Goal: Task Accomplishment & Management: Manage account settings

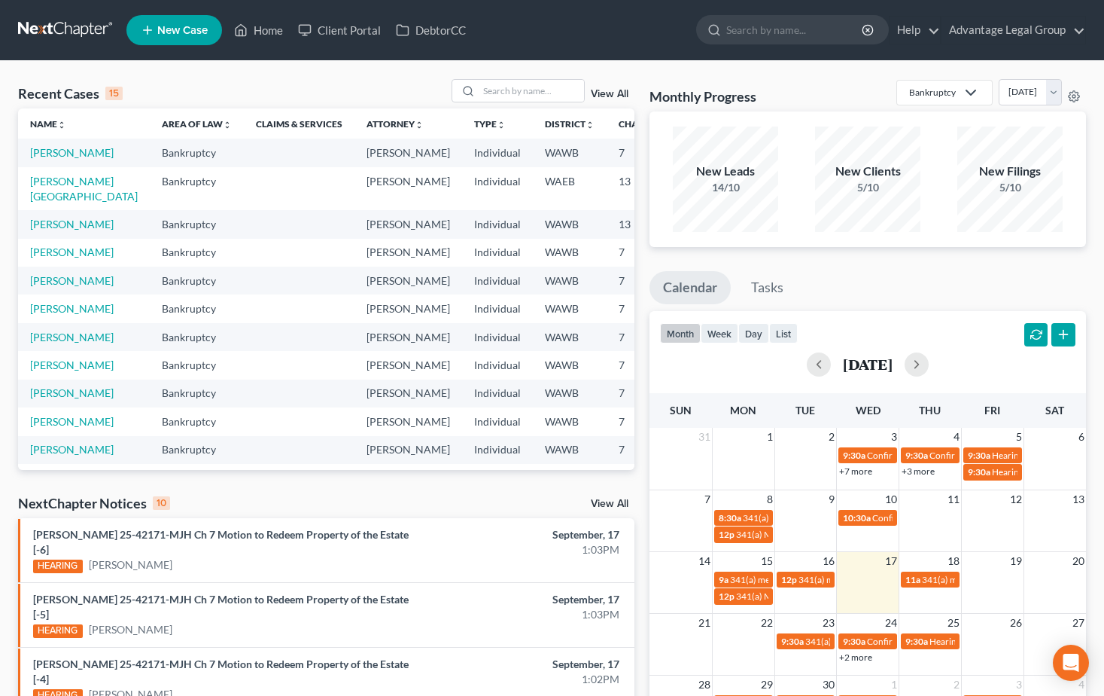
click at [181, 32] on span "New Case" at bounding box center [182, 30] width 50 height 11
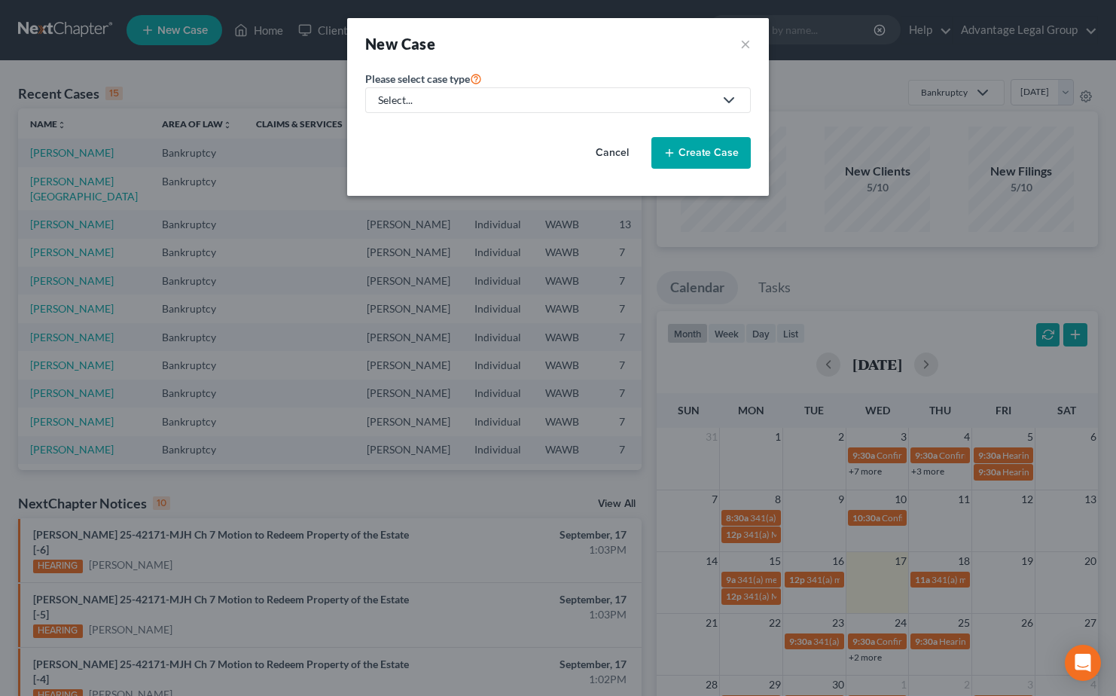
click at [731, 101] on polyline at bounding box center [728, 100] width 9 height 5
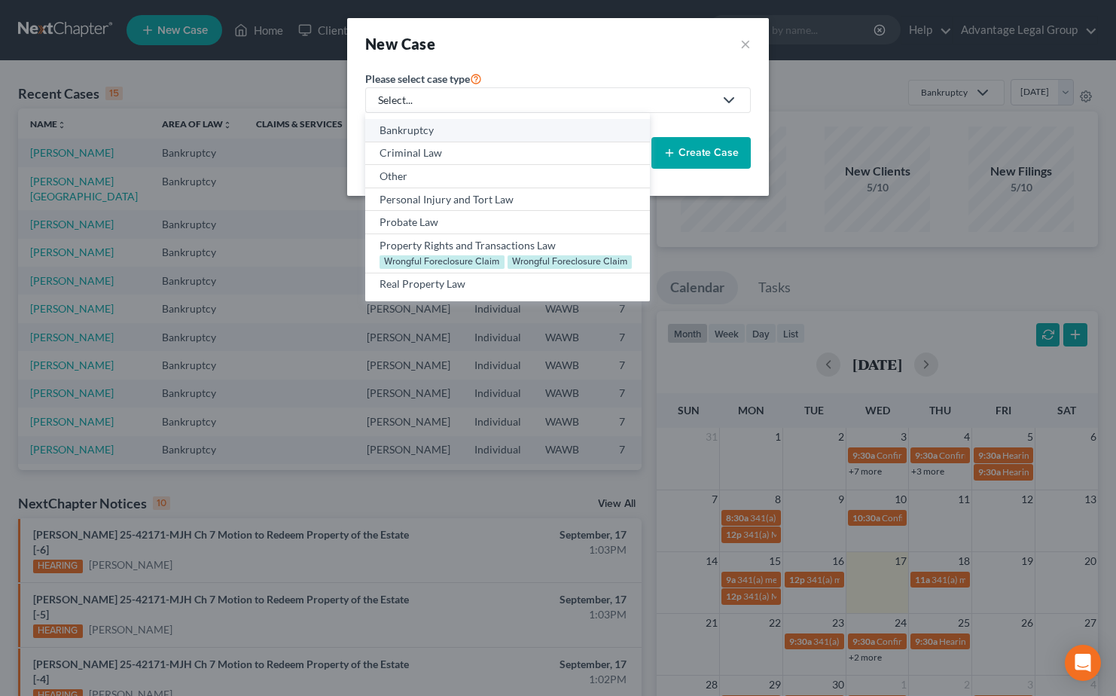
click at [426, 126] on div "Bankruptcy" at bounding box center [506, 130] width 255 height 15
select select "87"
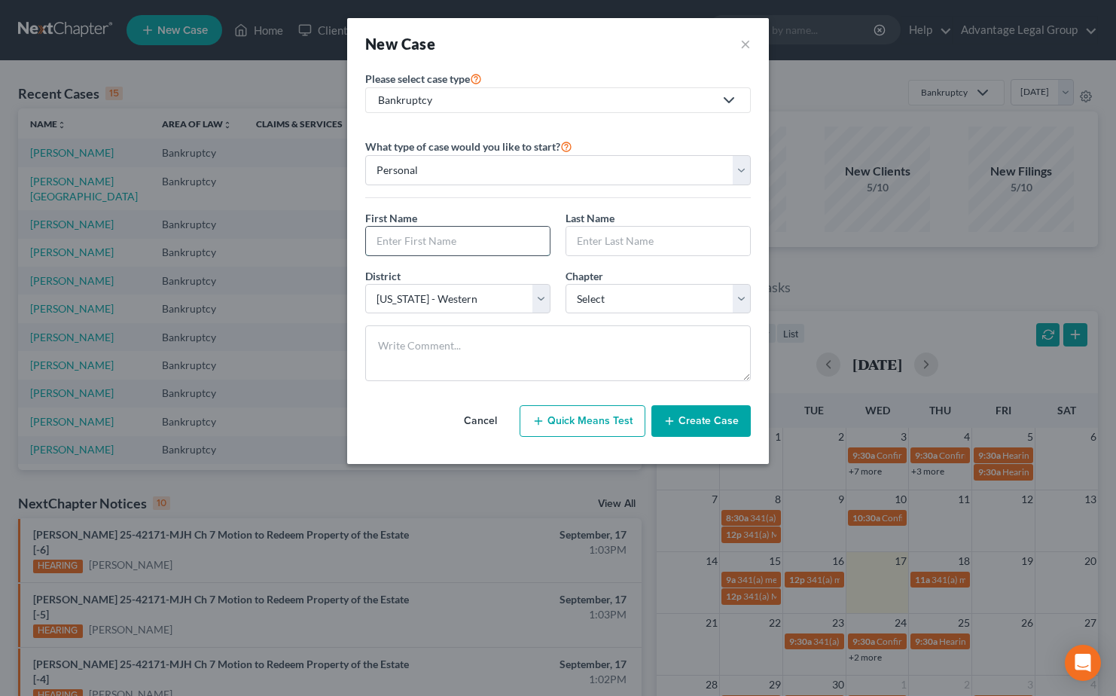
click at [386, 237] on input "text" at bounding box center [458, 241] width 184 height 29
type input "[PERSON_NAME]"
click at [746, 303] on select "Select 7 11 12 13" at bounding box center [657, 299] width 185 height 30
select select "0"
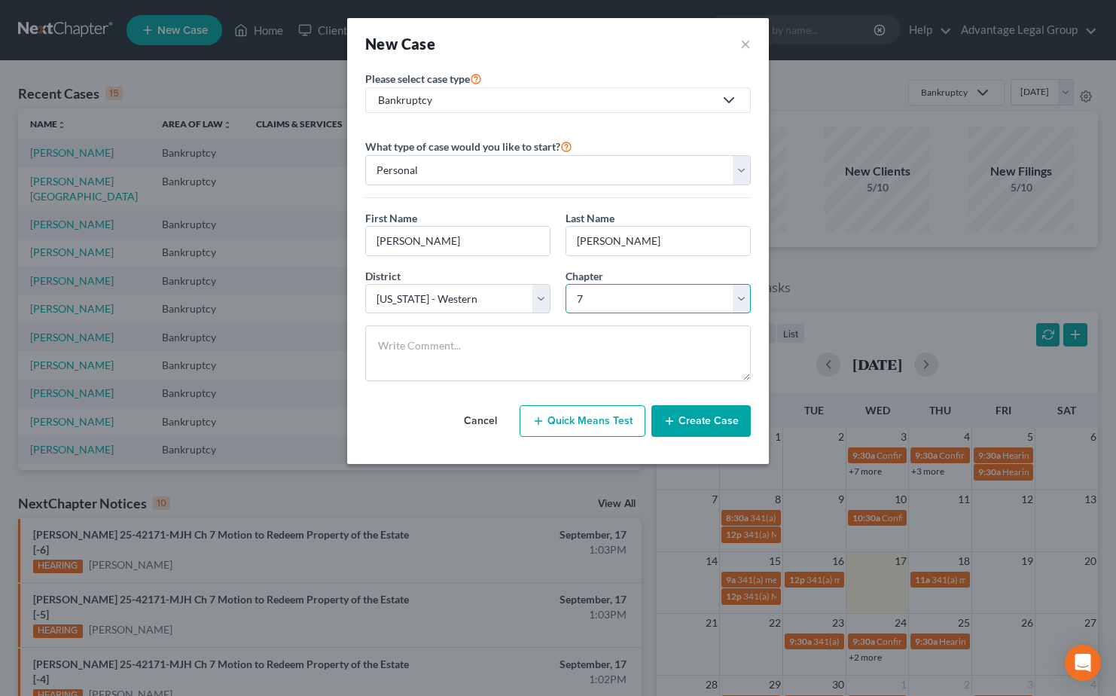
click at [565, 284] on select "Select 7 11 12 13" at bounding box center [657, 299] width 185 height 30
click at [708, 421] on button "Create Case" at bounding box center [700, 421] width 99 height 32
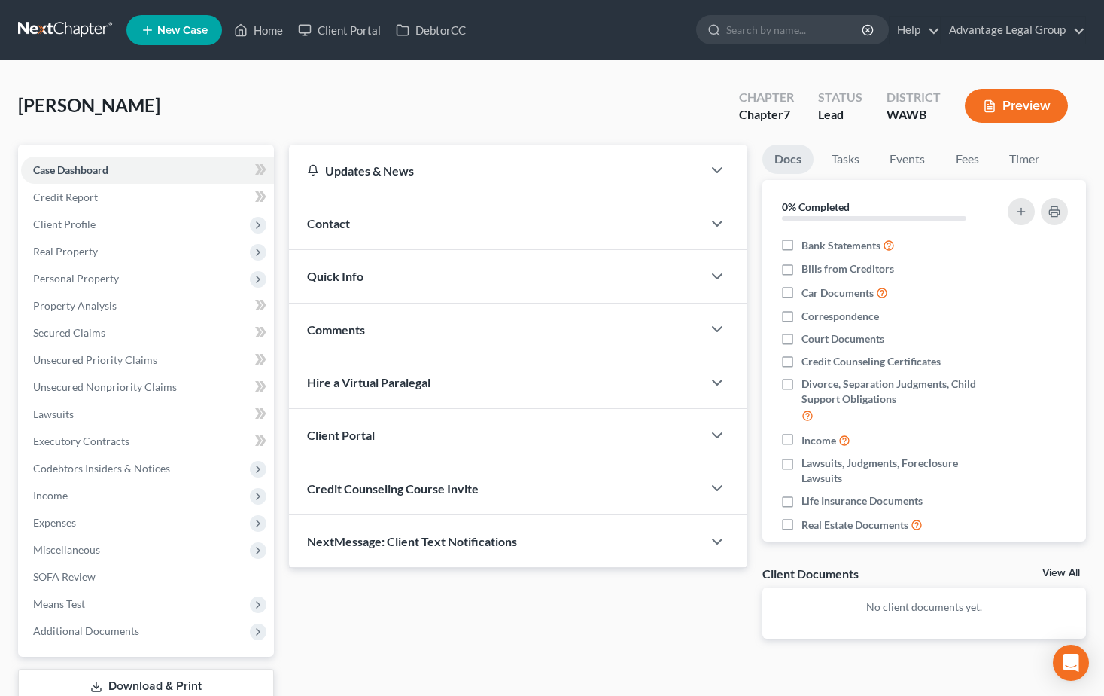
click at [338, 218] on span "Contact" at bounding box center [328, 223] width 43 height 14
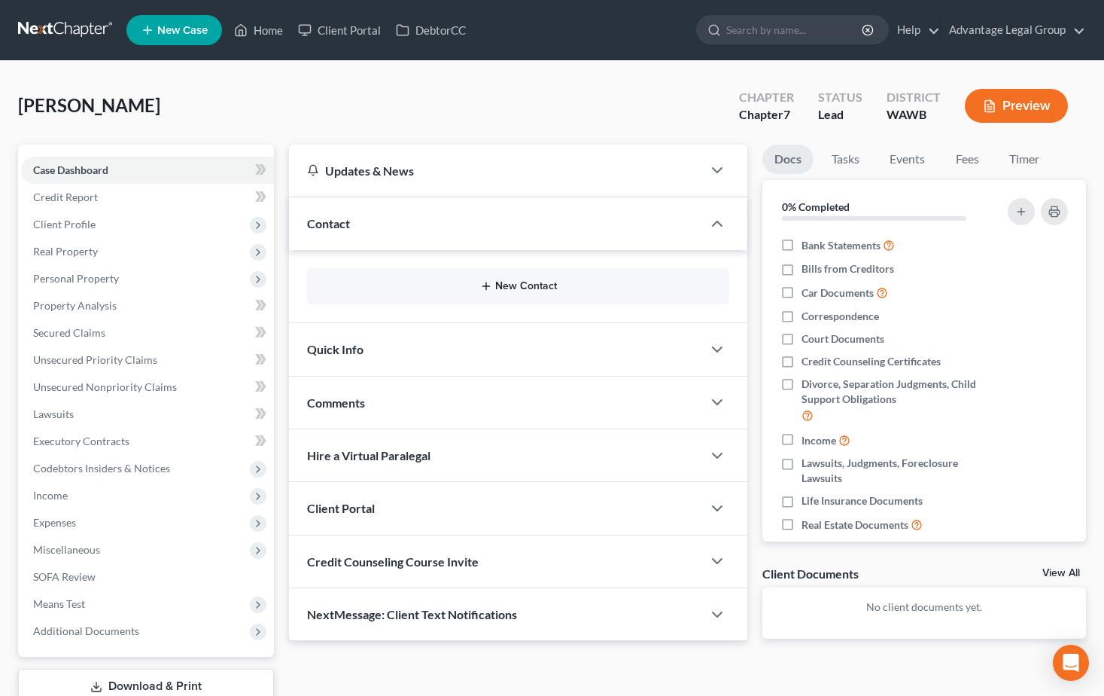
click at [513, 286] on button "New Contact" at bounding box center [518, 286] width 399 height 12
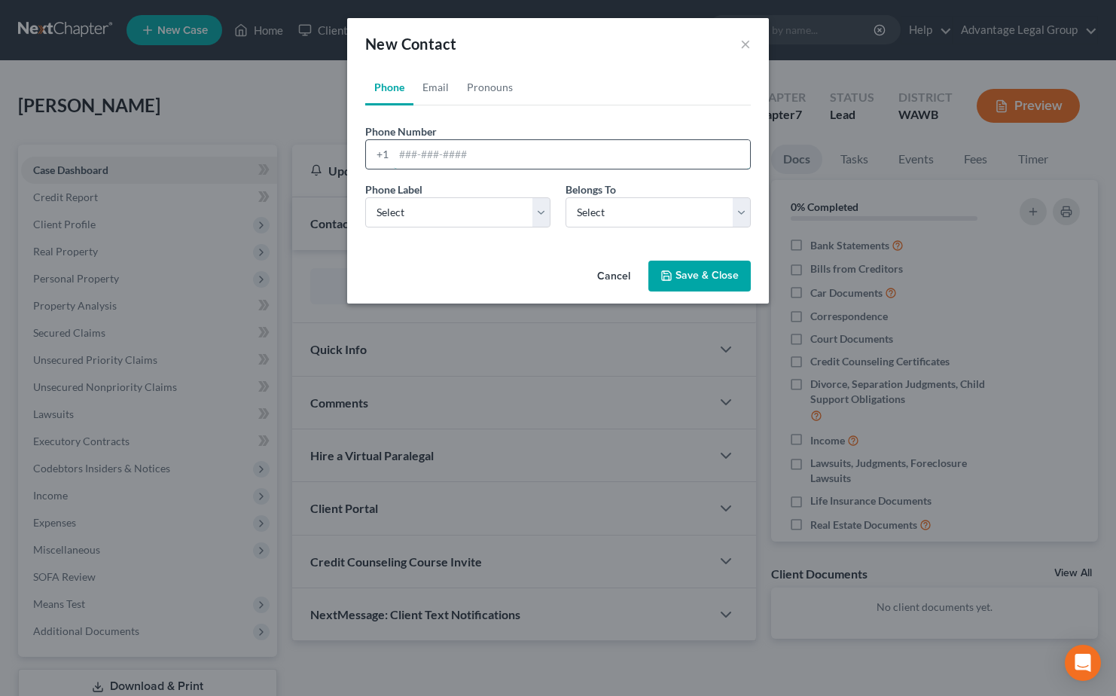
click at [413, 153] on input "tel" at bounding box center [572, 154] width 356 height 29
paste input "2068541410"
type input "2068541410"
click at [541, 211] on select "Select Mobile Home Work Other" at bounding box center [457, 212] width 185 height 30
select select "1"
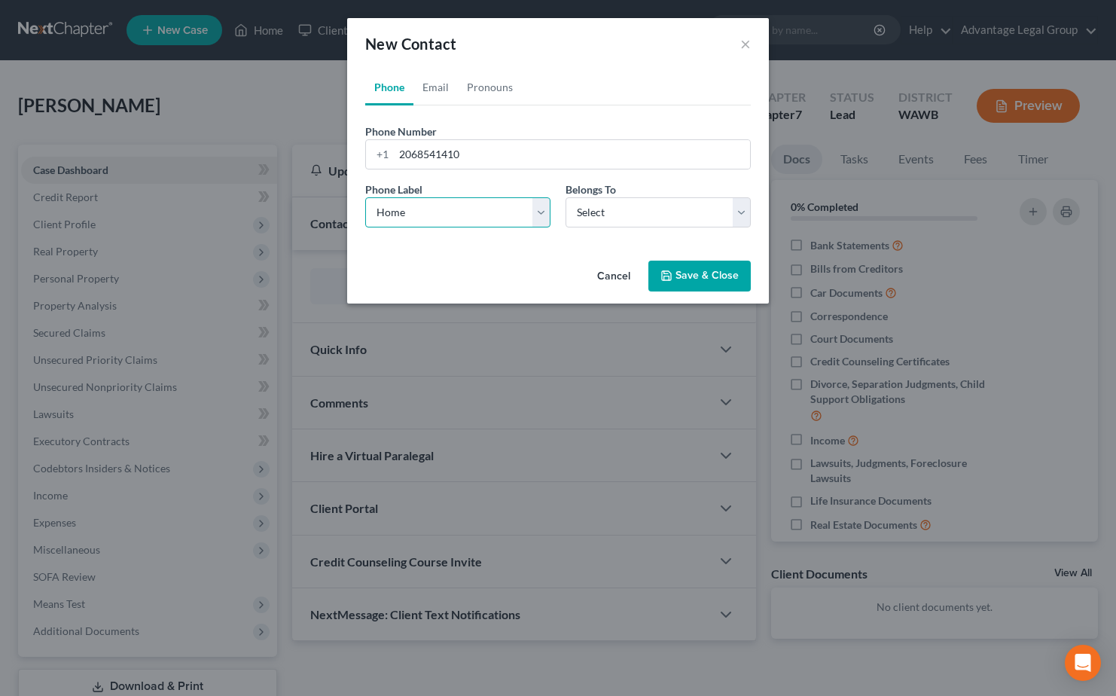
click at [365, 197] on select "Select Mobile Home Work Other" at bounding box center [457, 212] width 185 height 30
click at [749, 215] on select "Select Client Other" at bounding box center [657, 212] width 185 height 30
select select "0"
click at [565, 197] on select "Select Client Other" at bounding box center [657, 212] width 185 height 30
click at [692, 276] on button "Save & Close" at bounding box center [699, 276] width 102 height 32
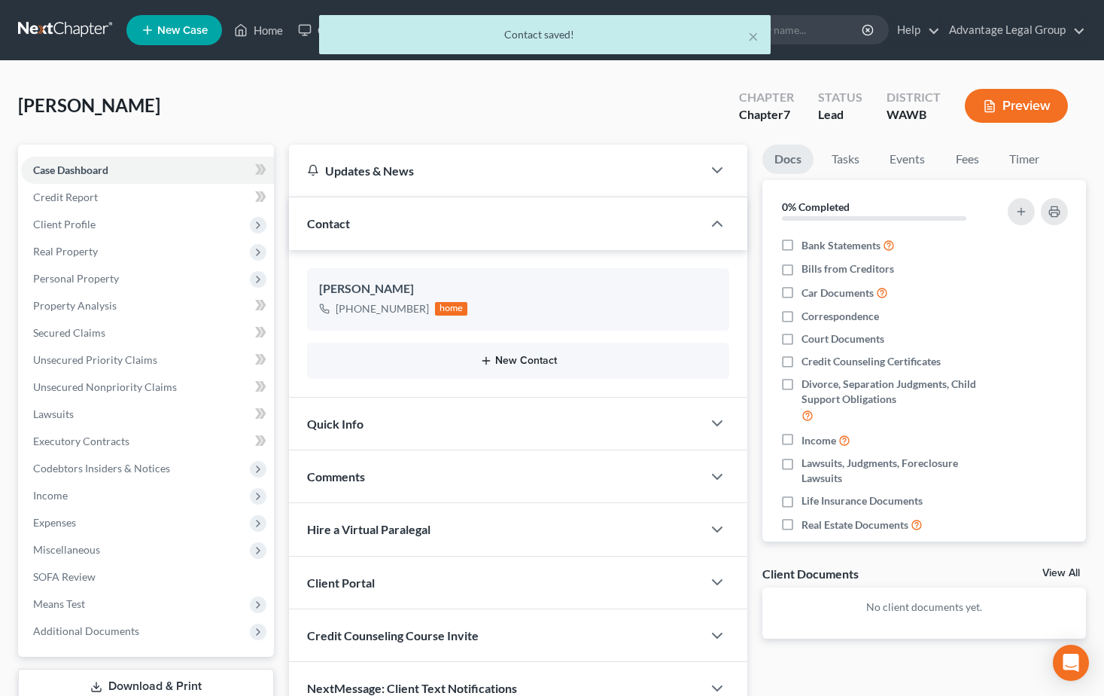
click at [519, 358] on button "New Contact" at bounding box center [518, 361] width 399 height 12
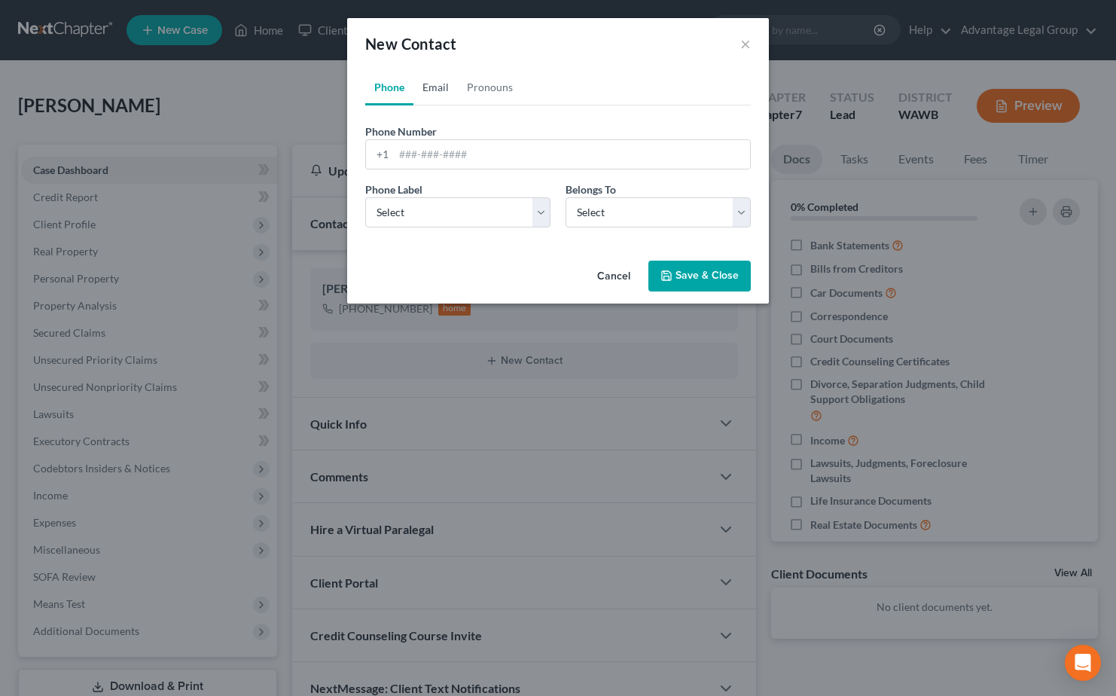
click at [438, 87] on link "Email" at bounding box center [435, 87] width 44 height 36
click at [440, 155] on input "email" at bounding box center [572, 154] width 356 height 29
paste input "[EMAIL_ADDRESS][DOMAIN_NAME]"
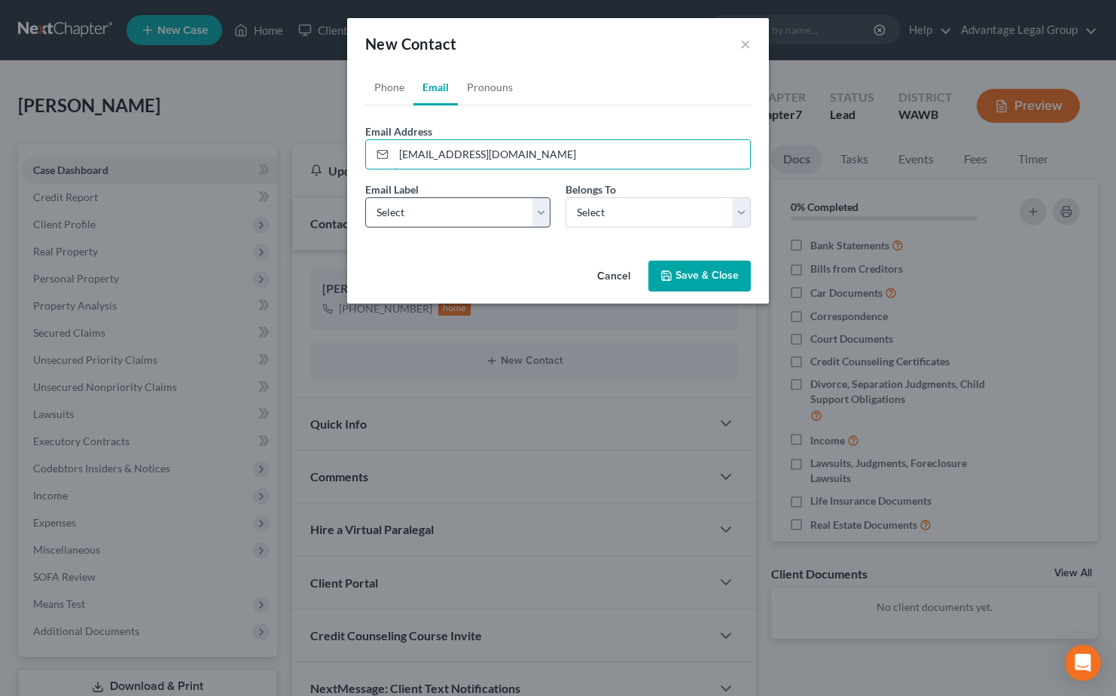
type input "[EMAIL_ADDRESS][DOMAIN_NAME]"
click at [545, 211] on select "Select Home Work Other" at bounding box center [457, 212] width 185 height 30
select select "0"
click at [365, 197] on select "Select Home Work Other" at bounding box center [457, 212] width 185 height 30
click at [738, 215] on select "Select Client Other" at bounding box center [657, 212] width 185 height 30
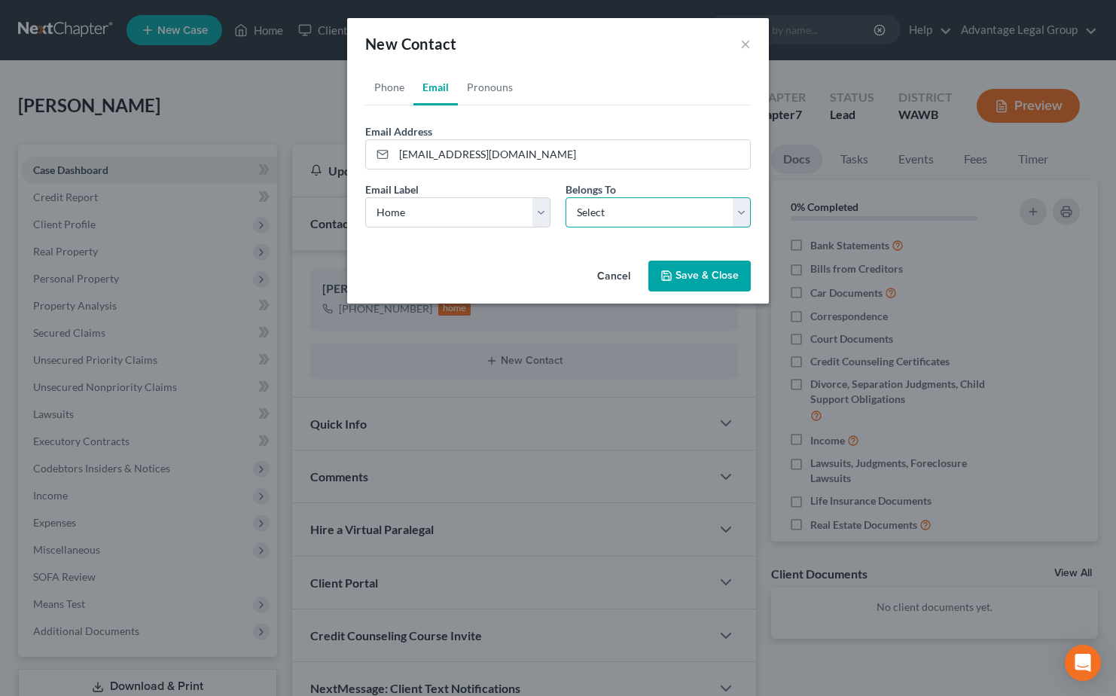
select select "0"
click at [565, 197] on select "Select Client Other" at bounding box center [657, 212] width 185 height 30
click at [698, 279] on button "Save & Close" at bounding box center [699, 276] width 102 height 32
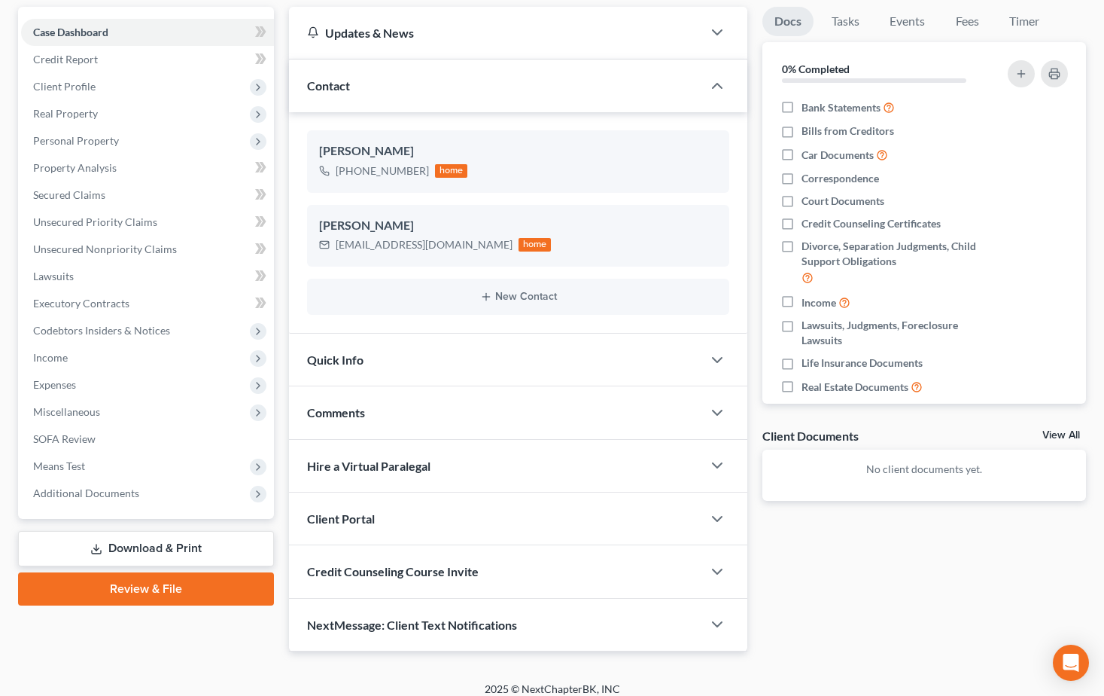
scroll to position [151, 0]
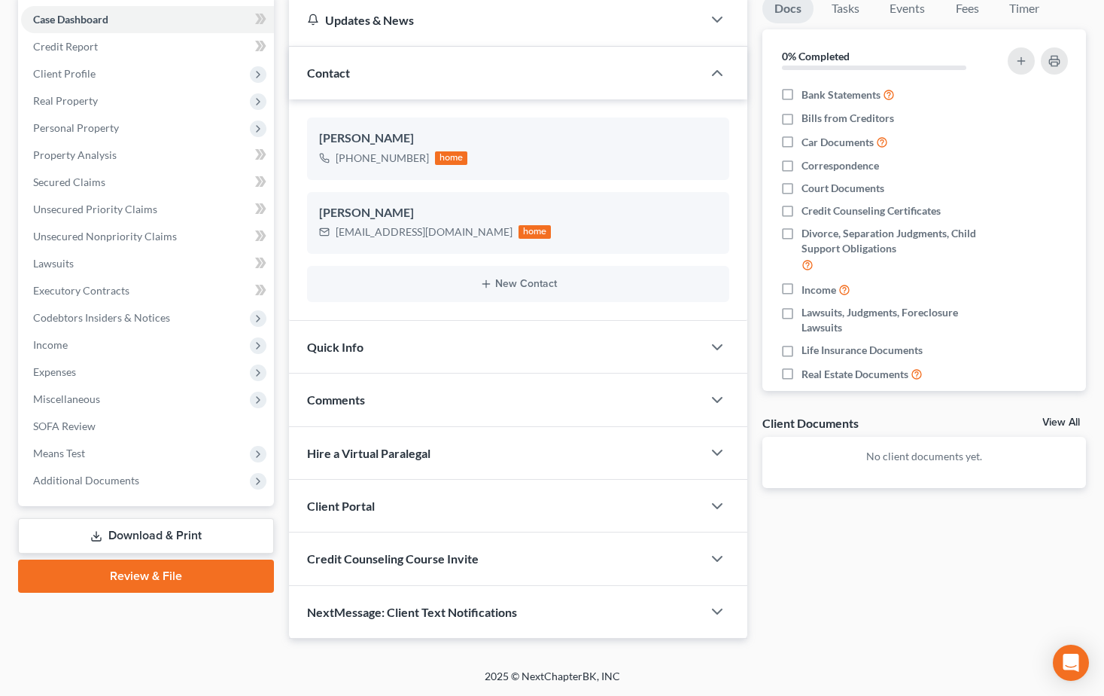
click at [347, 502] on span "Client Portal" at bounding box center [341, 505] width 68 height 14
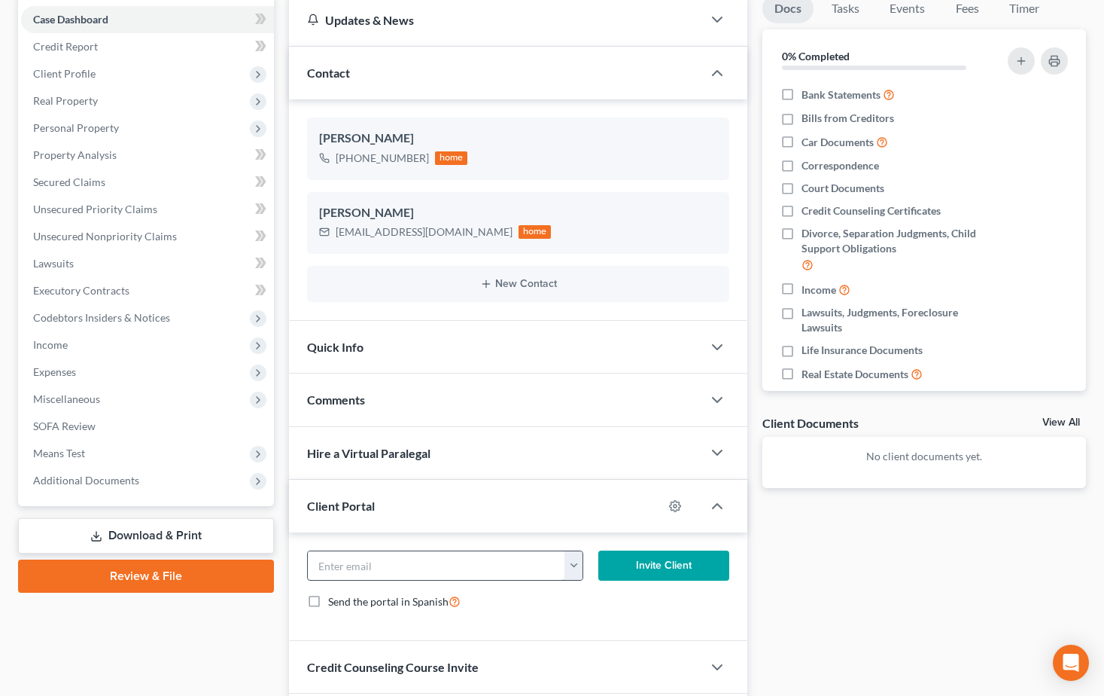
click at [394, 568] on input "email" at bounding box center [436, 565] width 257 height 29
paste input "[EMAIL_ADDRESS][DOMAIN_NAME]"
type input "[EMAIL_ADDRESS][DOMAIN_NAME]"
click at [667, 559] on button "Invite Client" at bounding box center [663, 565] width 131 height 30
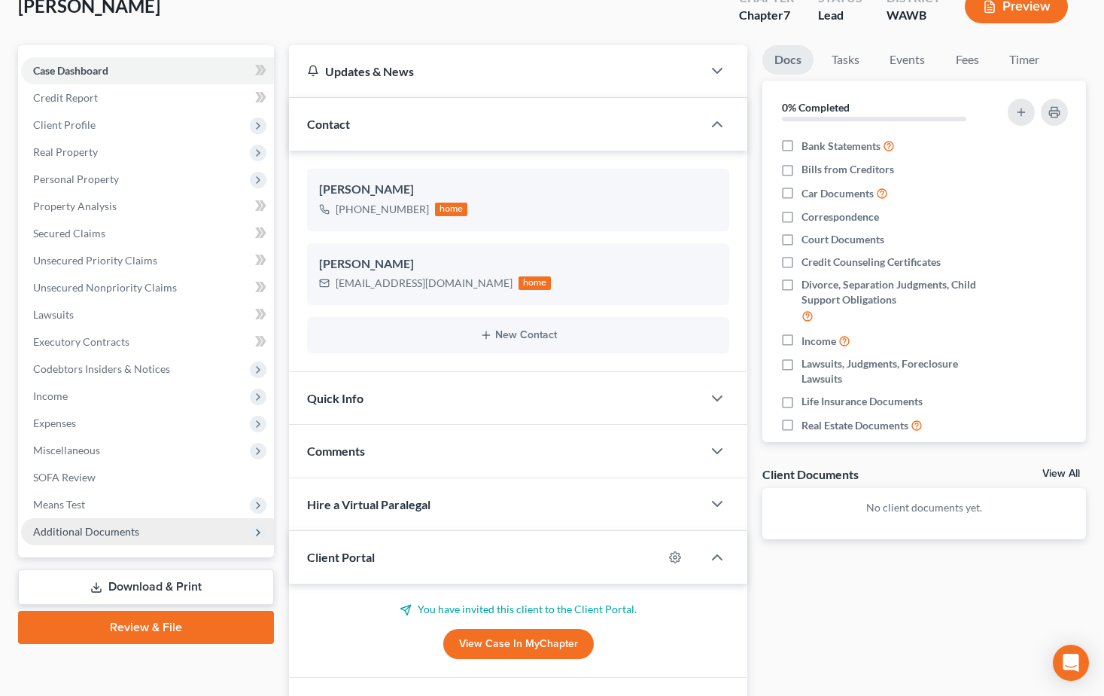
scroll to position [75, 0]
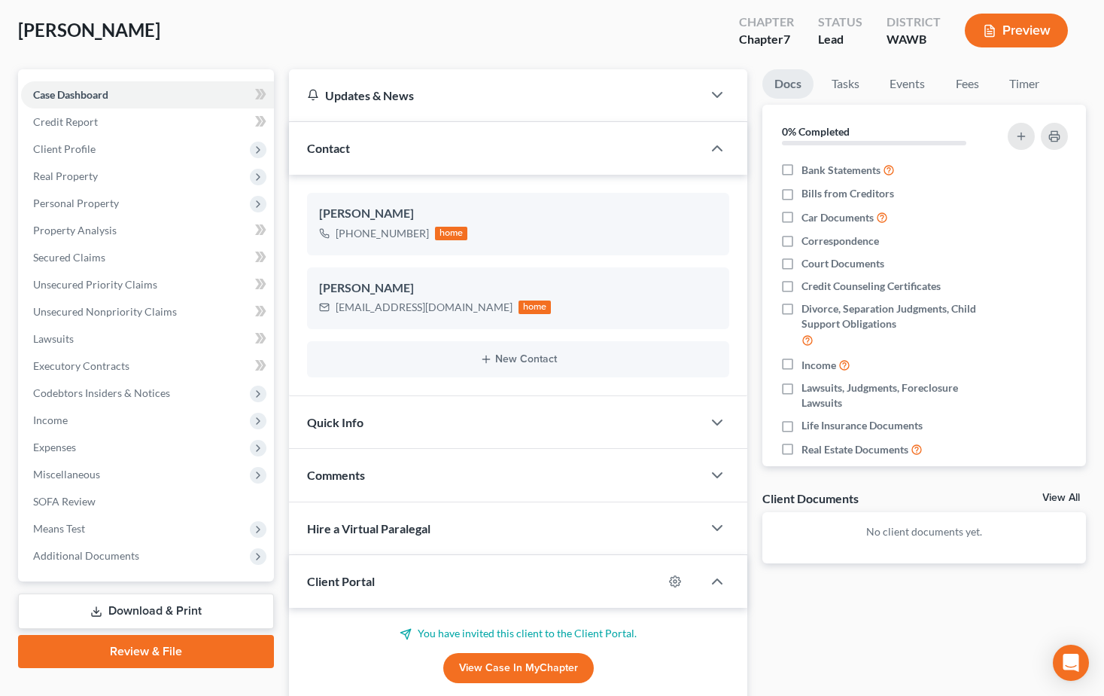
click at [352, 470] on span "Comments" at bounding box center [336, 474] width 58 height 14
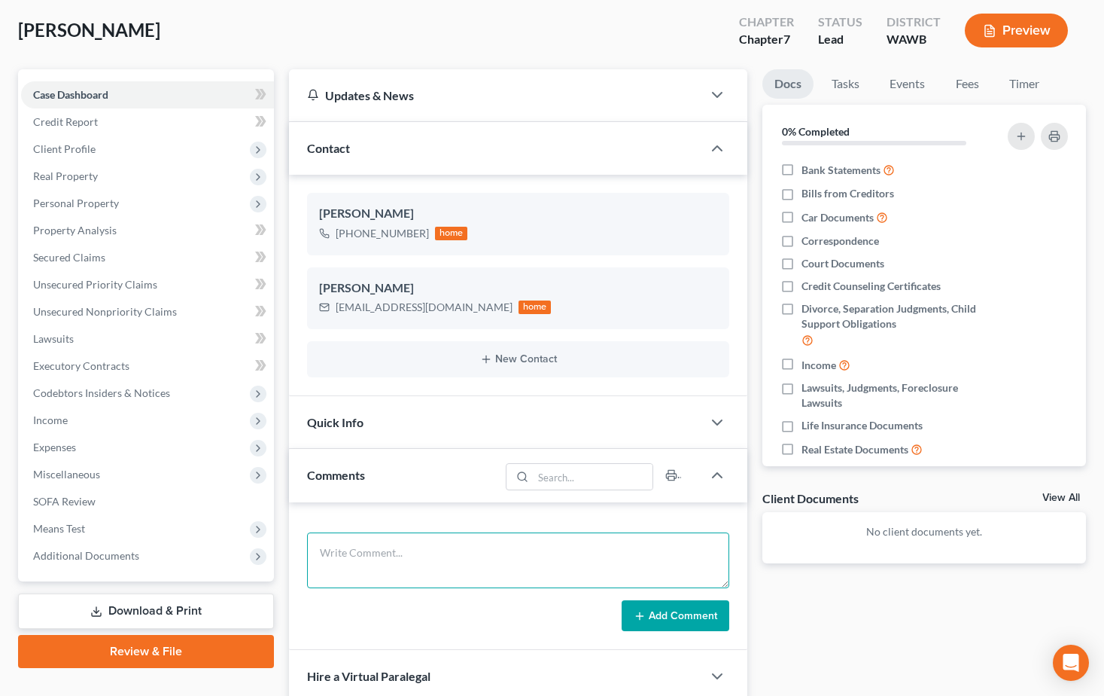
click at [367, 540] on textarea at bounding box center [518, 560] width 423 height 56
paste textarea "Hi [PERSON_NAME], Attached is the flyer for the credit counseling class that yo…"
type textarea "Hi [PERSON_NAME], Attached is the flyer for the credit counseling class that yo…"
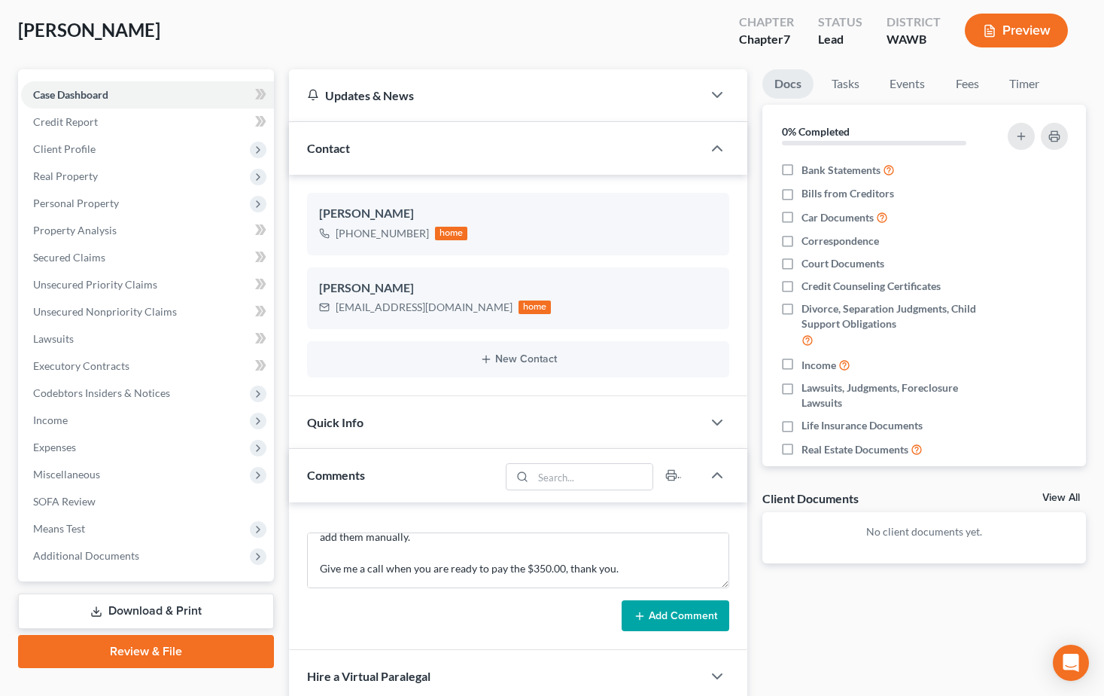
click at [665, 612] on button "Add Comment" at bounding box center [676, 616] width 108 height 32
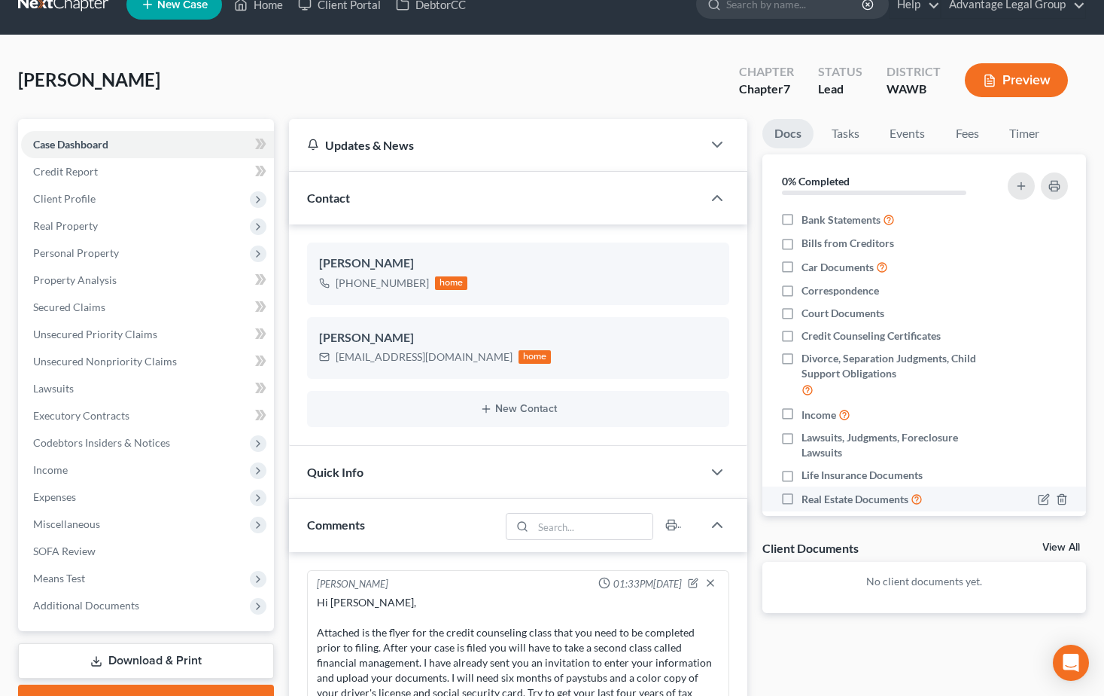
scroll to position [0, 0]
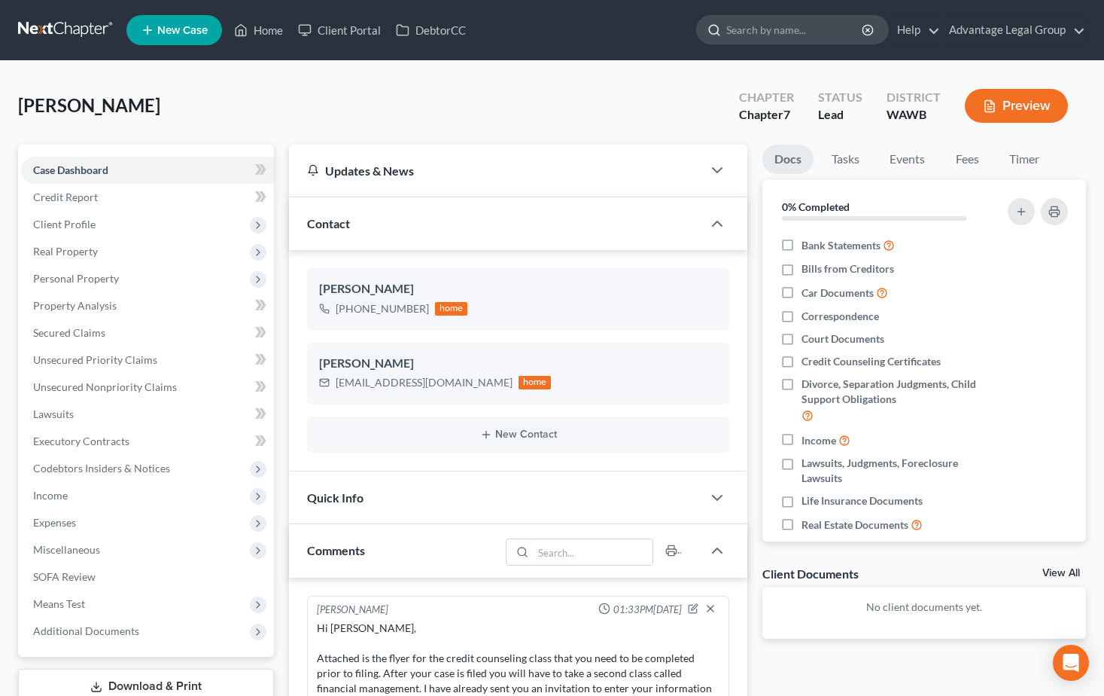
click at [744, 28] on input "search" at bounding box center [795, 30] width 138 height 28
type input "[PERSON_NAME]"
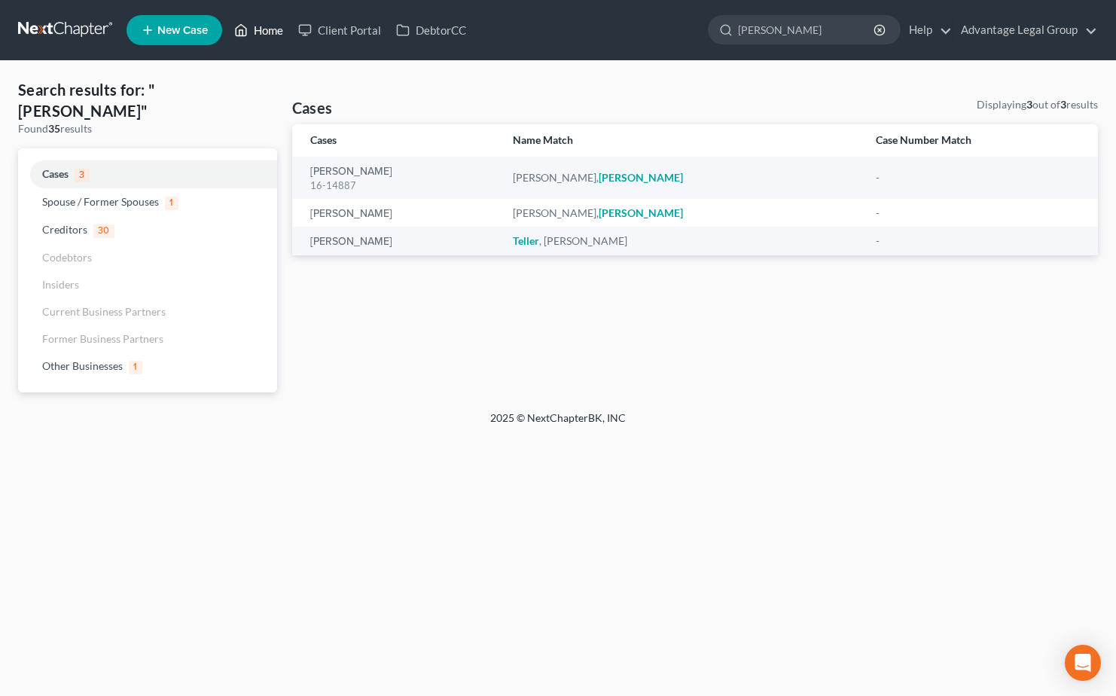
click at [263, 37] on link "Home" at bounding box center [259, 30] width 64 height 27
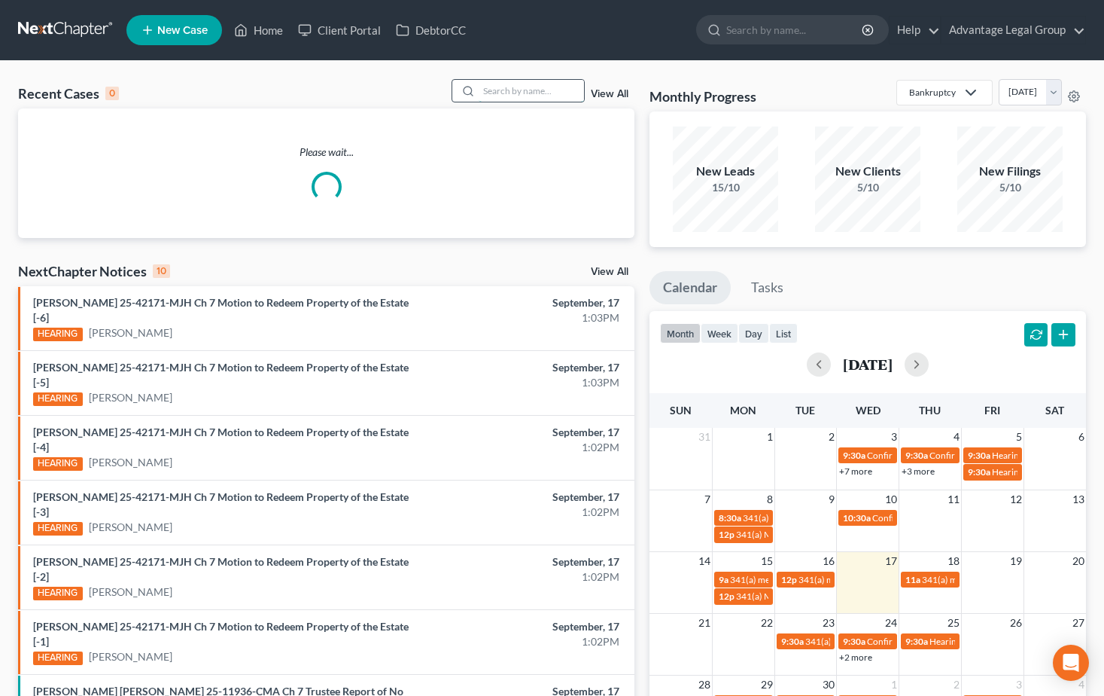
click at [498, 90] on input "search" at bounding box center [531, 91] width 105 height 22
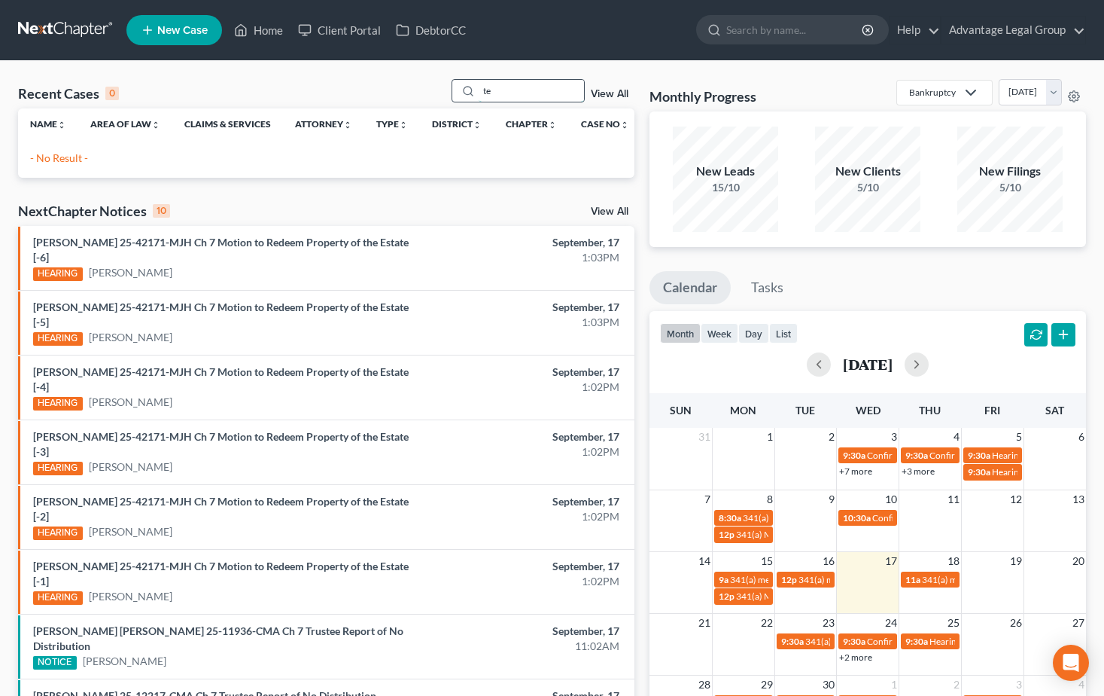
type input "t"
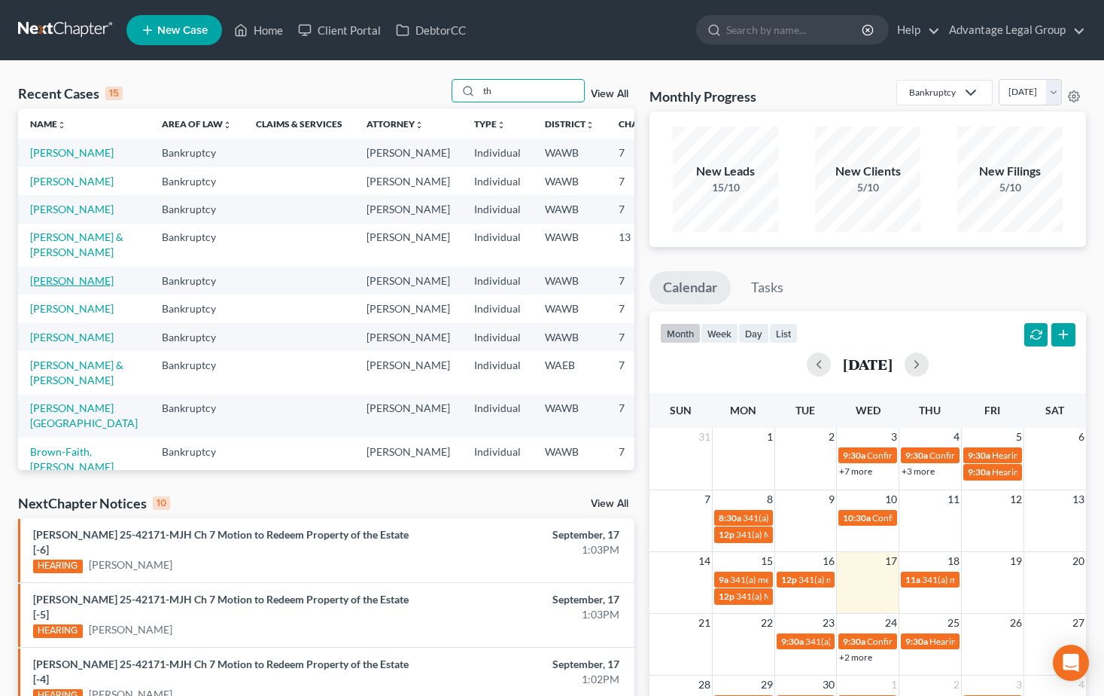
type input "th"
click at [55, 287] on link "[PERSON_NAME]" at bounding box center [72, 280] width 84 height 13
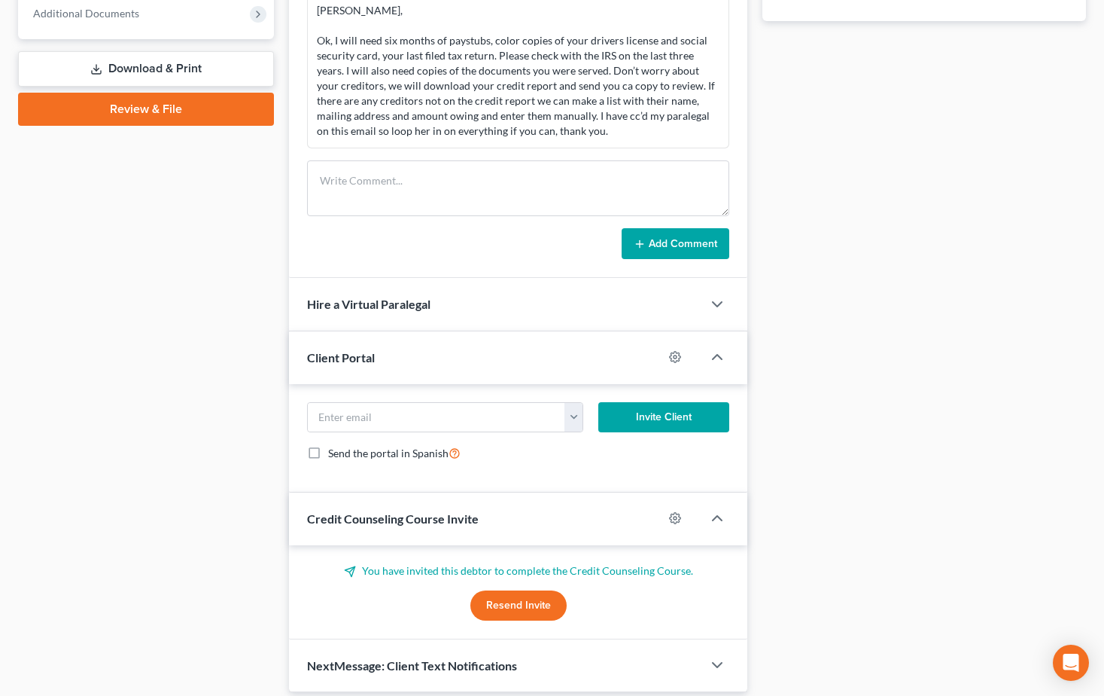
scroll to position [671, 0]
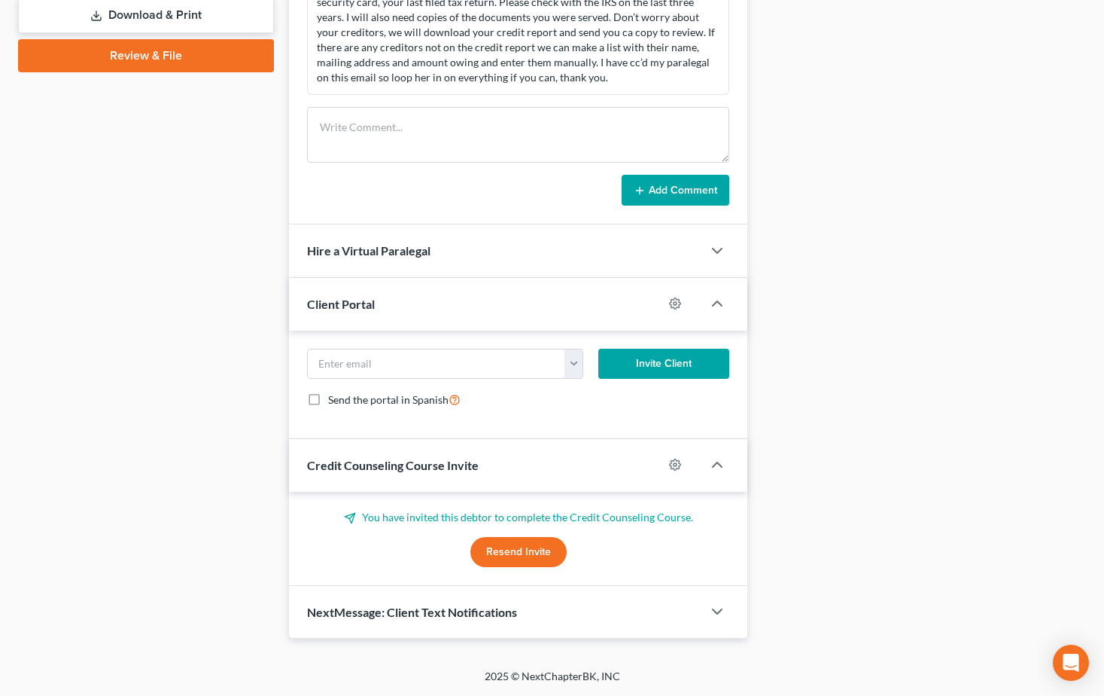
click at [464, 610] on span "NextMessage: Client Text Notifications" at bounding box center [412, 611] width 210 height 14
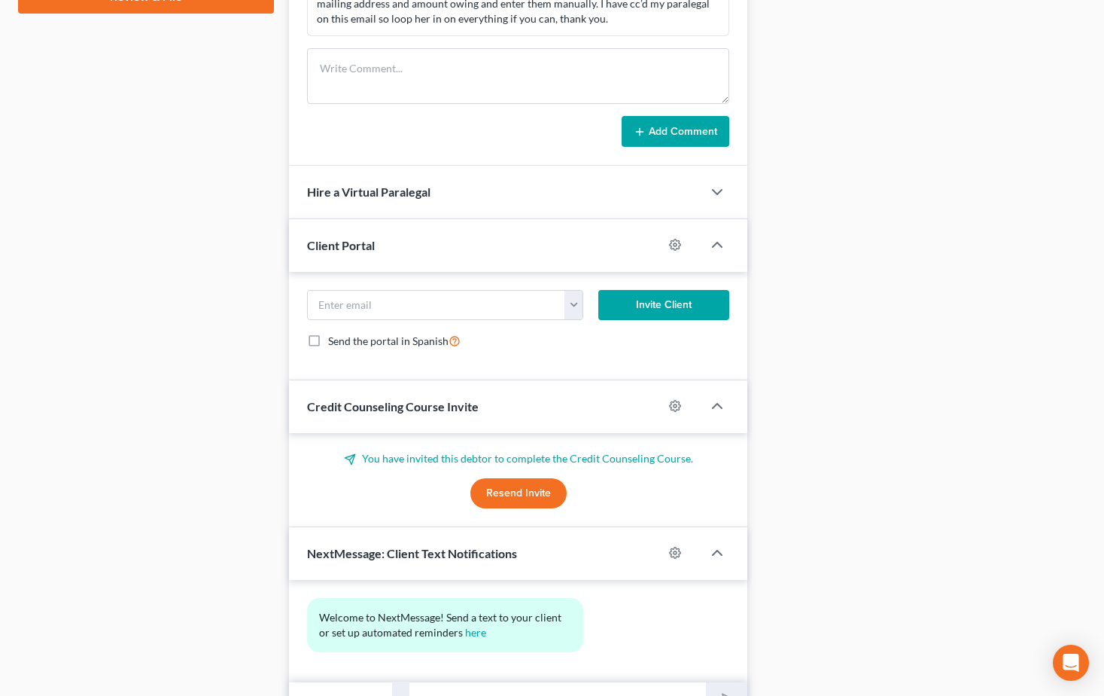
scroll to position [809, 0]
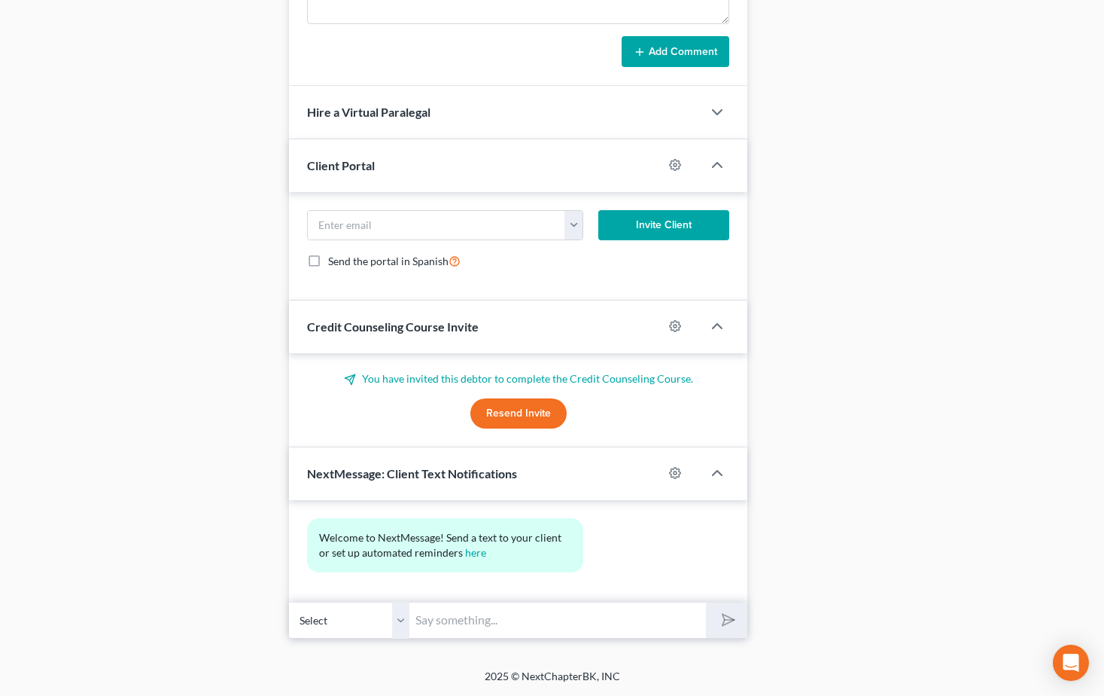
drag, startPoint x: 485, startPoint y: 618, endPoint x: 504, endPoint y: 608, distance: 21.2
click at [485, 617] on input "text" at bounding box center [558, 619] width 297 height 37
click at [443, 620] on input "Send color pictures of your ID and SS card to this" at bounding box center [558, 619] width 297 height 37
click at [673, 624] on input "text color pictures of your ID and SS card to this" at bounding box center [558, 619] width 297 height 37
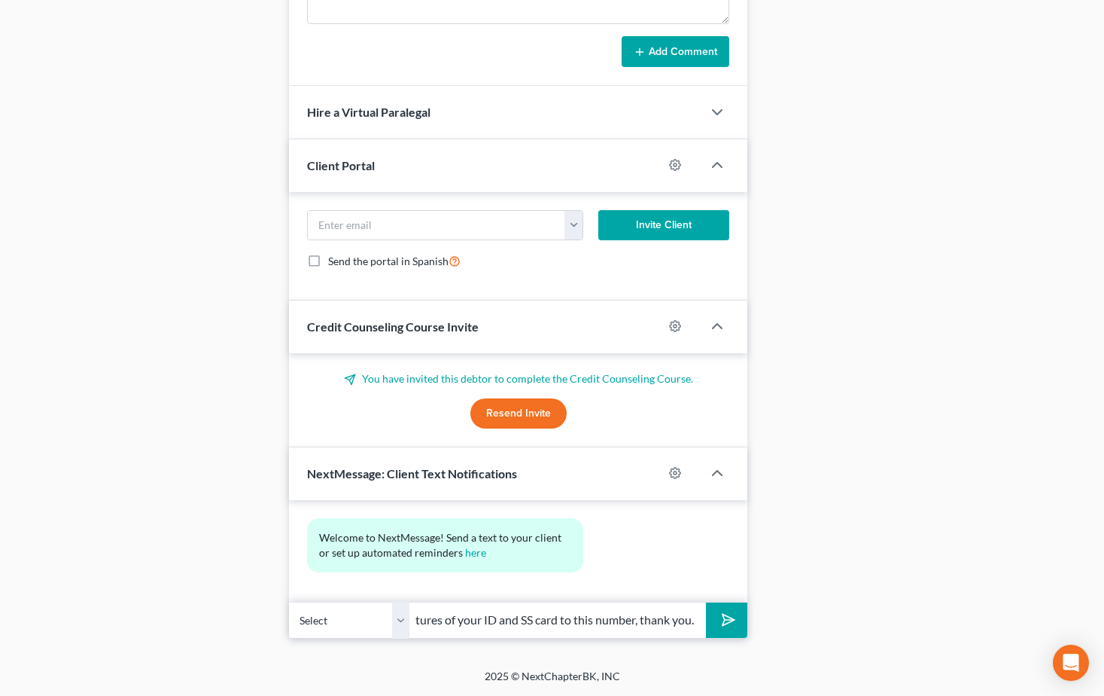
type input "text color pictures of your ID and SS card to this number, thank you."
click at [706, 602] on button "submit" at bounding box center [726, 619] width 41 height 35
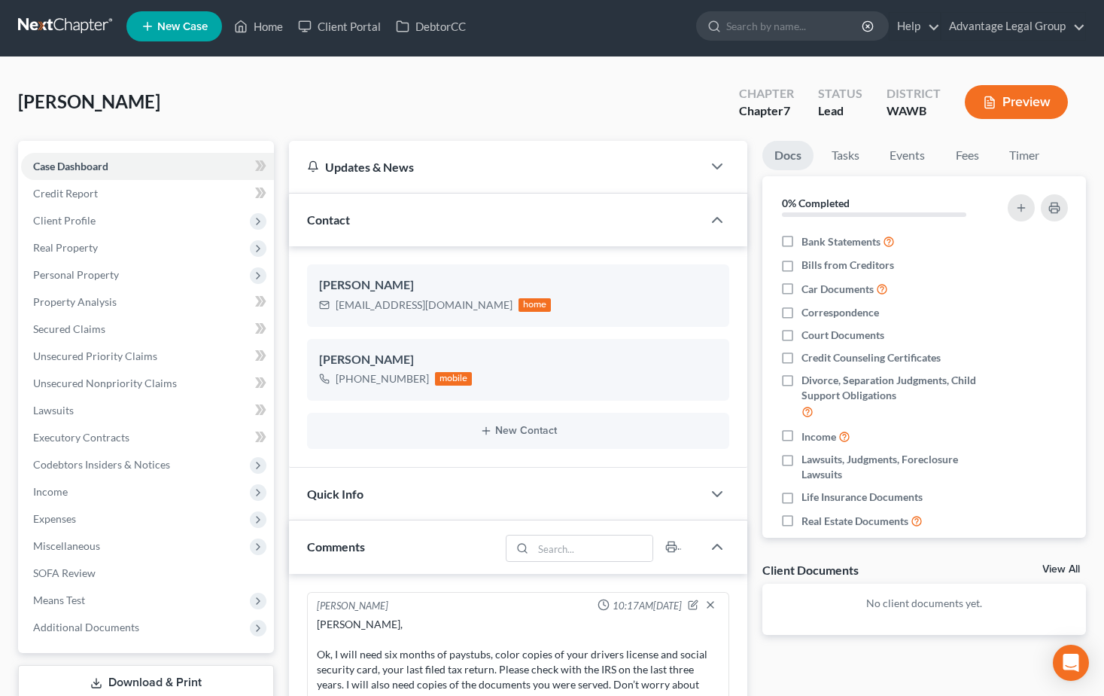
scroll to position [0, 0]
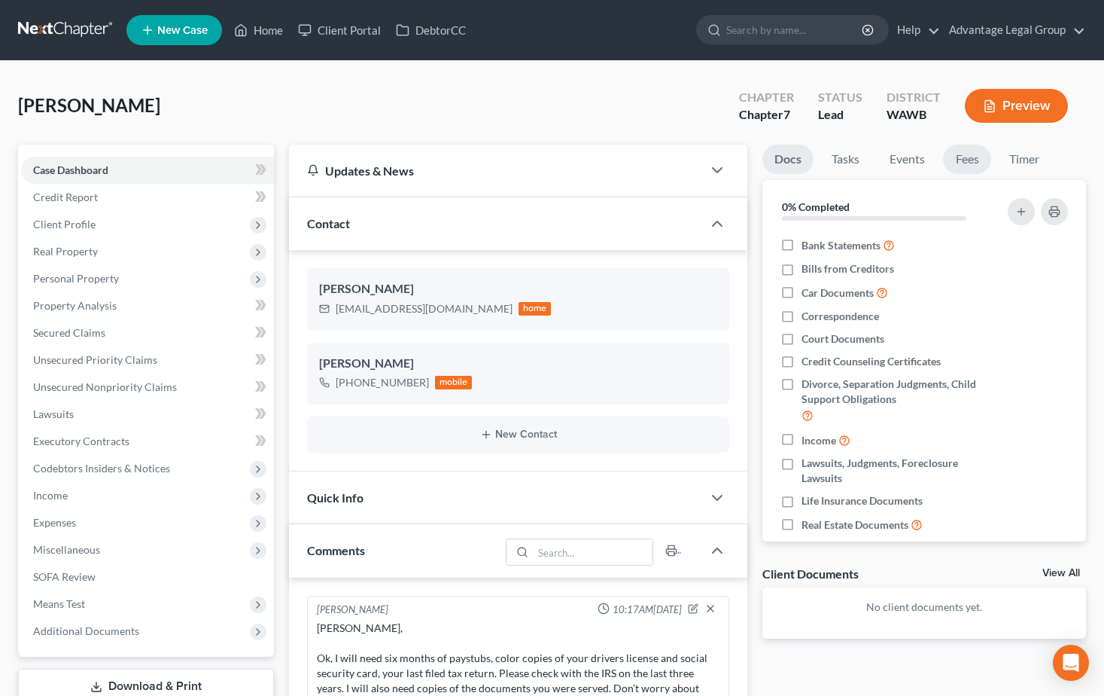
click at [966, 163] on link "Fees" at bounding box center [967, 159] width 48 height 29
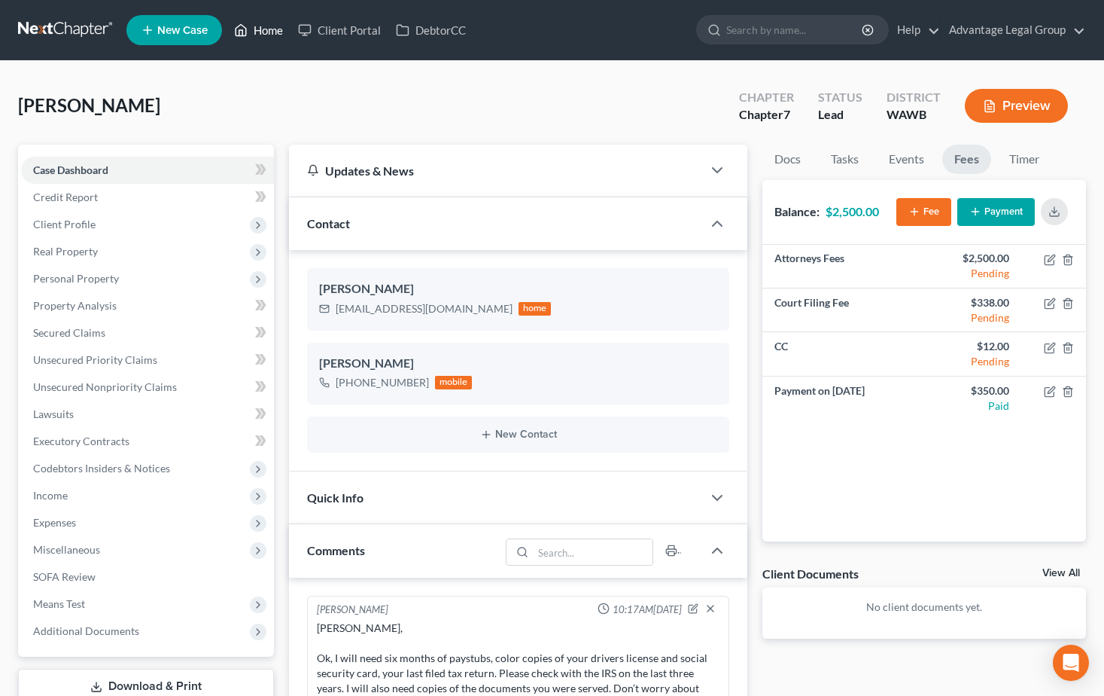
click at [260, 27] on link "Home" at bounding box center [259, 30] width 64 height 27
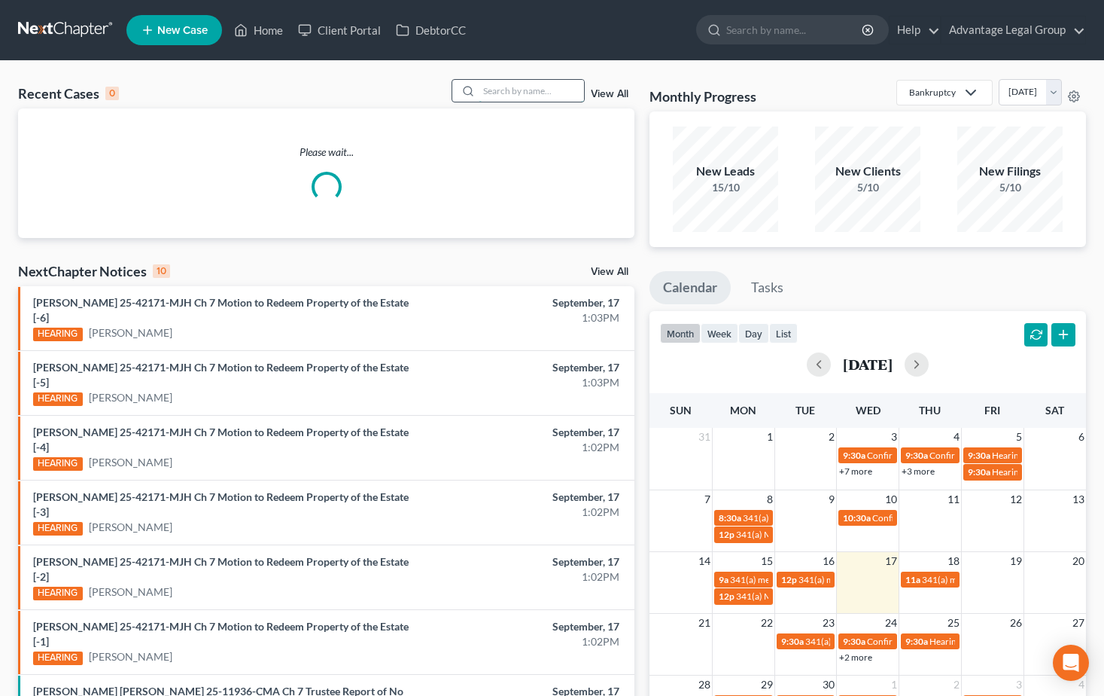
click at [513, 93] on input "search" at bounding box center [531, 91] width 105 height 22
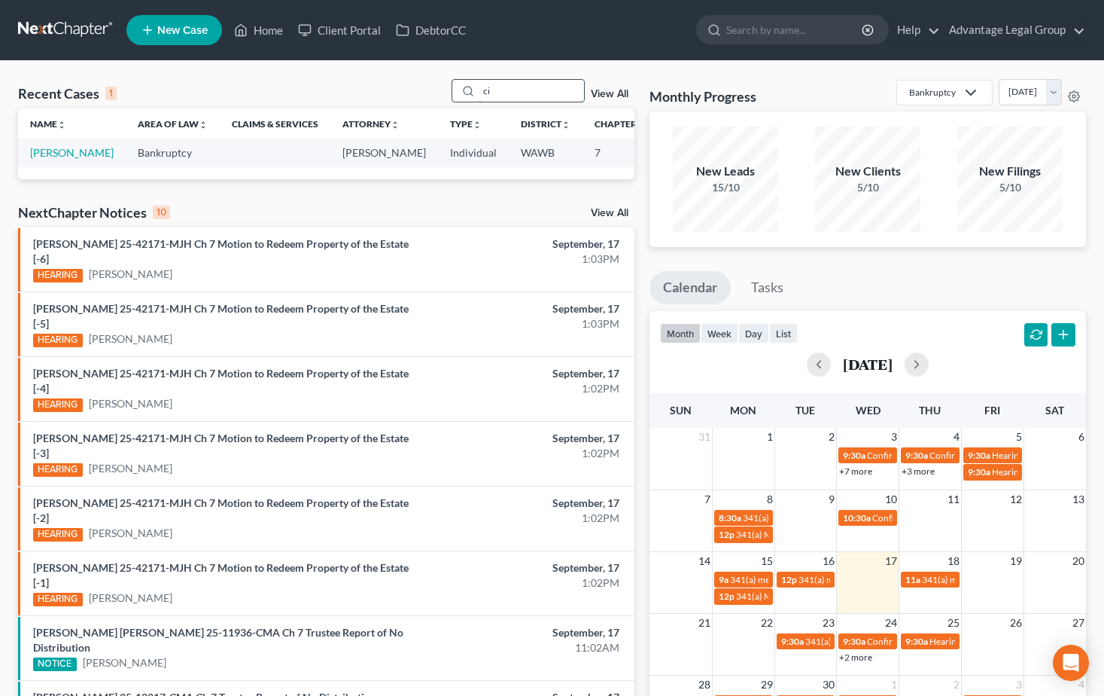
type input "c"
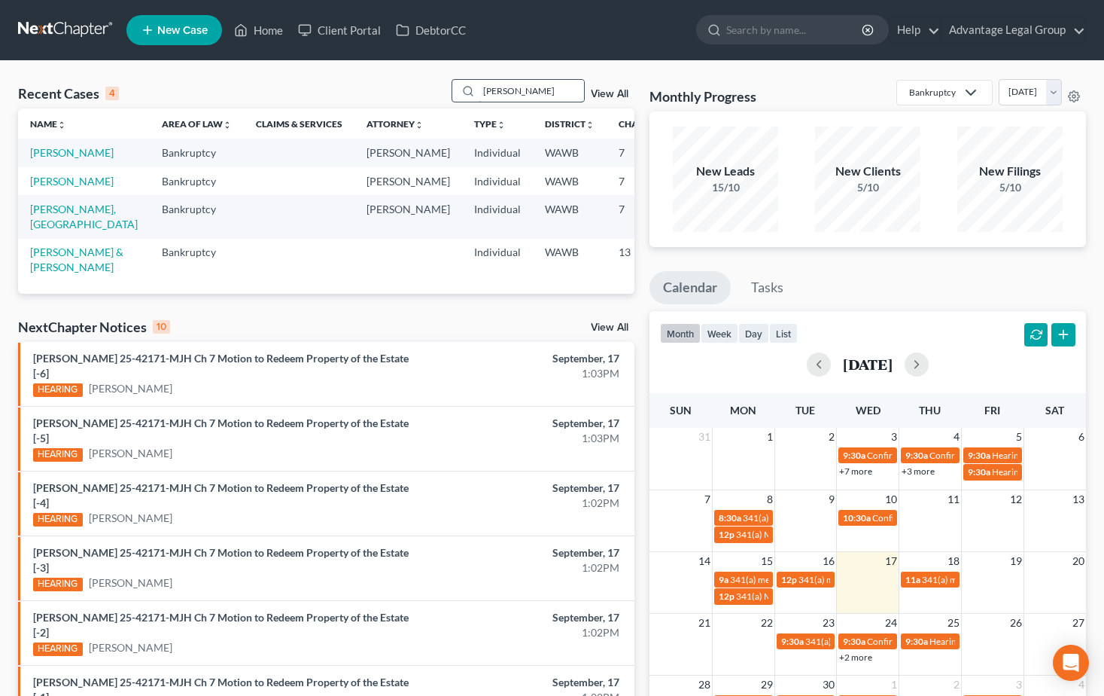
type input "[PERSON_NAME]"
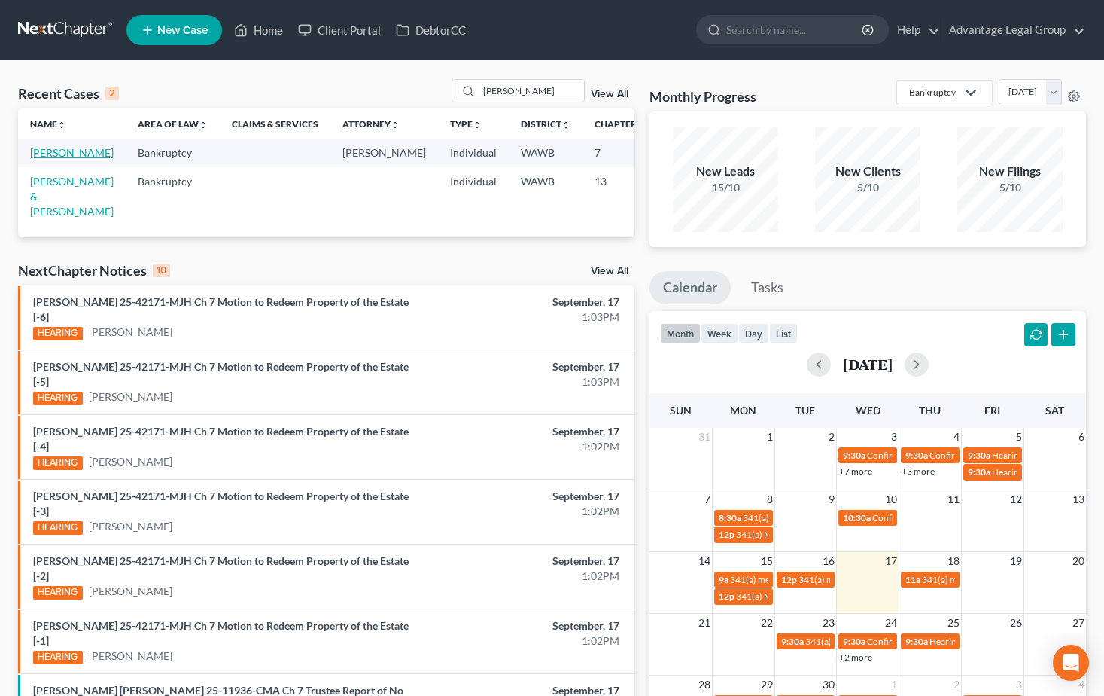
click at [38, 157] on link "[PERSON_NAME]" at bounding box center [72, 152] width 84 height 13
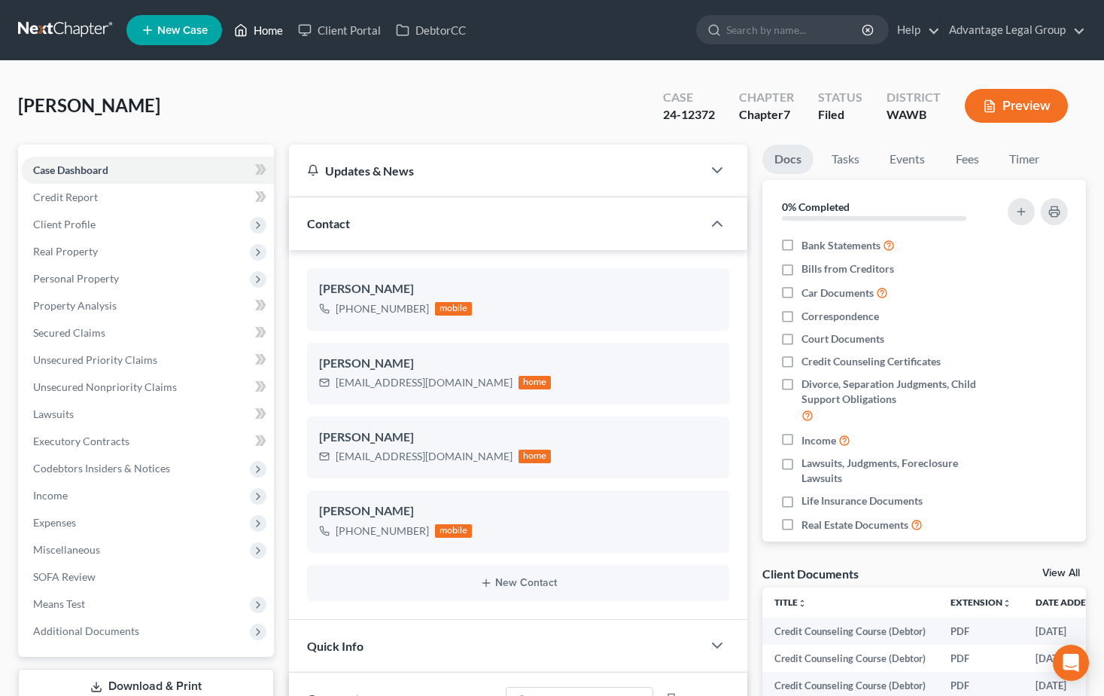
click at [276, 32] on link "Home" at bounding box center [259, 30] width 64 height 27
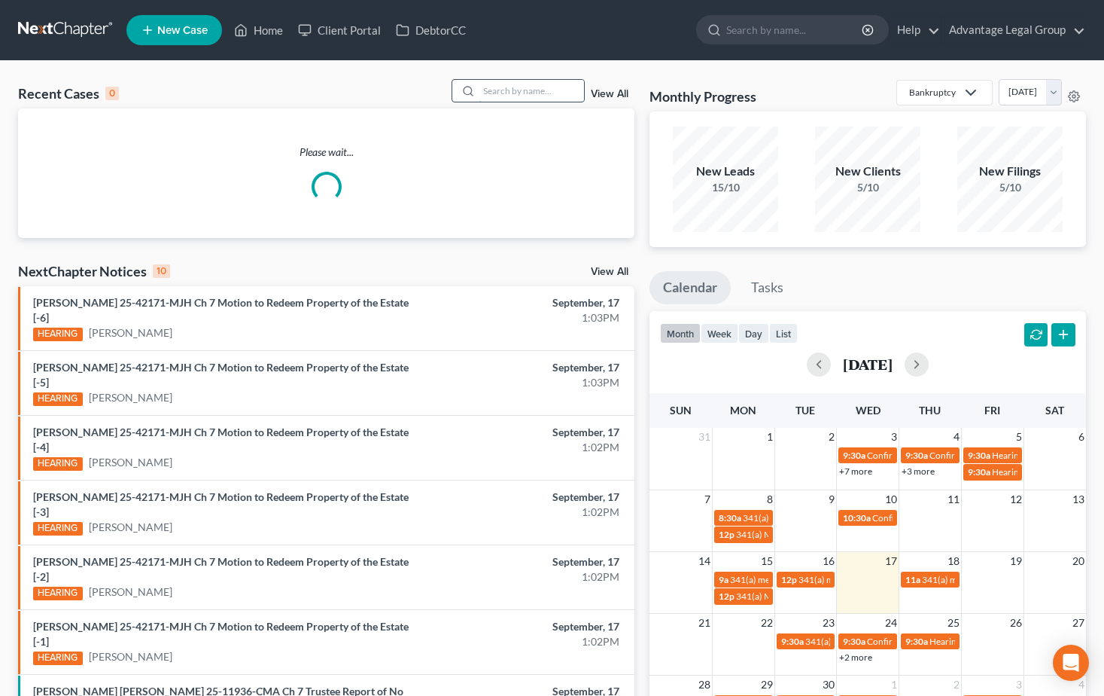
click at [497, 93] on input "search" at bounding box center [531, 91] width 105 height 22
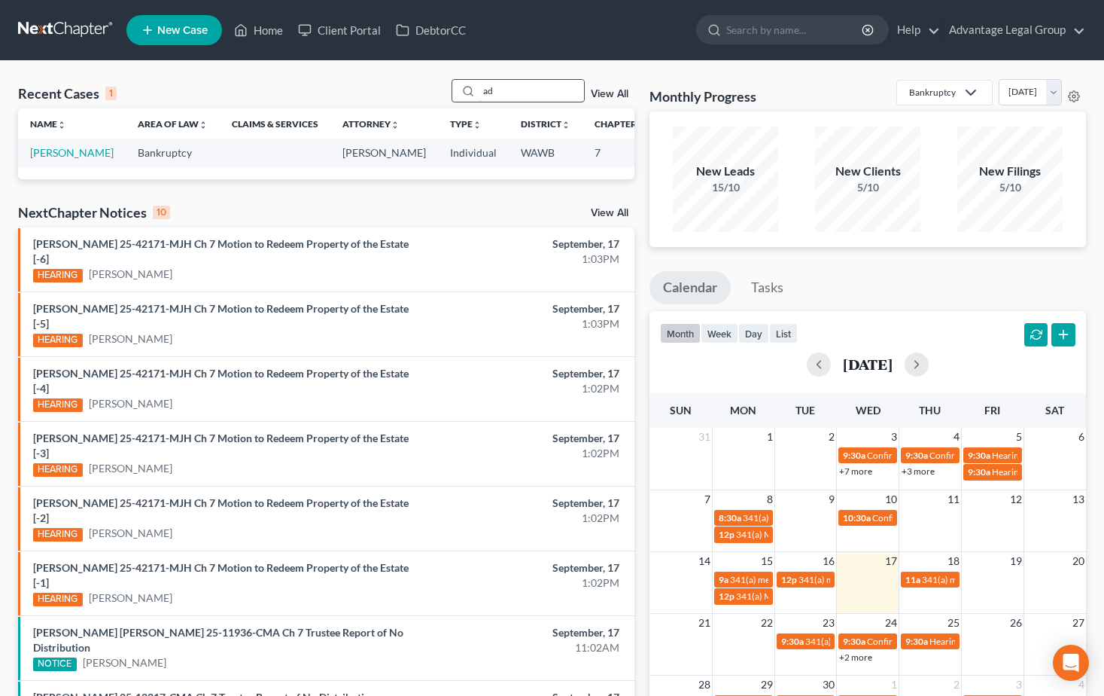
type input "a"
type input "m"
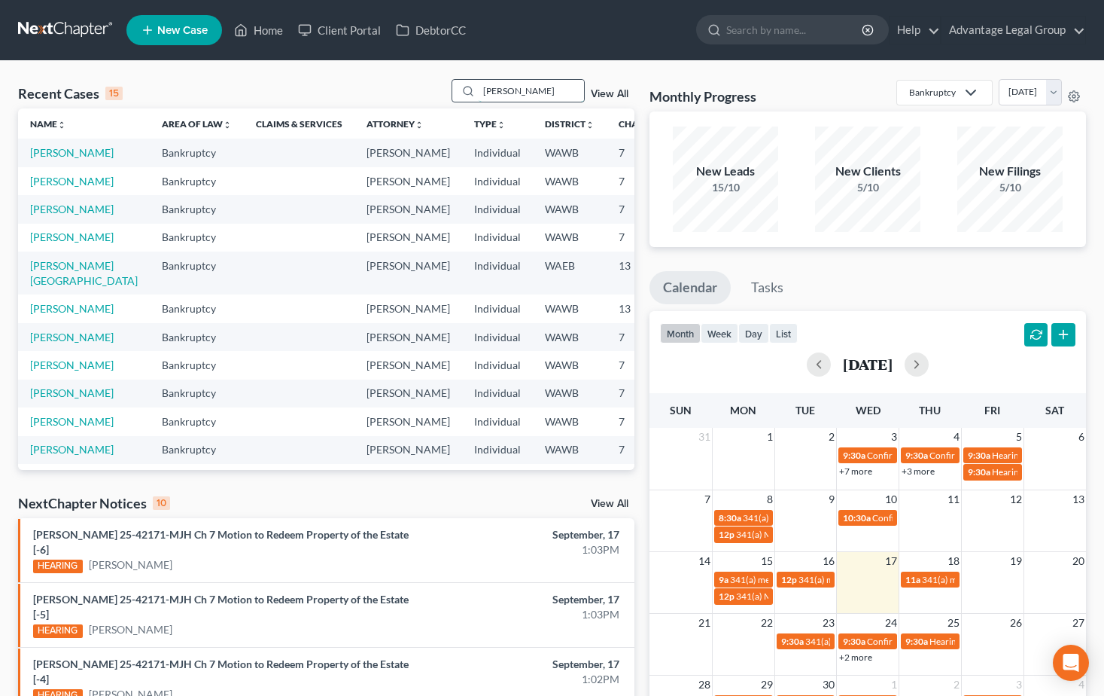
type input "[PERSON_NAME]"
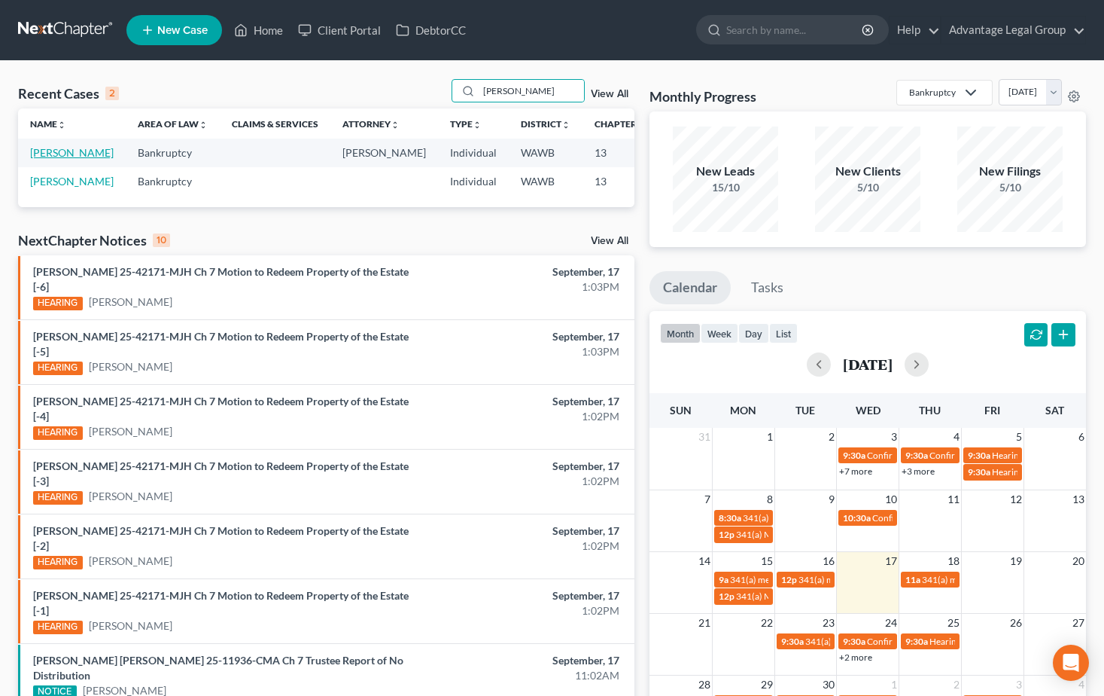
click at [50, 157] on link "[PERSON_NAME]" at bounding box center [72, 152] width 84 height 13
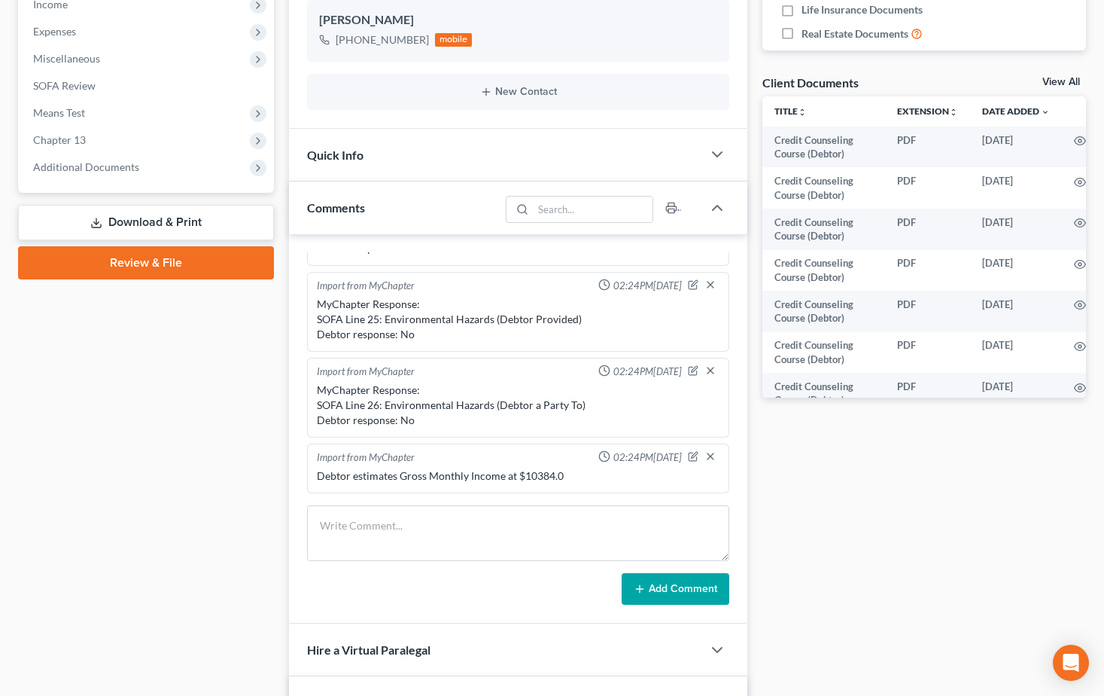
scroll to position [452, 0]
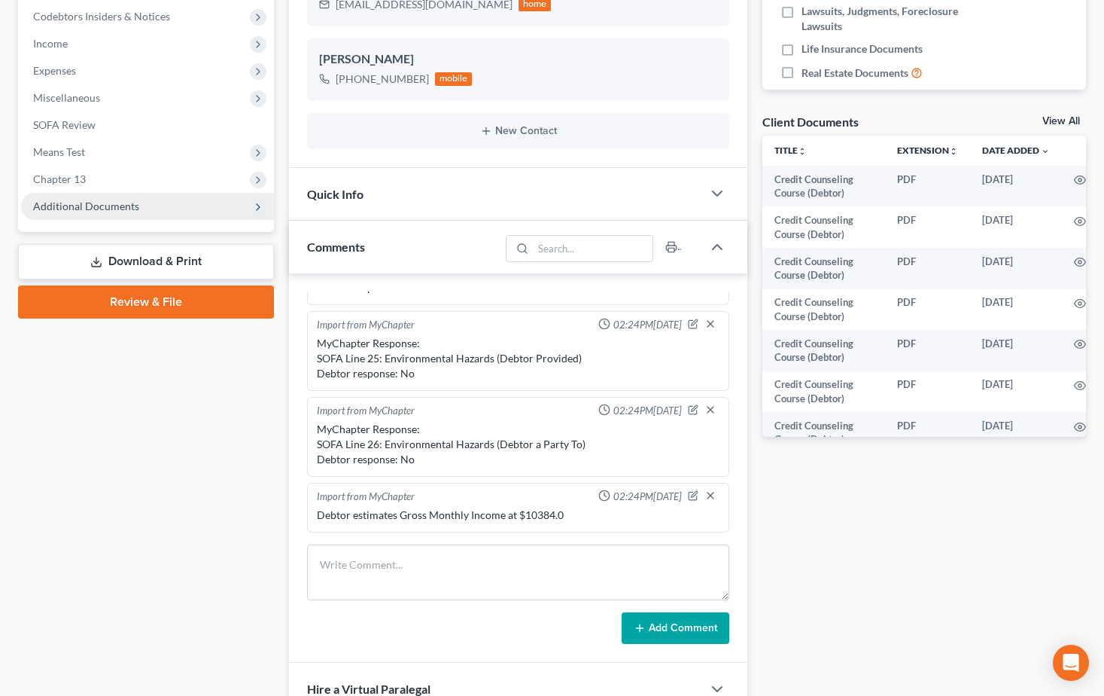
click at [88, 211] on span "Additional Documents" at bounding box center [86, 205] width 106 height 13
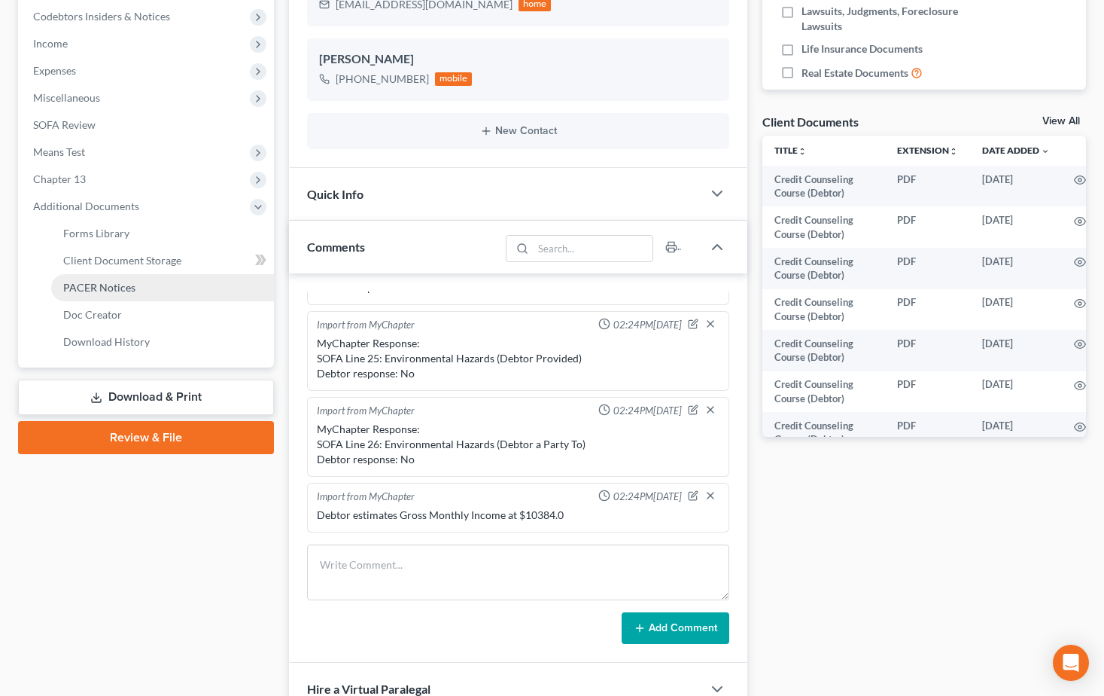
click at [111, 294] on link "PACER Notices" at bounding box center [162, 287] width 223 height 27
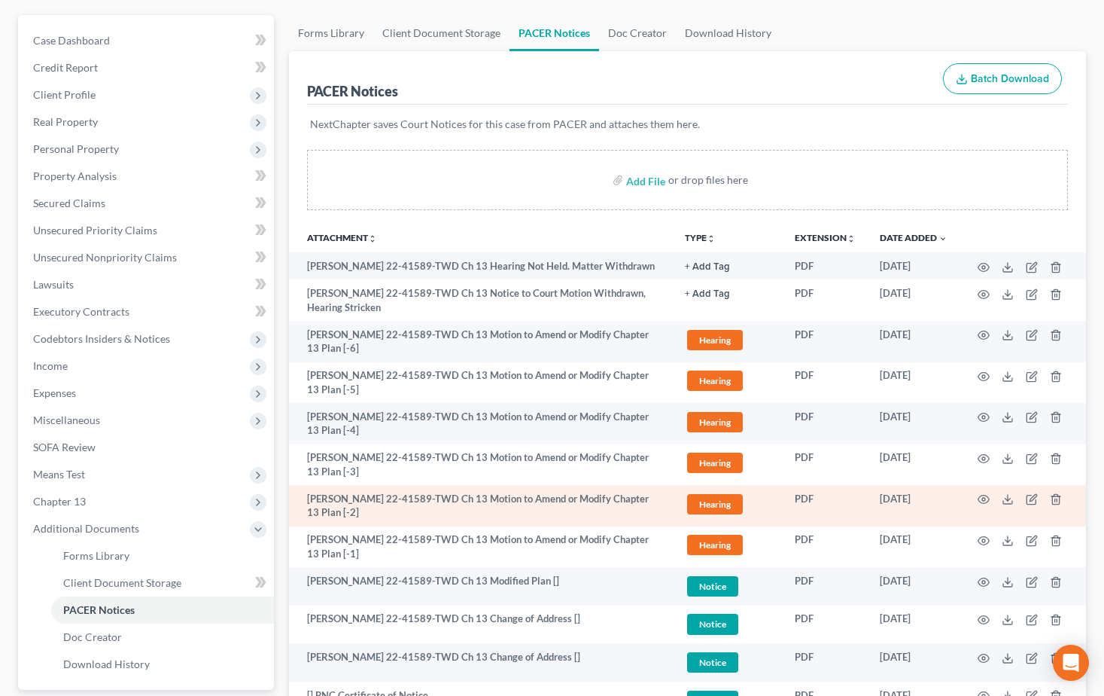
scroll to position [151, 0]
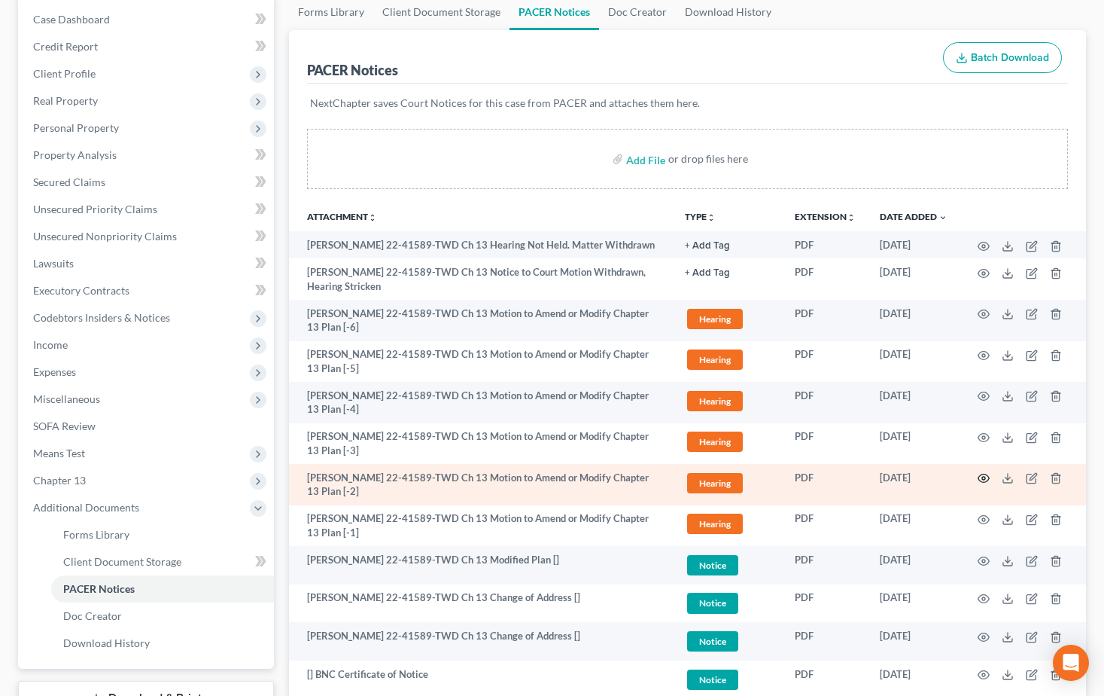
click at [978, 480] on icon "button" at bounding box center [984, 478] width 12 height 12
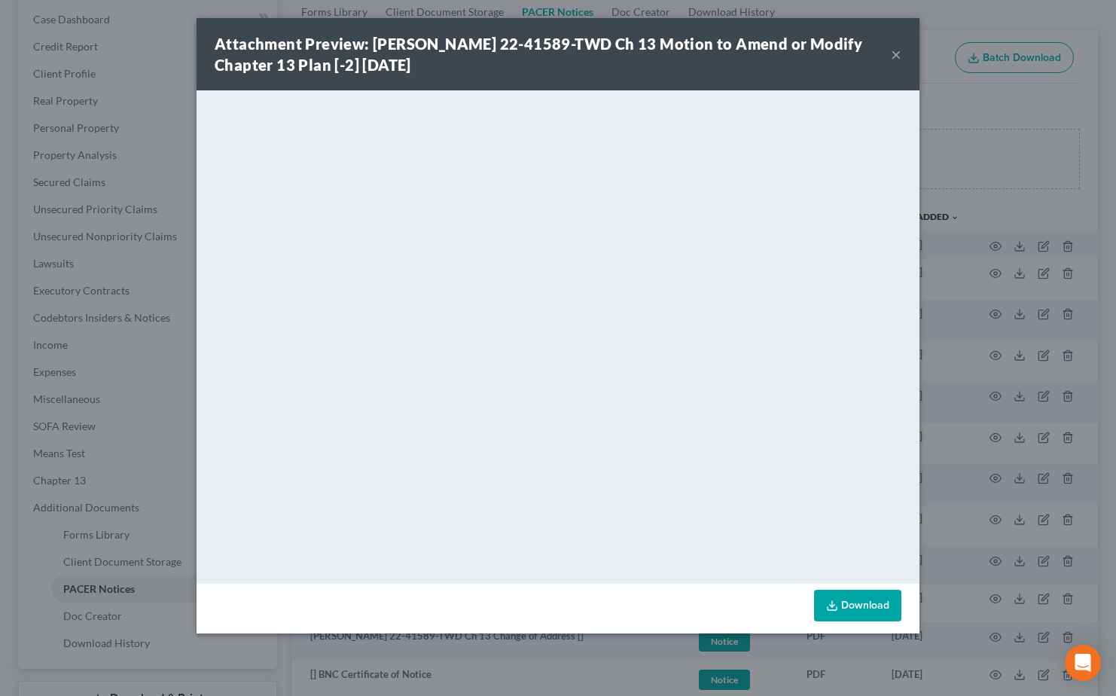
drag, startPoint x: 896, startPoint y: 55, endPoint x: 936, endPoint y: 96, distance: 57.5
click at [896, 55] on button "×" at bounding box center [896, 54] width 11 height 18
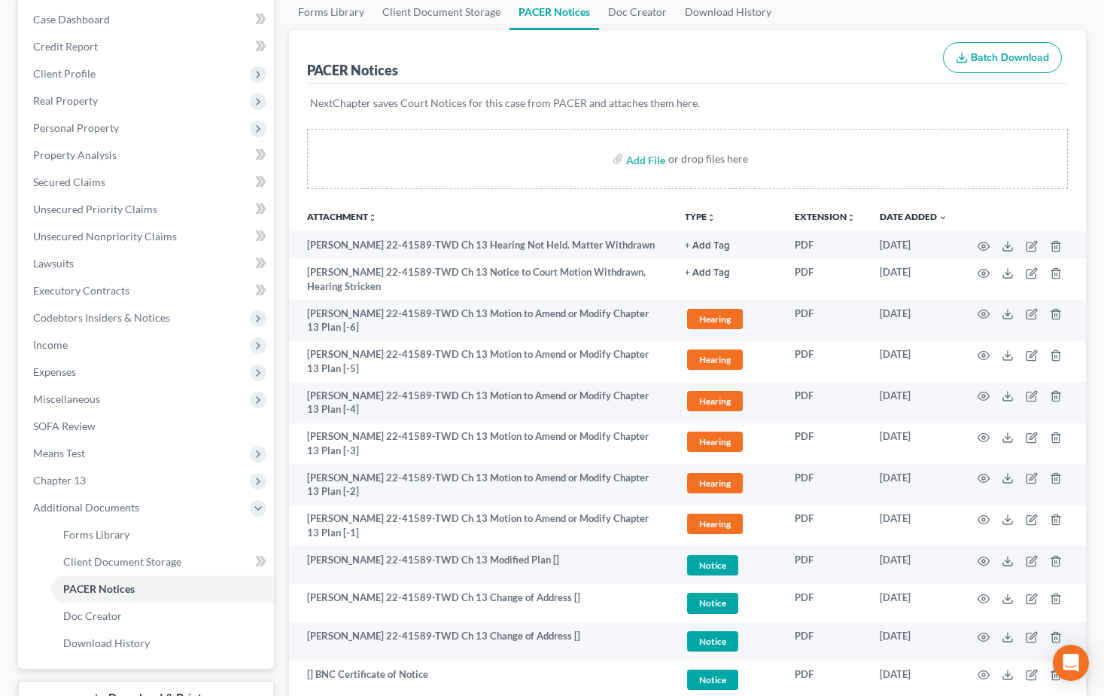
scroll to position [0, 0]
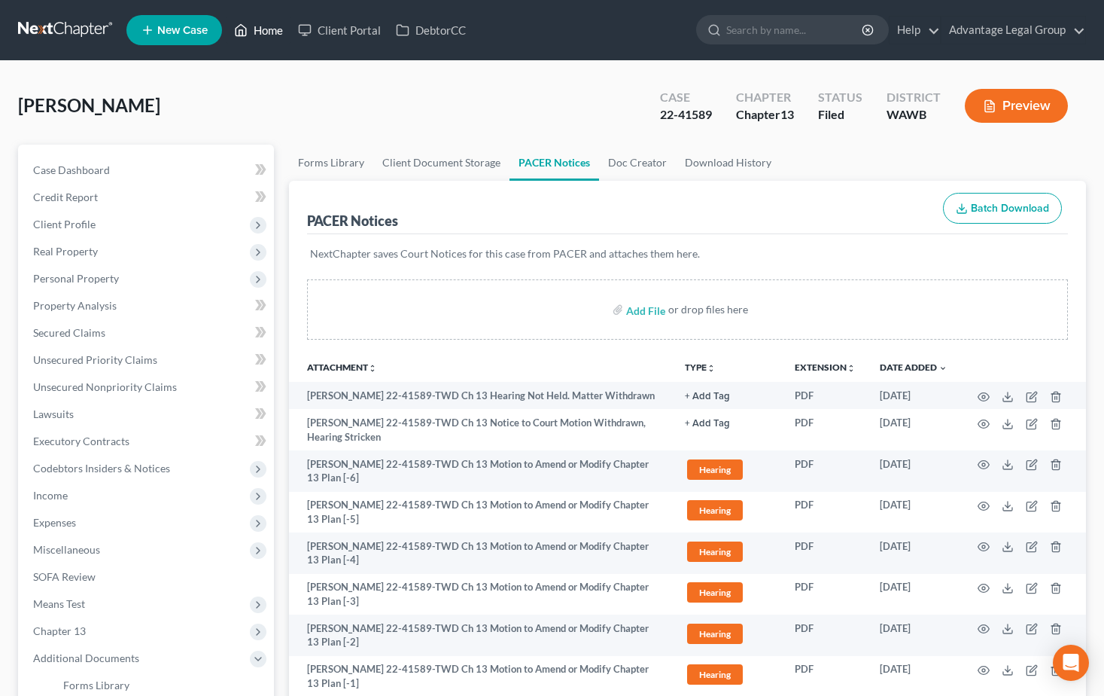
click at [275, 29] on link "Home" at bounding box center [259, 30] width 64 height 27
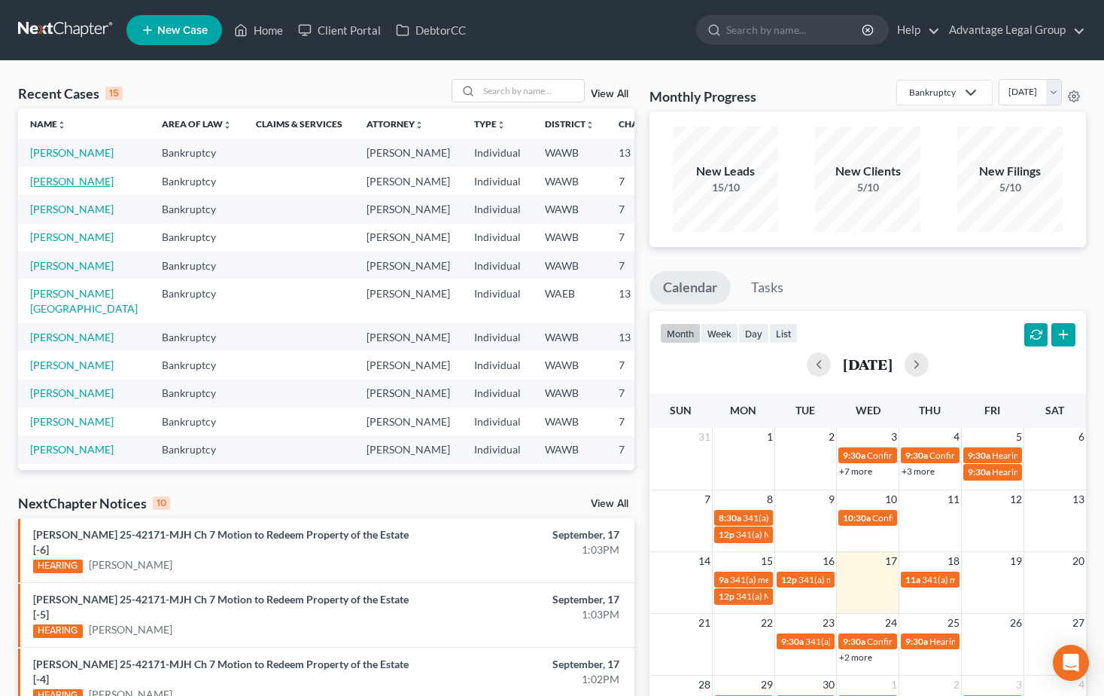
click at [47, 187] on link "[PERSON_NAME]" at bounding box center [72, 181] width 84 height 13
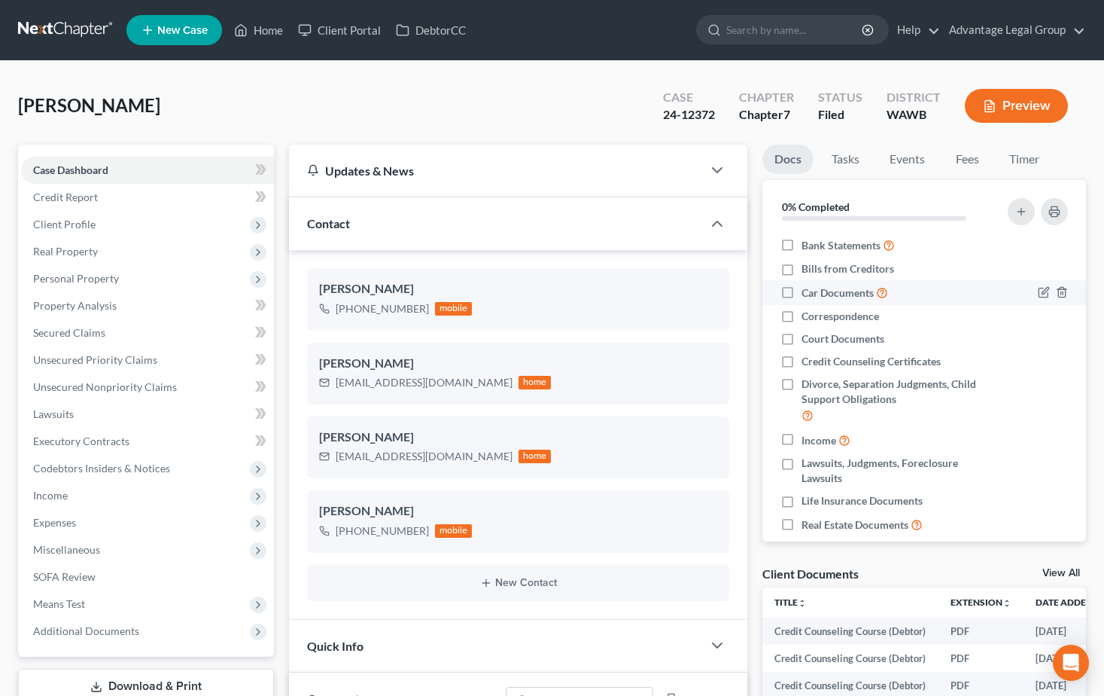
scroll to position [379, 0]
drag, startPoint x: 336, startPoint y: 382, endPoint x: 440, endPoint y: 382, distance: 104.6
click at [440, 382] on div "[EMAIL_ADDRESS][DOMAIN_NAME]" at bounding box center [424, 382] width 177 height 15
copy div "[EMAIL_ADDRESS][DOMAIN_NAME]"
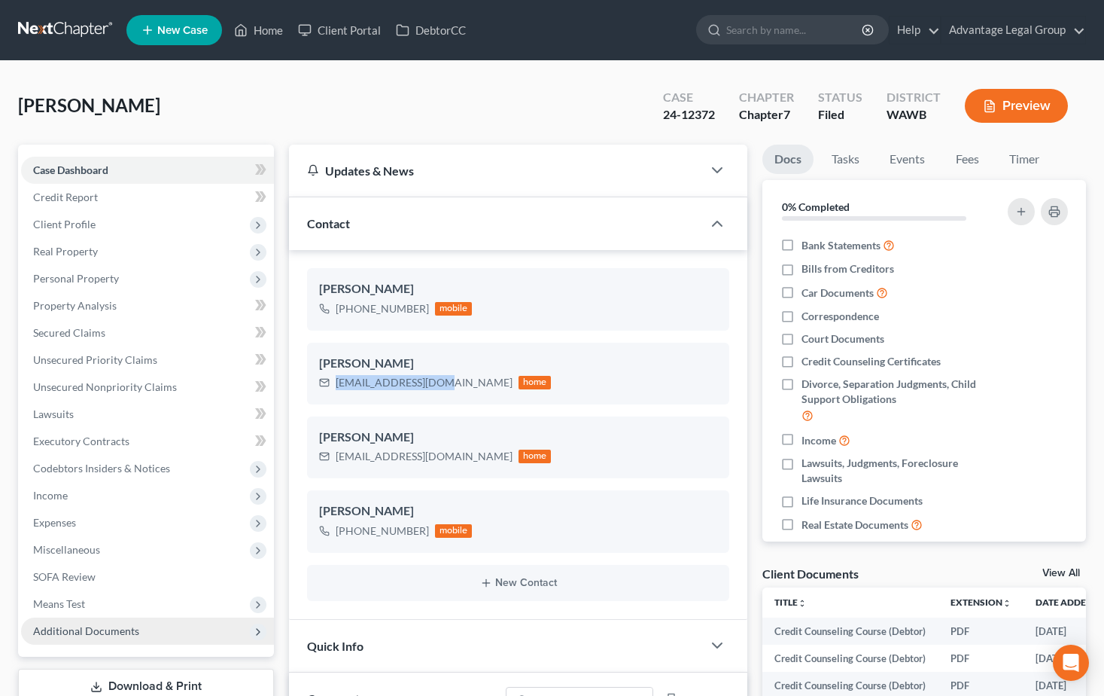
click at [84, 626] on span "Additional Documents" at bounding box center [86, 630] width 106 height 13
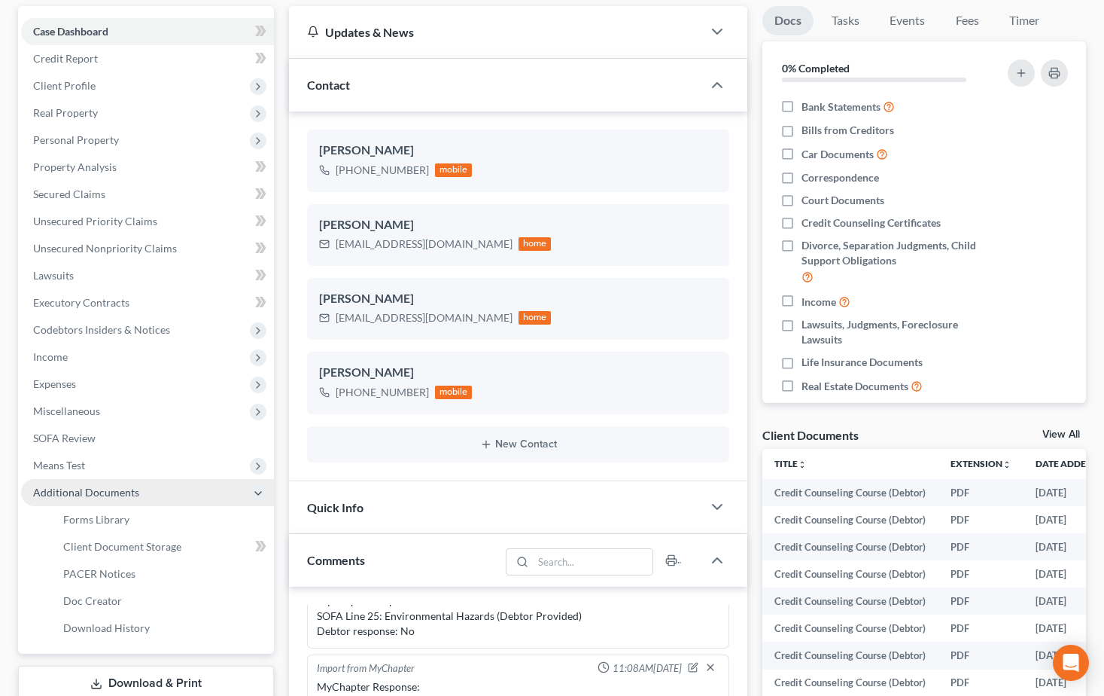
scroll to position [301, 0]
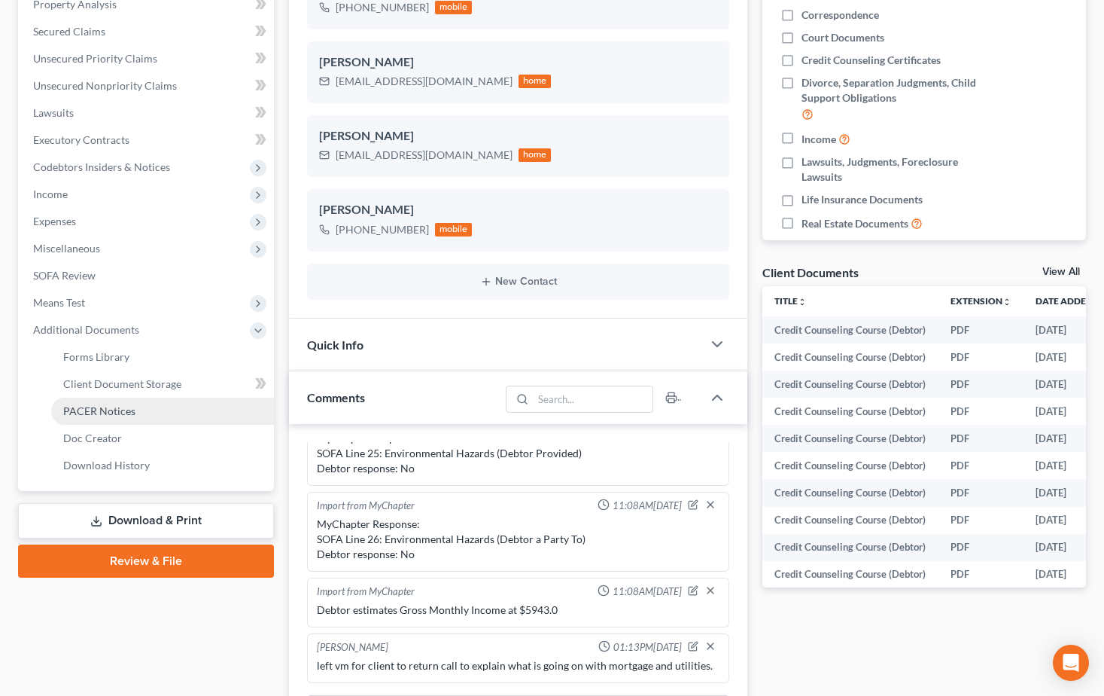
click at [96, 412] on span "PACER Notices" at bounding box center [99, 410] width 72 height 13
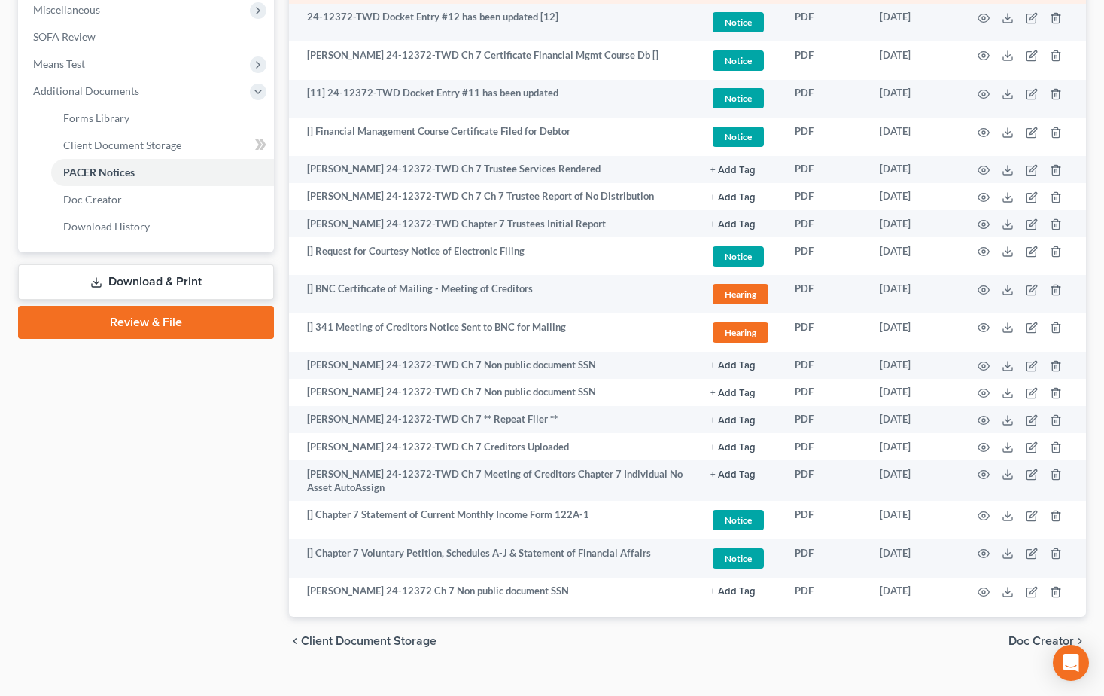
scroll to position [566, 0]
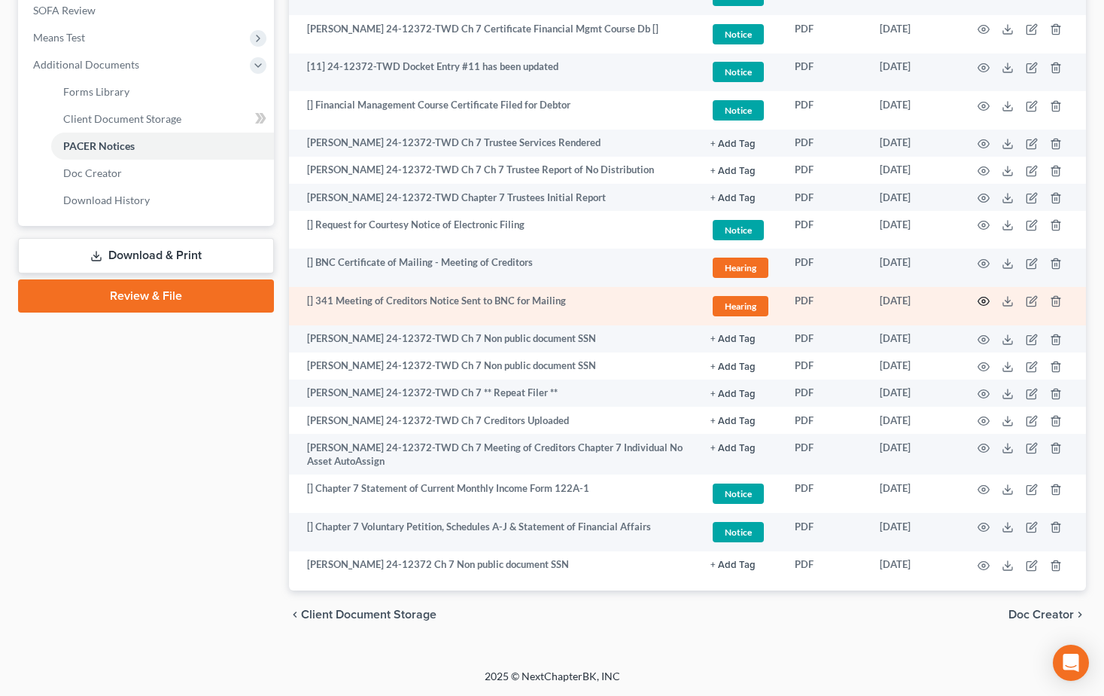
click at [987, 302] on icon "button" at bounding box center [984, 301] width 12 height 12
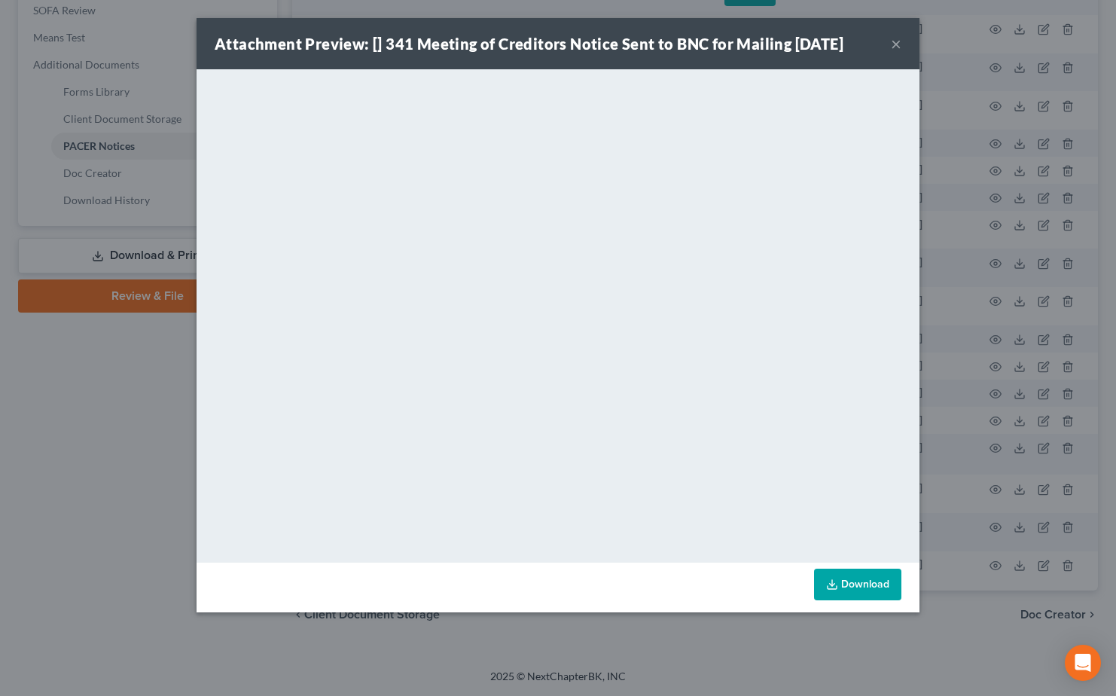
click at [894, 44] on button "×" at bounding box center [896, 44] width 11 height 18
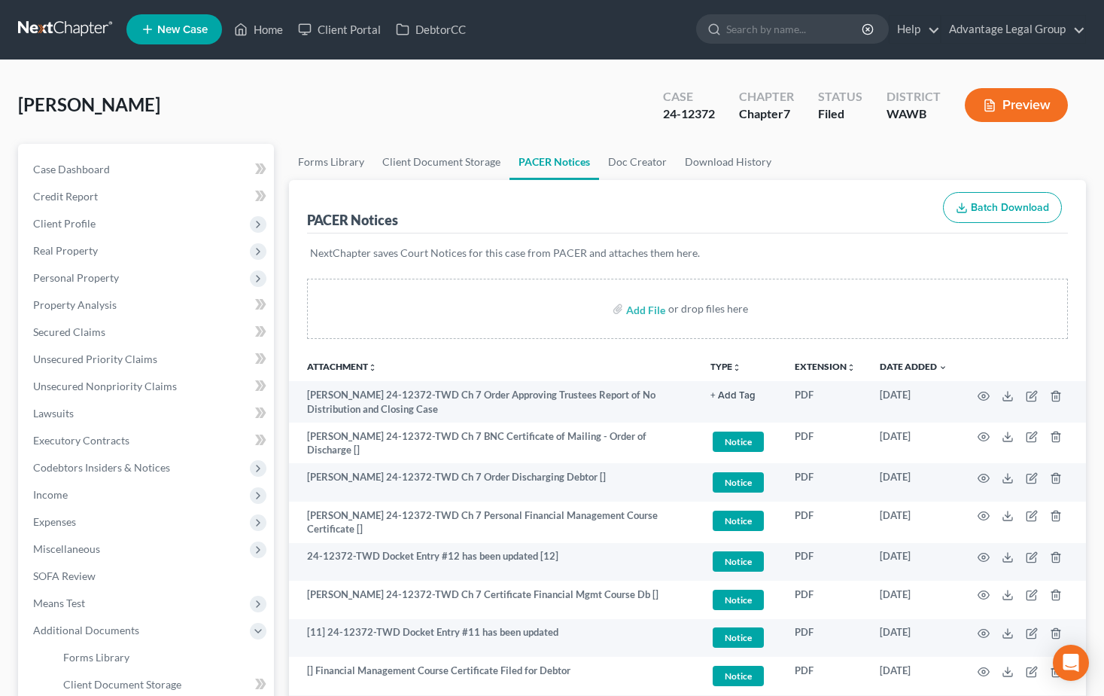
scroll to position [0, 0]
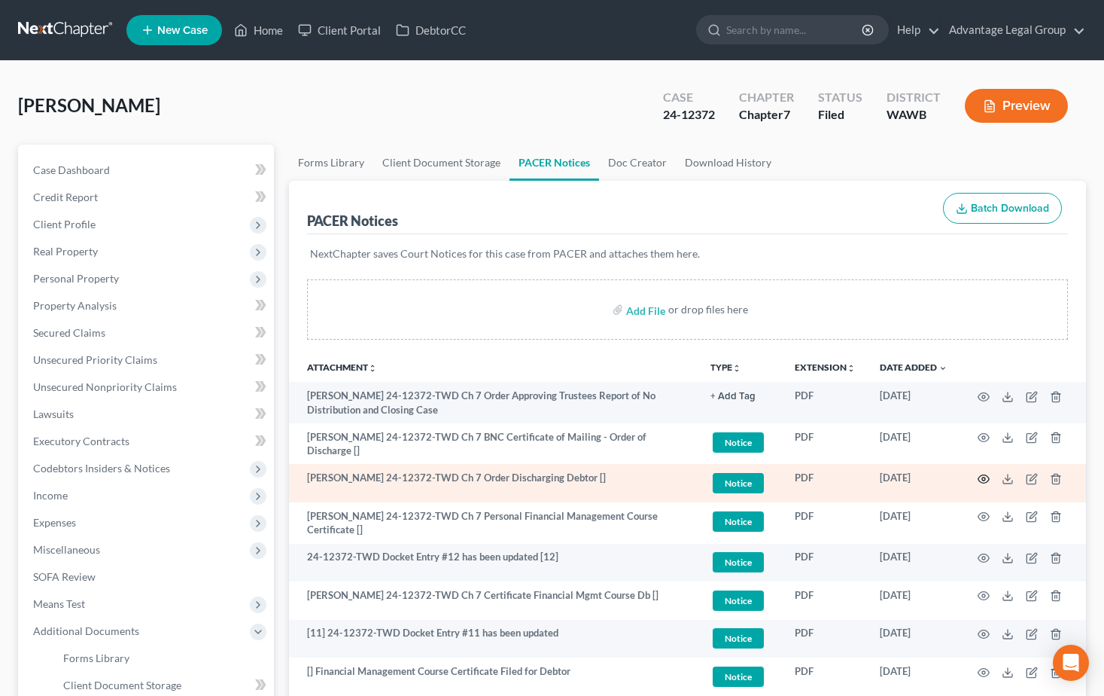
click at [982, 480] on circle "button" at bounding box center [983, 478] width 3 height 3
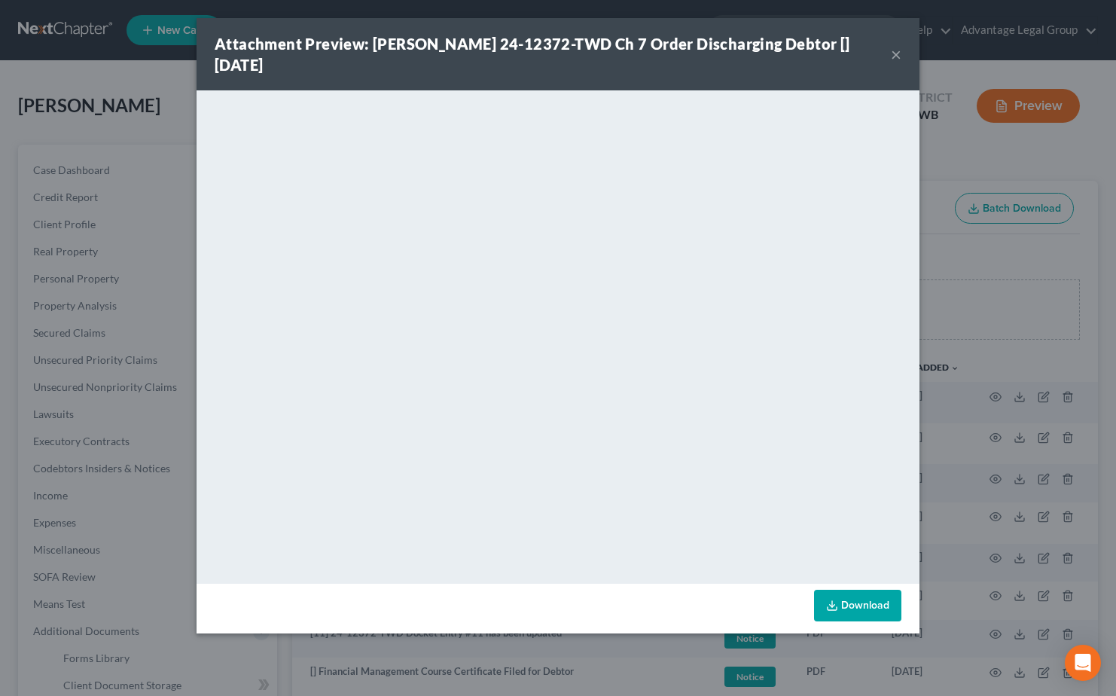
drag, startPoint x: 894, startPoint y: 55, endPoint x: 899, endPoint y: 84, distance: 29.7
click at [894, 55] on button "×" at bounding box center [896, 54] width 11 height 18
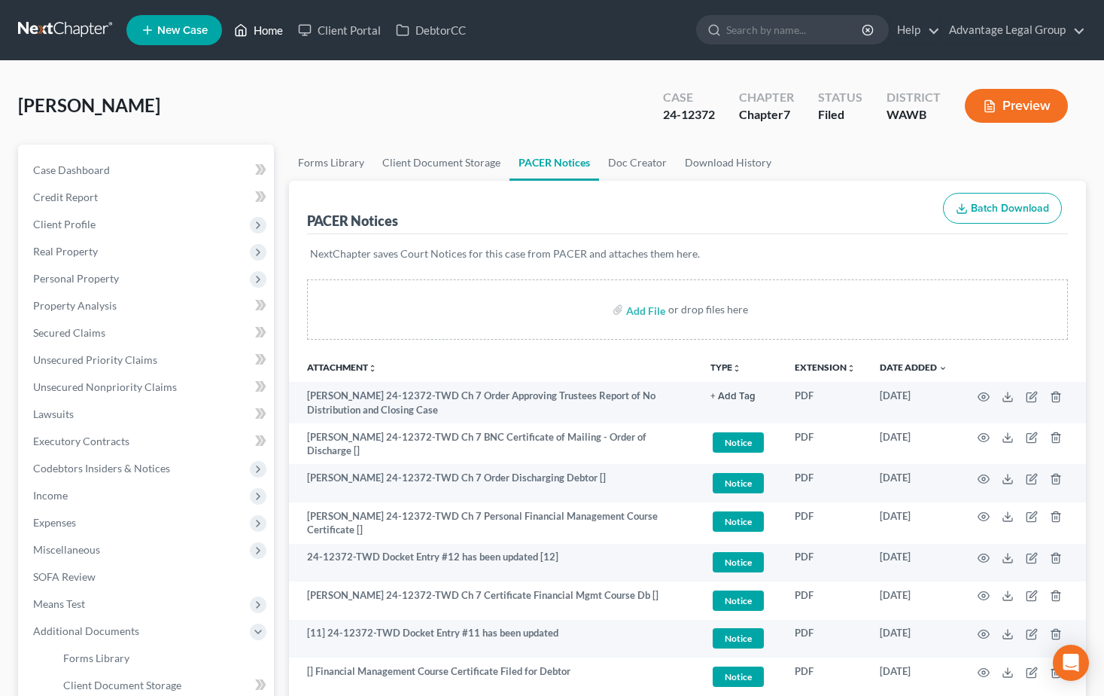
drag, startPoint x: 260, startPoint y: 32, endPoint x: 309, endPoint y: 105, distance: 87.7
click at [260, 32] on link "Home" at bounding box center [259, 30] width 64 height 27
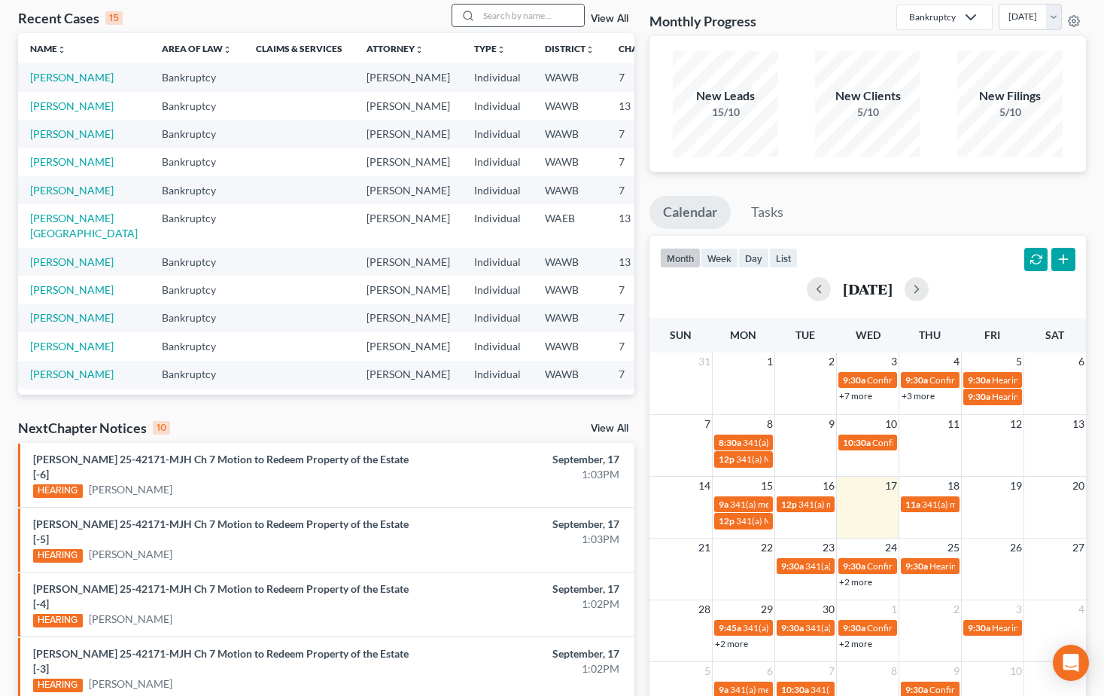
click at [493, 16] on input "search" at bounding box center [531, 16] width 105 height 22
type input "[PERSON_NAME]"
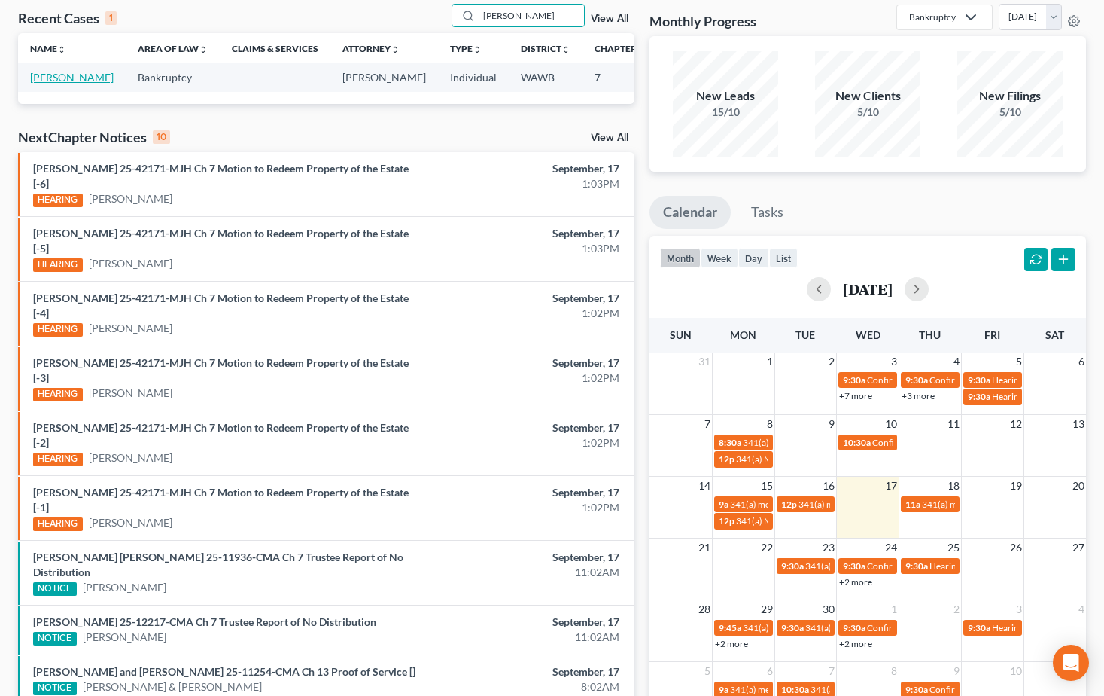
click at [45, 84] on link "[PERSON_NAME]" at bounding box center [72, 77] width 84 height 13
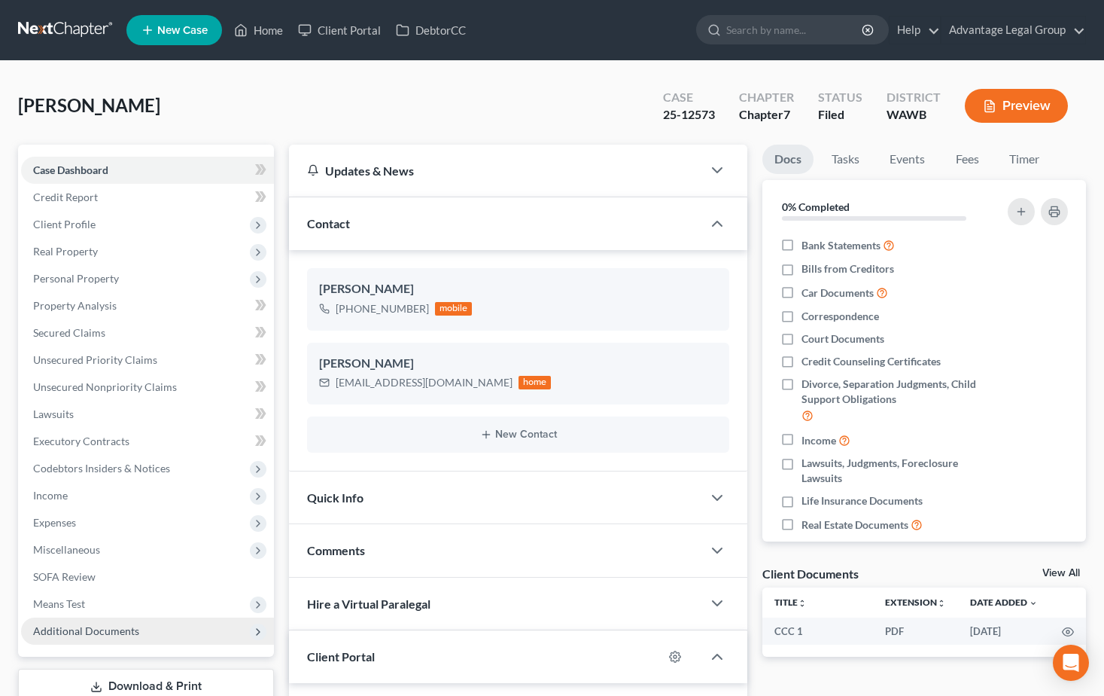
click at [103, 627] on span "Additional Documents" at bounding box center [86, 630] width 106 height 13
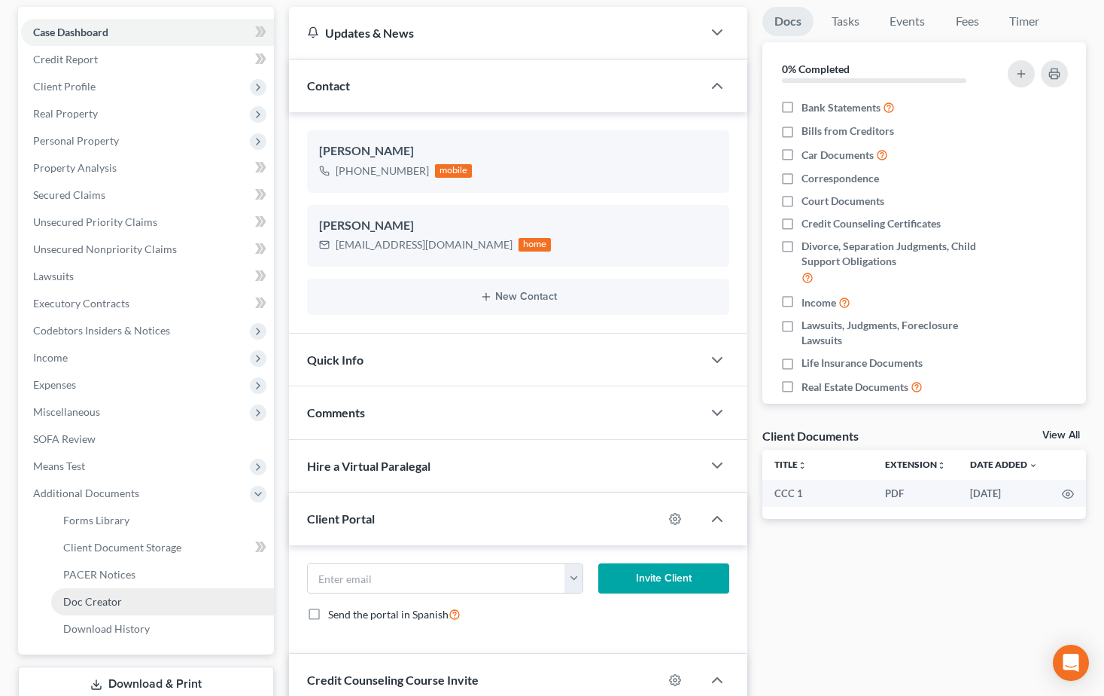
scroll to position [151, 0]
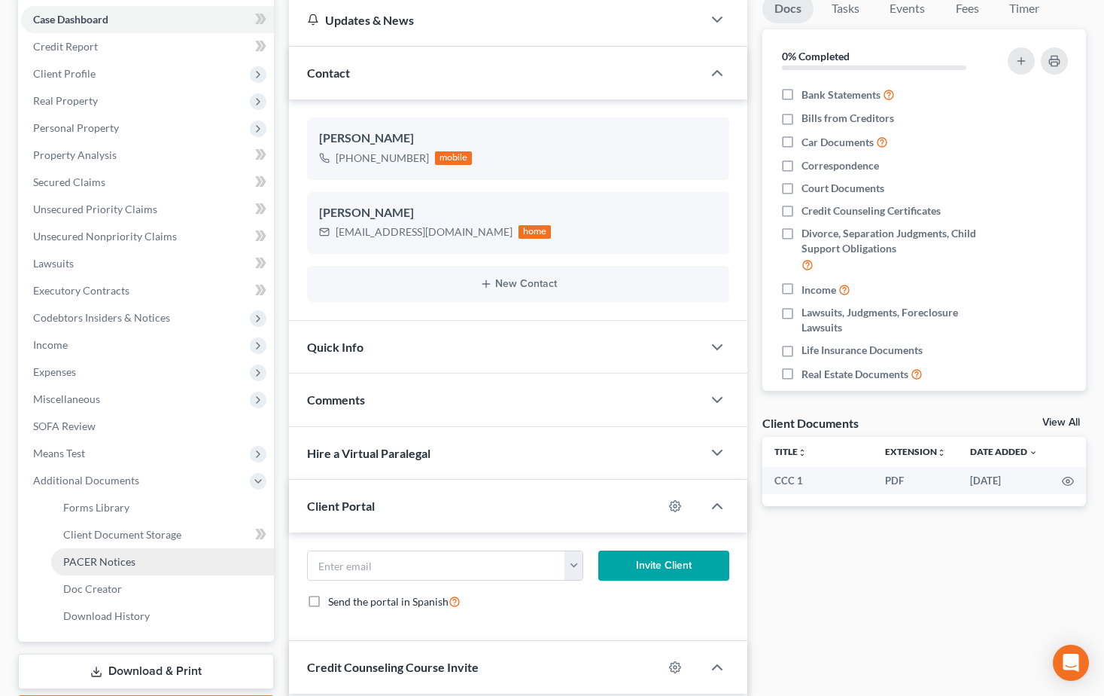
click at [116, 568] on link "PACER Notices" at bounding box center [162, 561] width 223 height 27
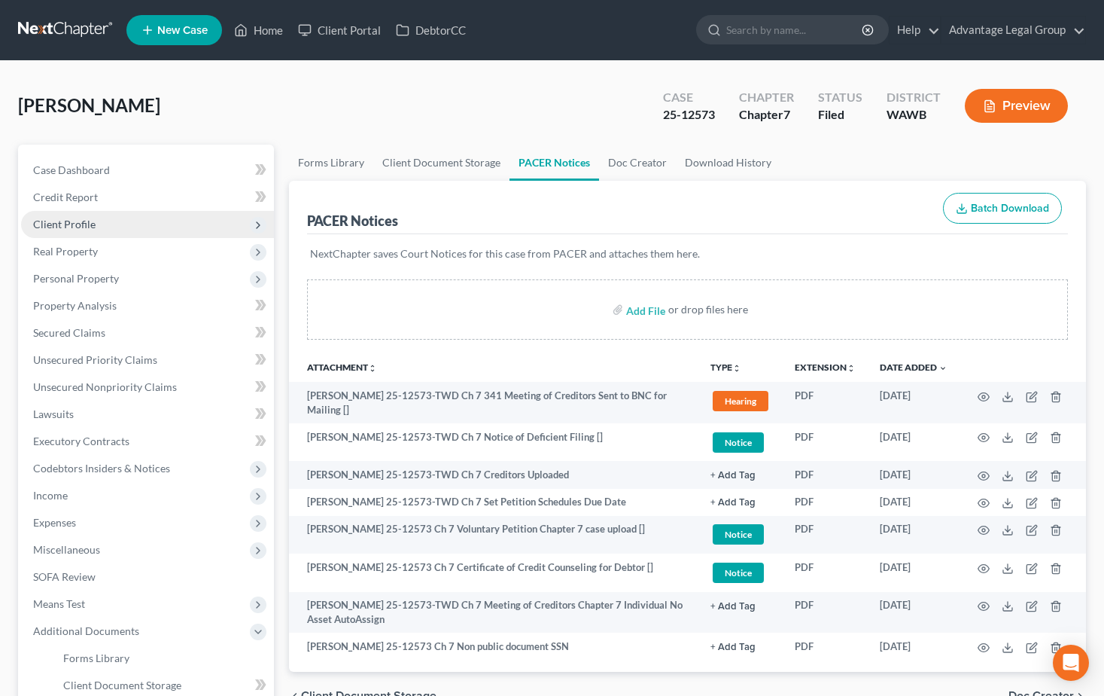
click at [53, 218] on span "Client Profile" at bounding box center [64, 224] width 62 height 13
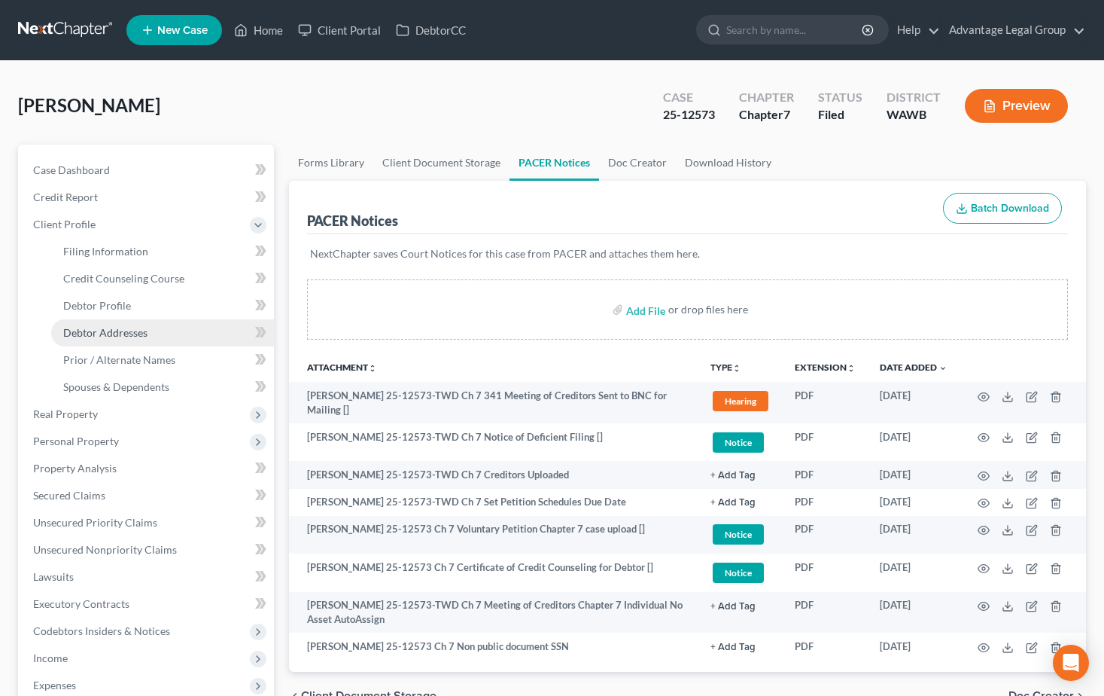
click at [111, 331] on span "Debtor Addresses" at bounding box center [105, 332] width 84 height 13
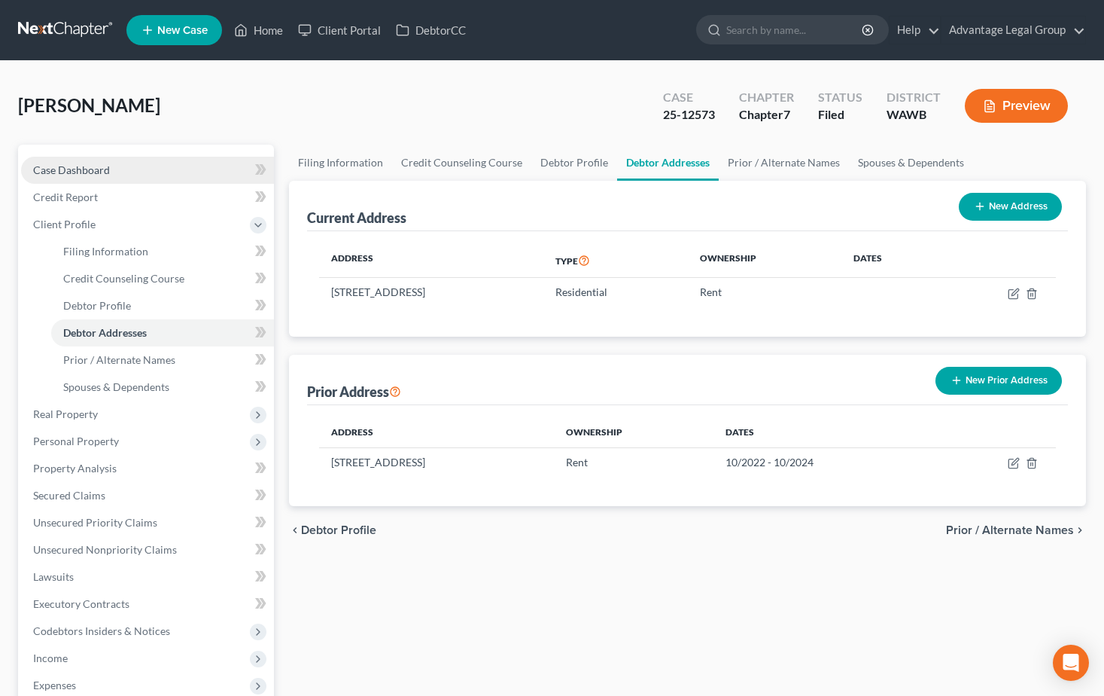
click at [72, 168] on span "Case Dashboard" at bounding box center [71, 169] width 77 height 13
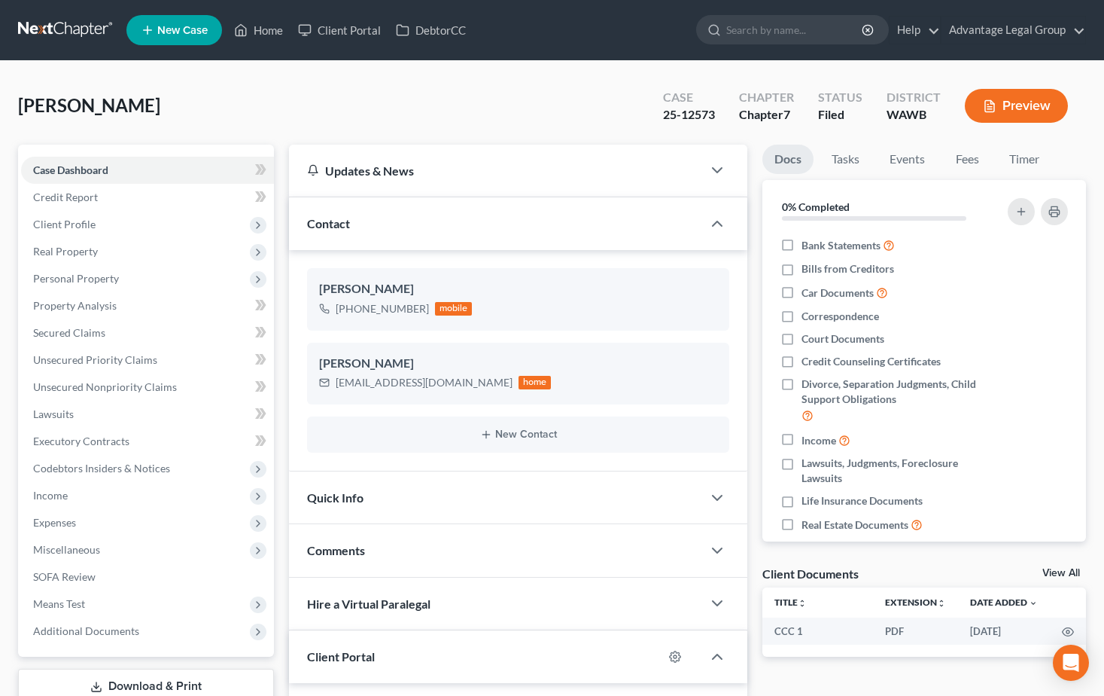
click at [459, 582] on div "Hire a Virtual Paralegal" at bounding box center [496, 603] width 414 height 52
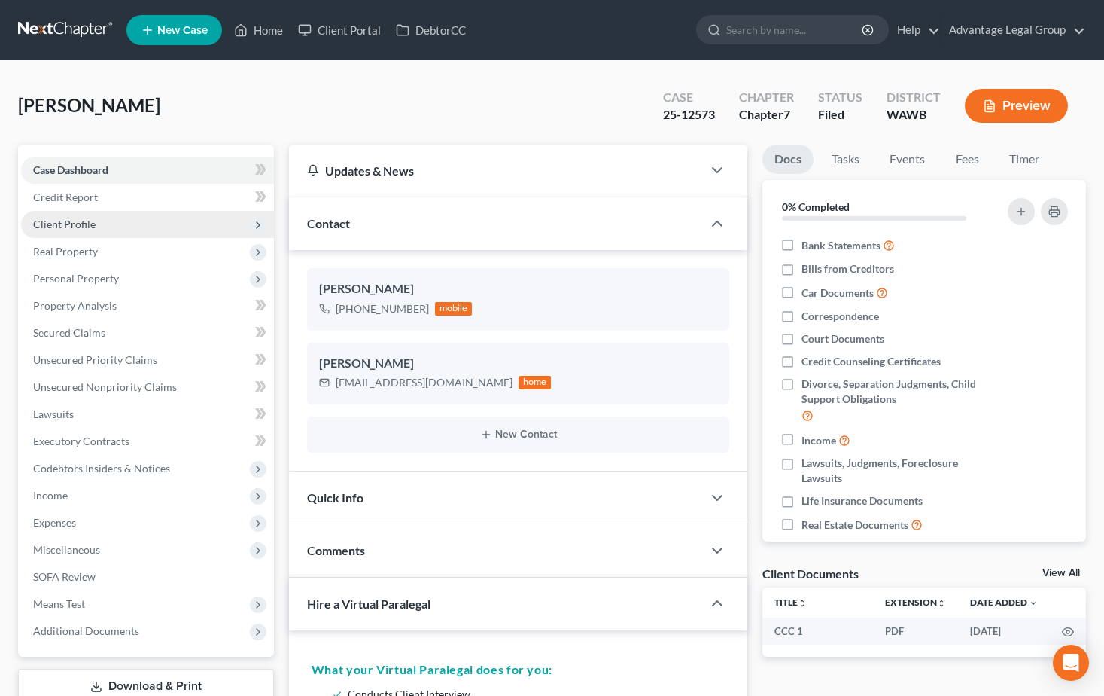
click at [47, 225] on span "Client Profile" at bounding box center [64, 224] width 62 height 13
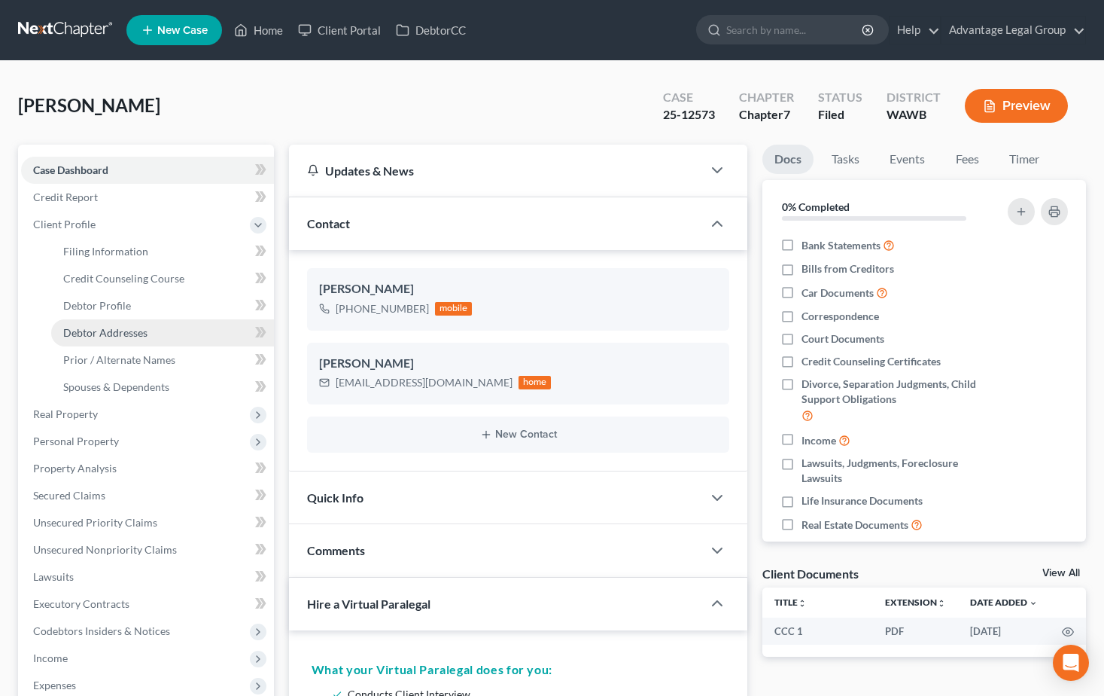
click at [126, 330] on span "Debtor Addresses" at bounding box center [105, 332] width 84 height 13
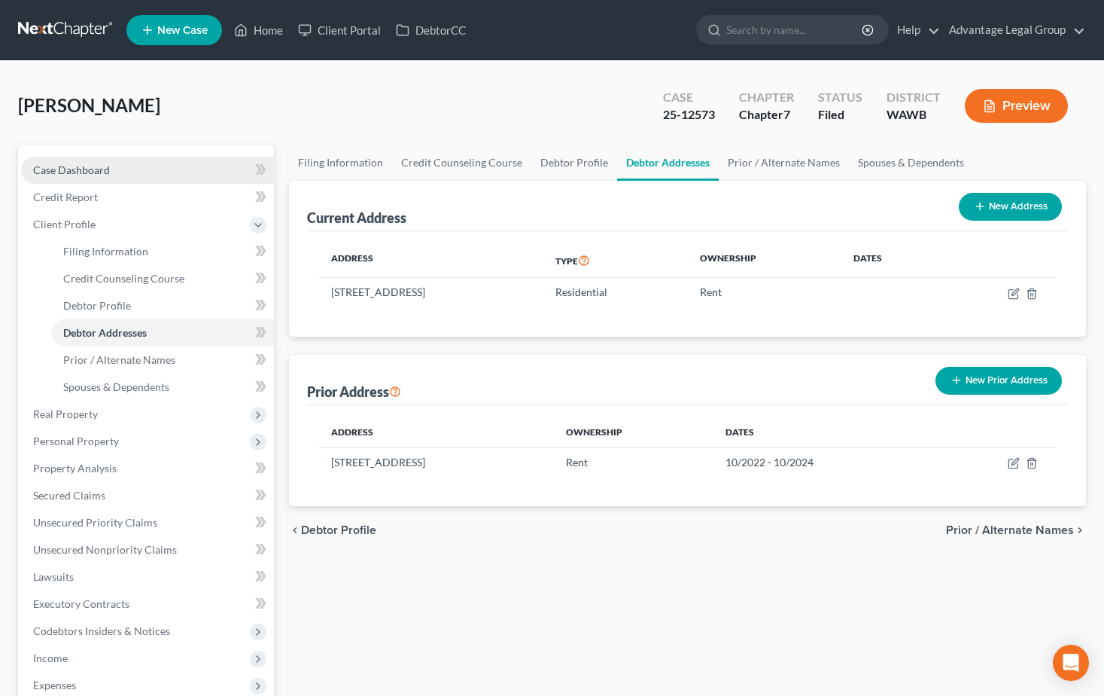
click at [51, 162] on link "Case Dashboard" at bounding box center [147, 170] width 253 height 27
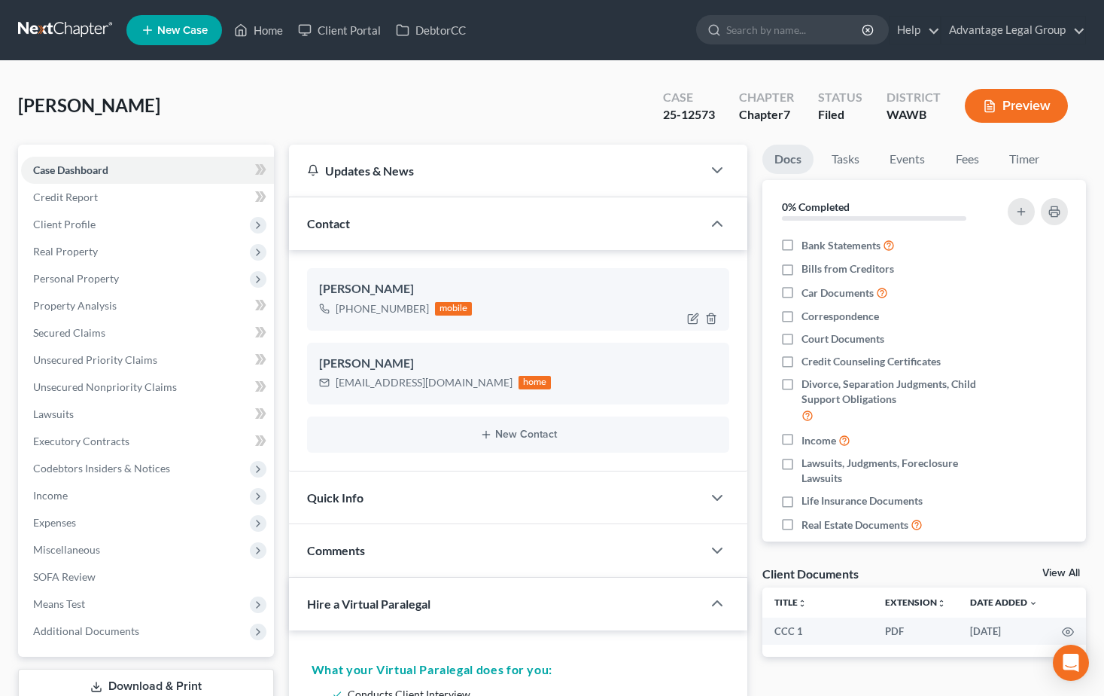
drag, startPoint x: 423, startPoint y: 310, endPoint x: 348, endPoint y: 322, distance: 76.2
click at [348, 322] on div "[PERSON_NAME] [PHONE_NUMBER] mobile" at bounding box center [518, 299] width 423 height 62
copy div "[PHONE_NUMBER]"
drag, startPoint x: 479, startPoint y: 384, endPoint x: 335, endPoint y: 391, distance: 144.0
click at [335, 391] on div "[EMAIL_ADDRESS][DOMAIN_NAME] home" at bounding box center [435, 383] width 233 height 20
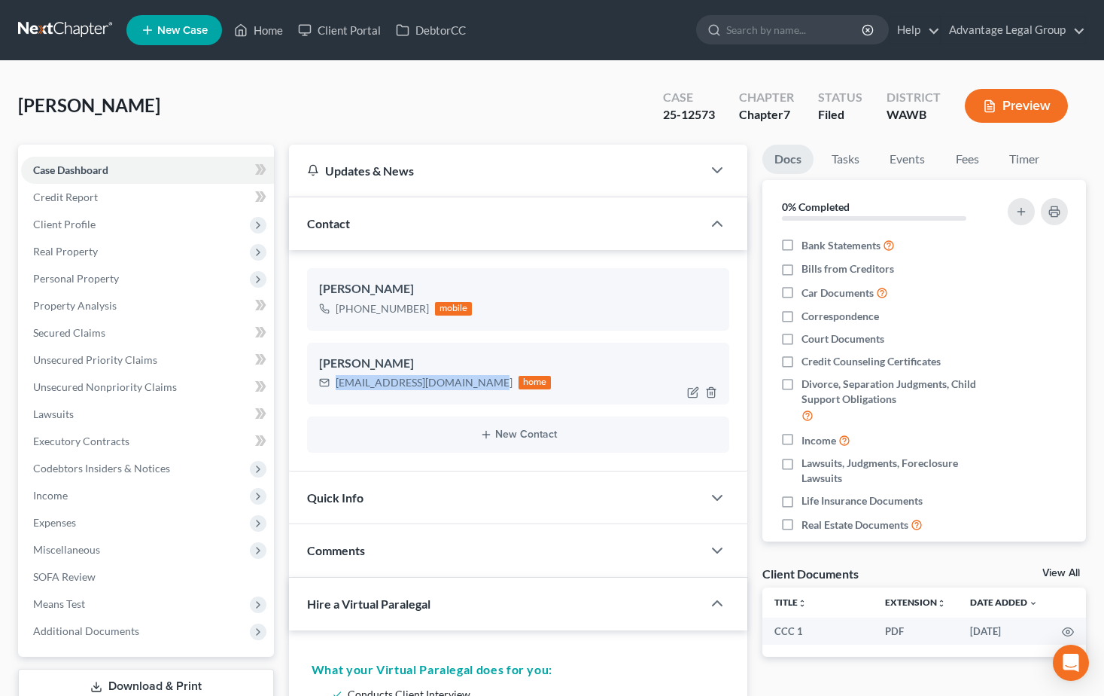
copy div "[EMAIL_ADDRESS][DOMAIN_NAME]"
drag, startPoint x: 65, startPoint y: 227, endPoint x: 72, endPoint y: 237, distance: 12.5
click at [65, 227] on span "Client Profile" at bounding box center [64, 224] width 62 height 13
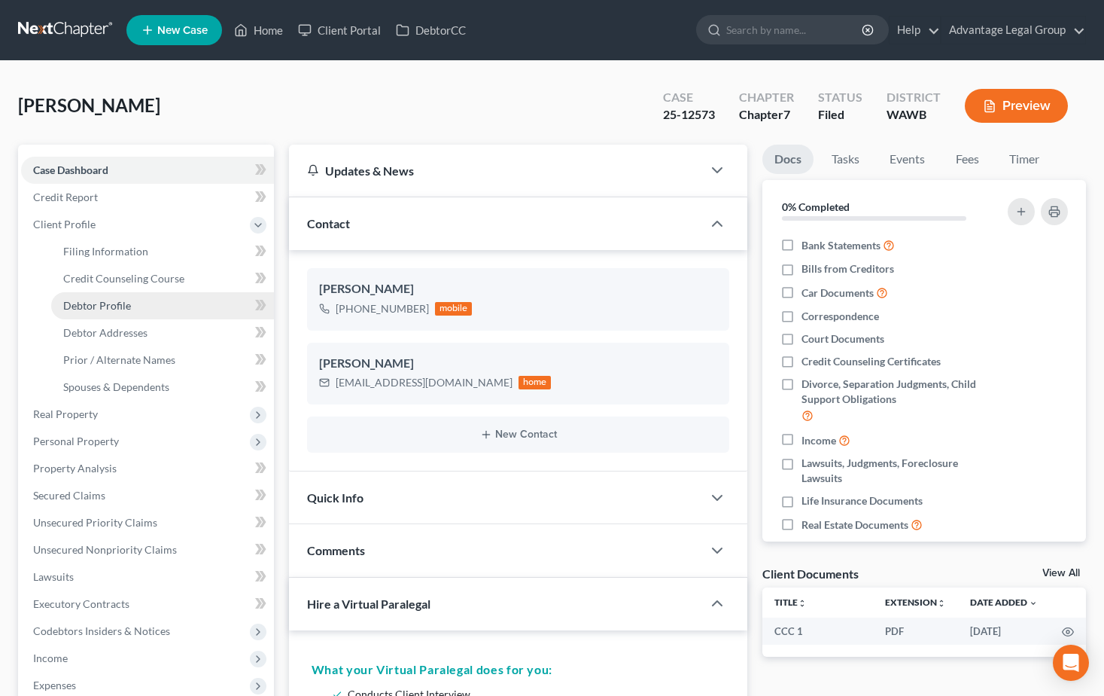
click at [108, 305] on span "Debtor Profile" at bounding box center [97, 305] width 68 height 13
select select "0"
select select "1"
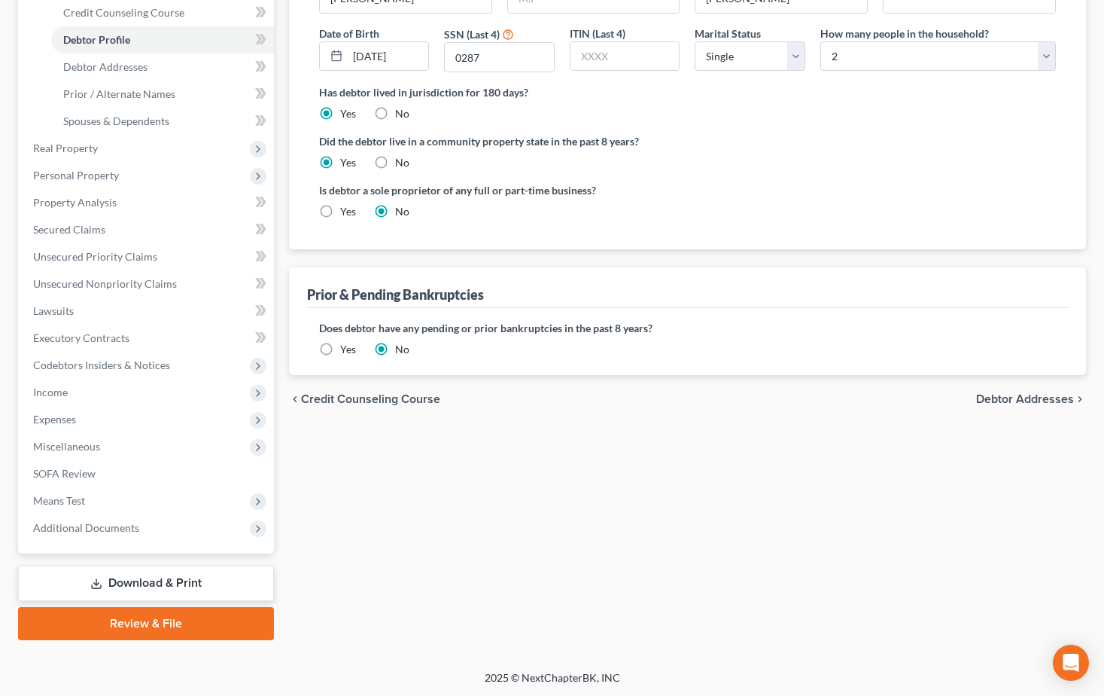
scroll to position [267, 0]
drag, startPoint x: 126, startPoint y: 583, endPoint x: 143, endPoint y: 581, distance: 17.4
click at [126, 583] on link "Download & Print" at bounding box center [146, 581] width 256 height 35
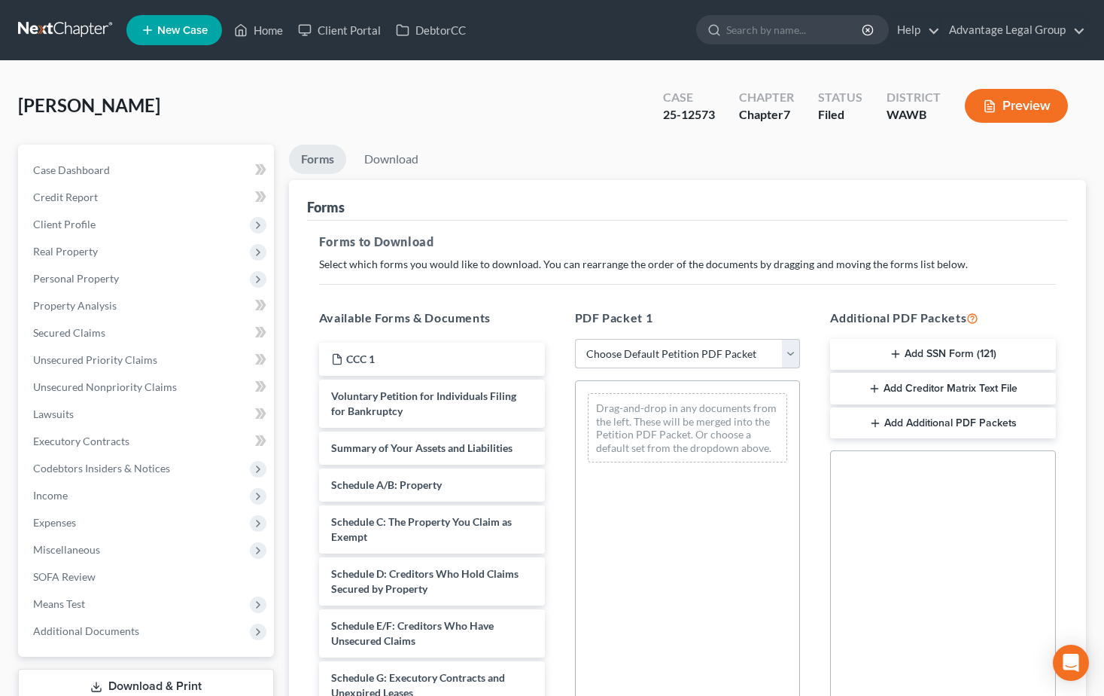
click at [790, 354] on select "Choose Default Petition PDF Packet Complete Bankruptcy Petition (all forms and …" at bounding box center [688, 354] width 226 height 30
select select "0"
click at [575, 339] on select "Choose Default Petition PDF Packet Complete Bankruptcy Petition (all forms and …" at bounding box center [688, 354] width 226 height 30
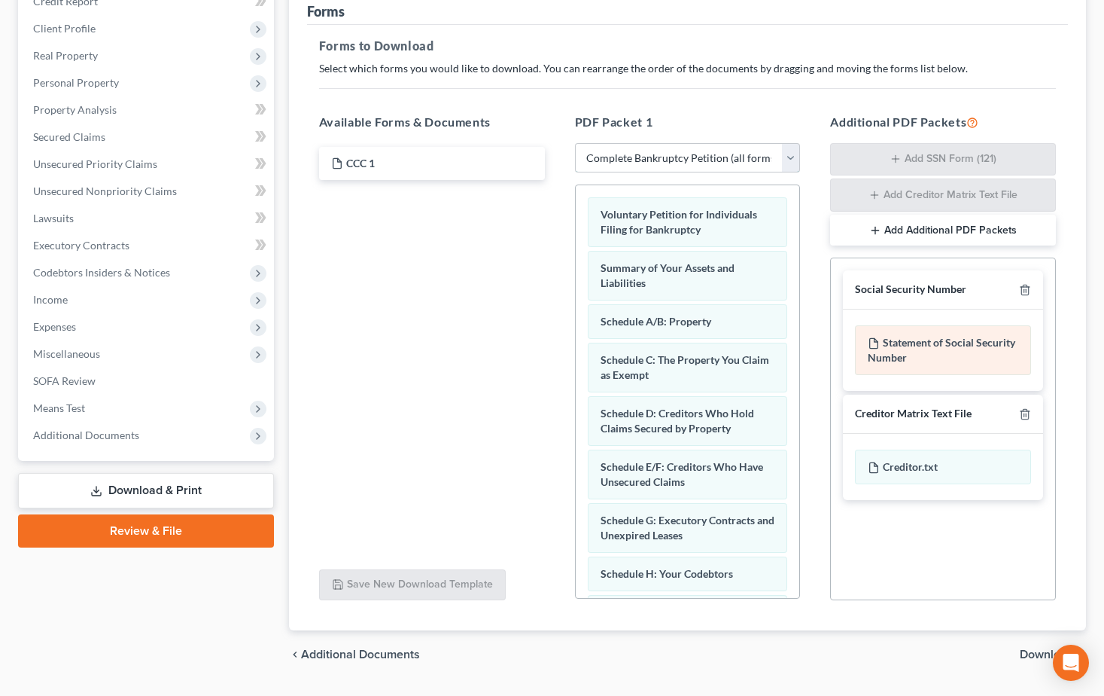
scroll to position [236, 0]
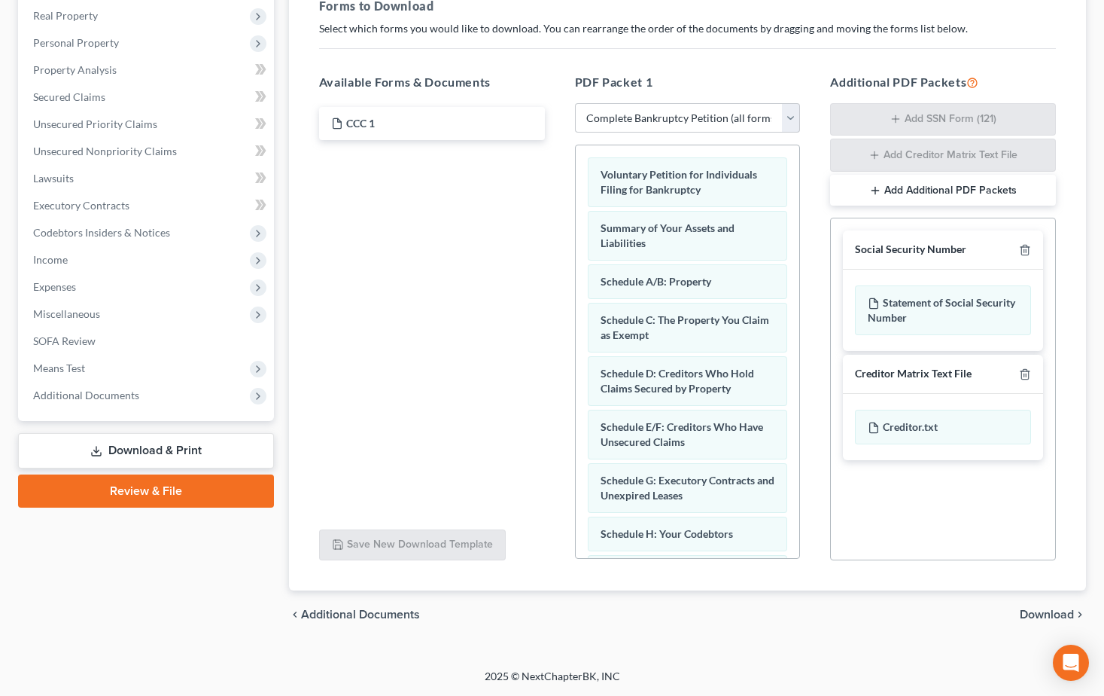
click at [1049, 616] on span "Download" at bounding box center [1047, 614] width 54 height 12
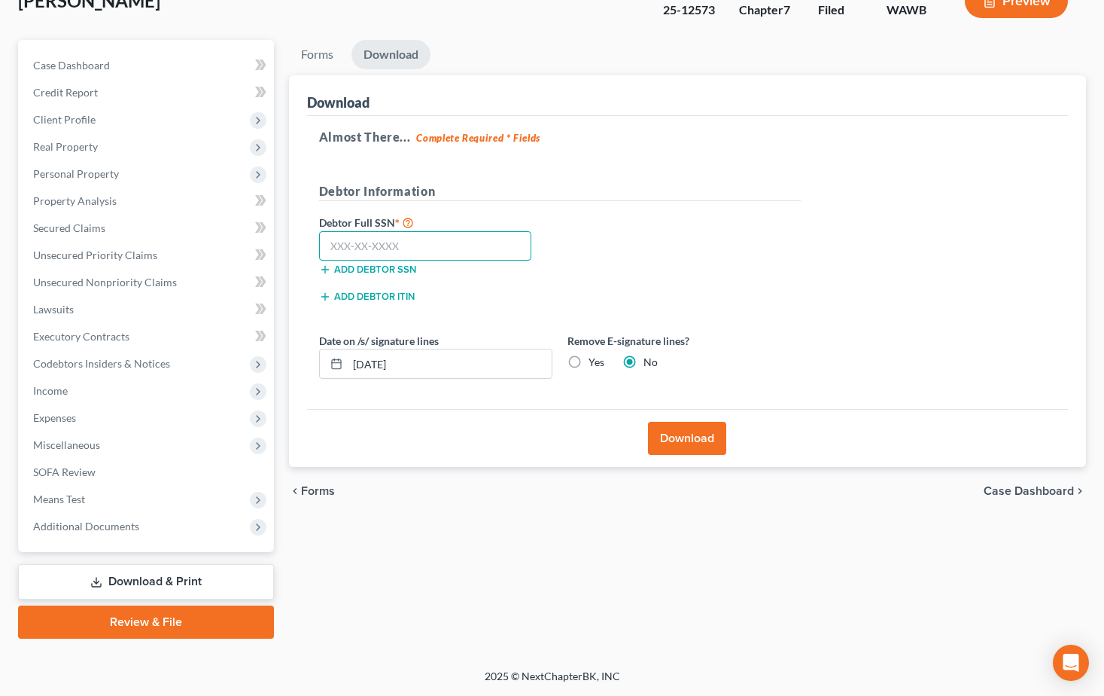
click at [366, 252] on input "text" at bounding box center [425, 246] width 213 height 30
type input "648-05-0287"
click at [692, 436] on button "Download" at bounding box center [687, 438] width 78 height 33
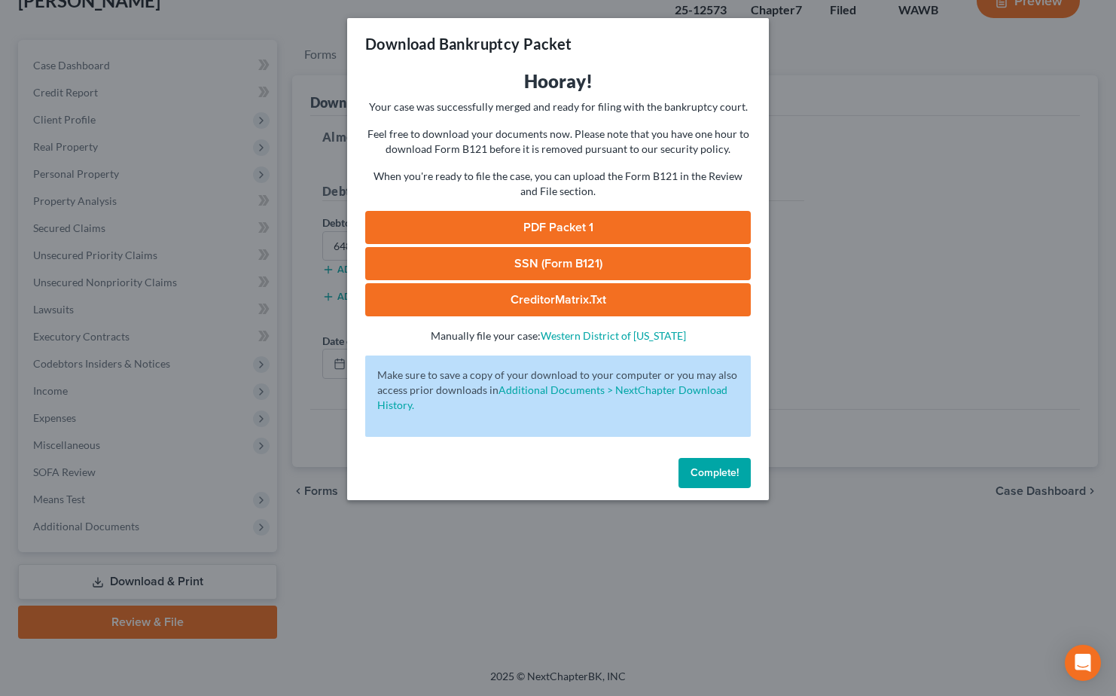
click at [586, 214] on link "PDF Packet 1" at bounding box center [557, 227] width 385 height 33
click at [693, 473] on span "Complete!" at bounding box center [714, 472] width 48 height 13
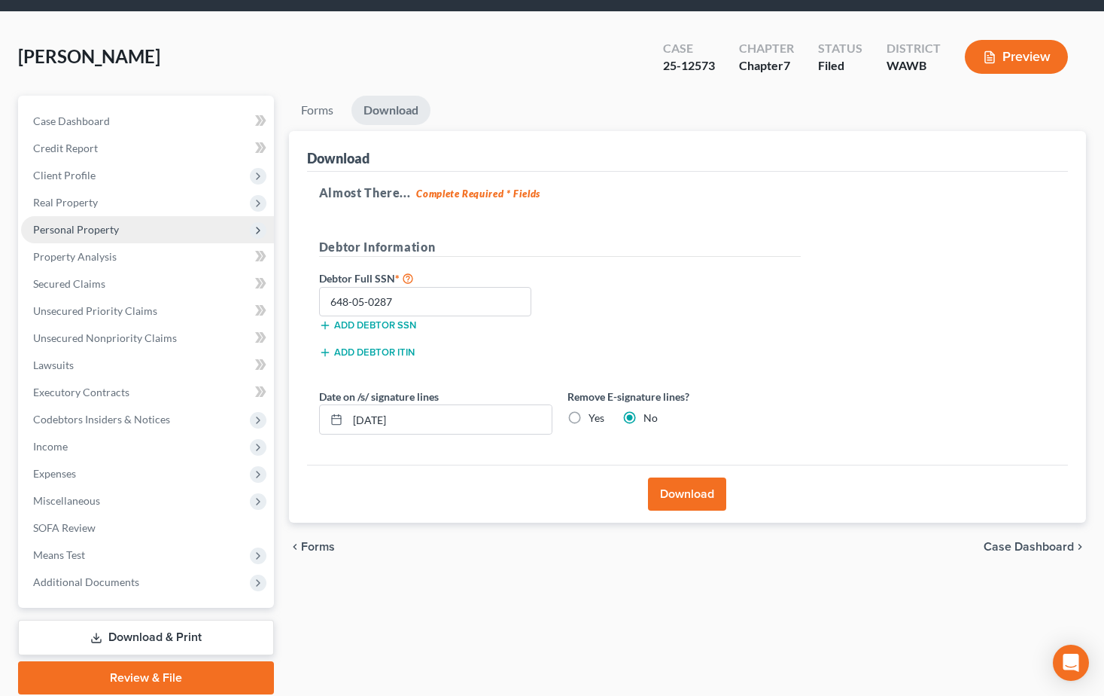
scroll to position [0, 0]
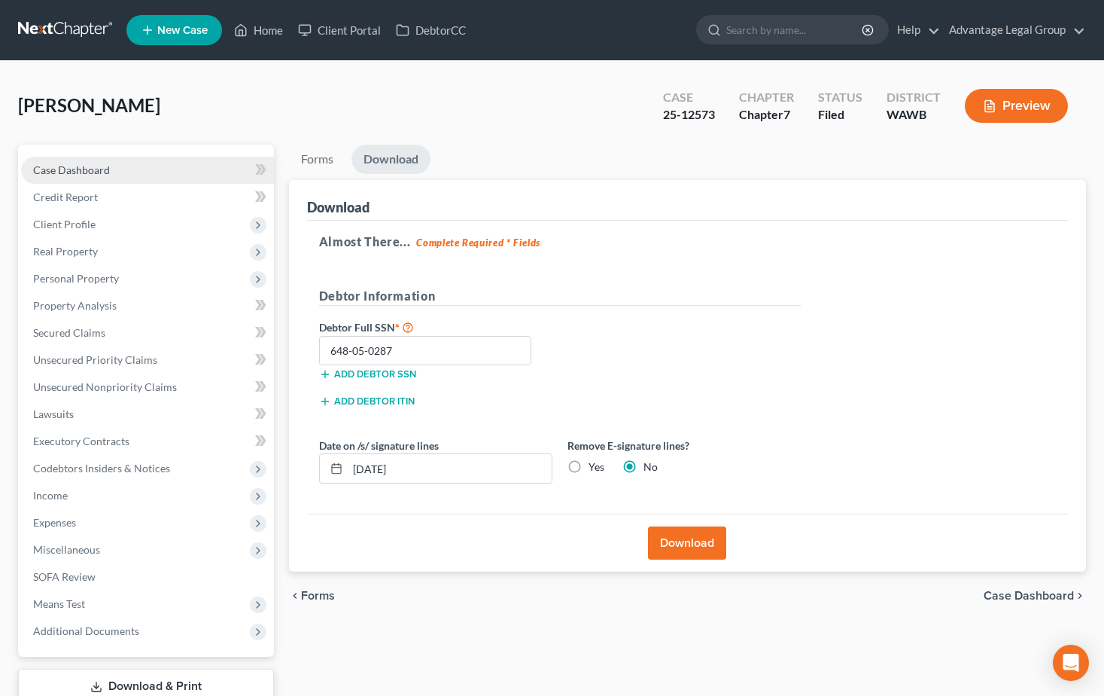
click at [60, 166] on span "Case Dashboard" at bounding box center [71, 169] width 77 height 13
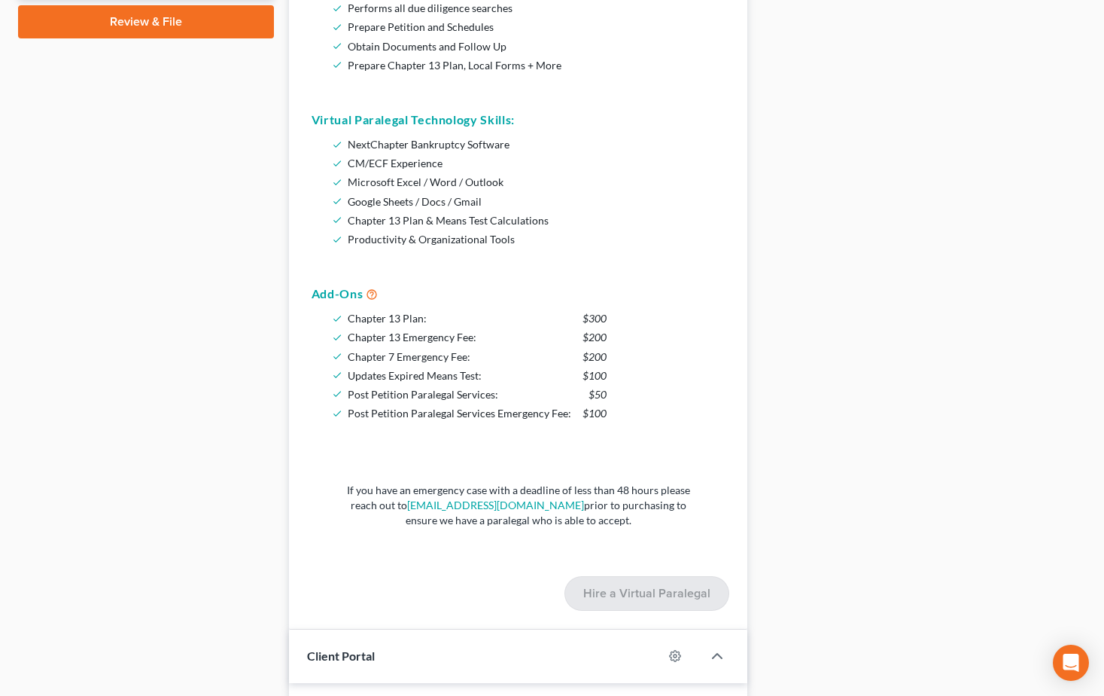
scroll to position [677, 0]
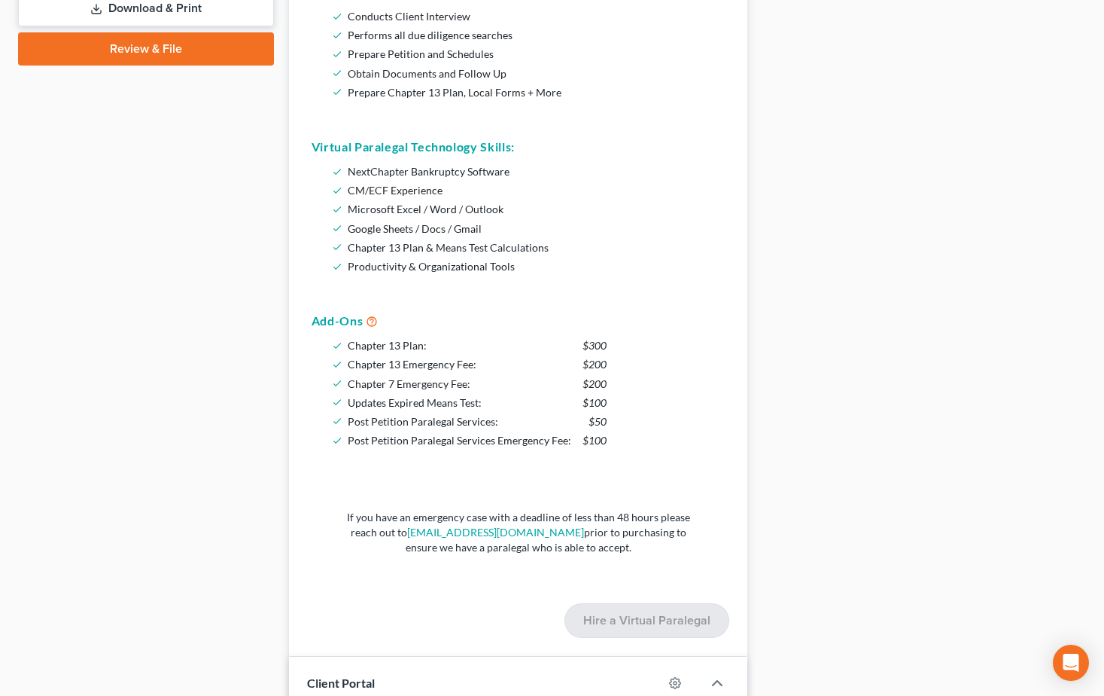
click at [115, 9] on link "Download & Print" at bounding box center [146, 8] width 256 height 35
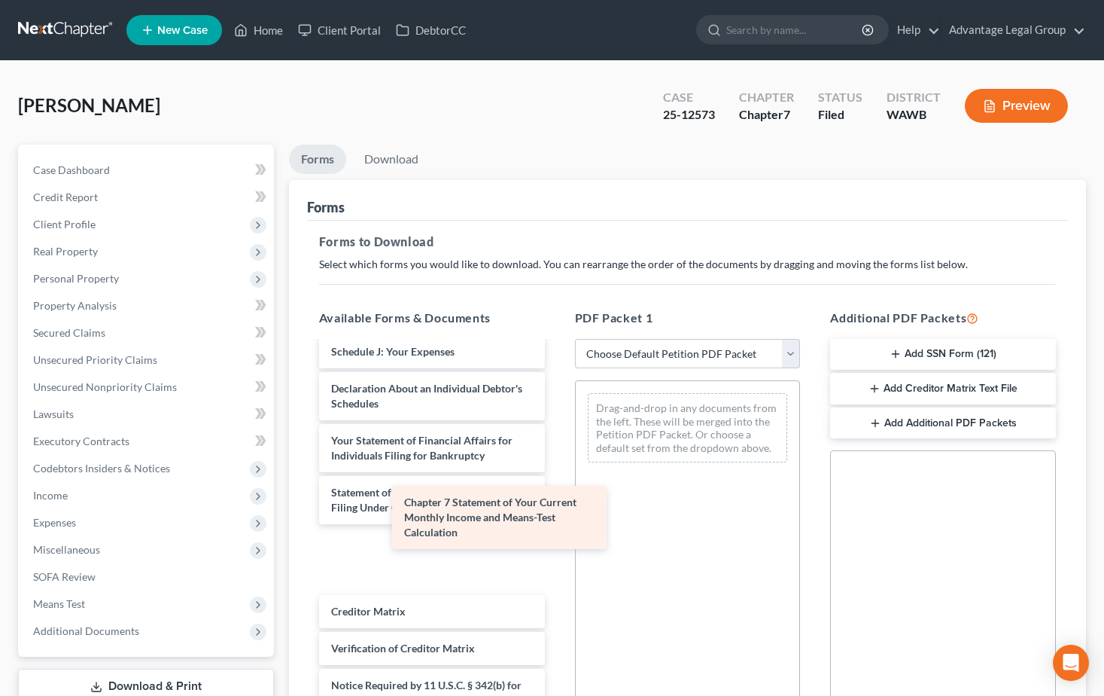
scroll to position [389, 0]
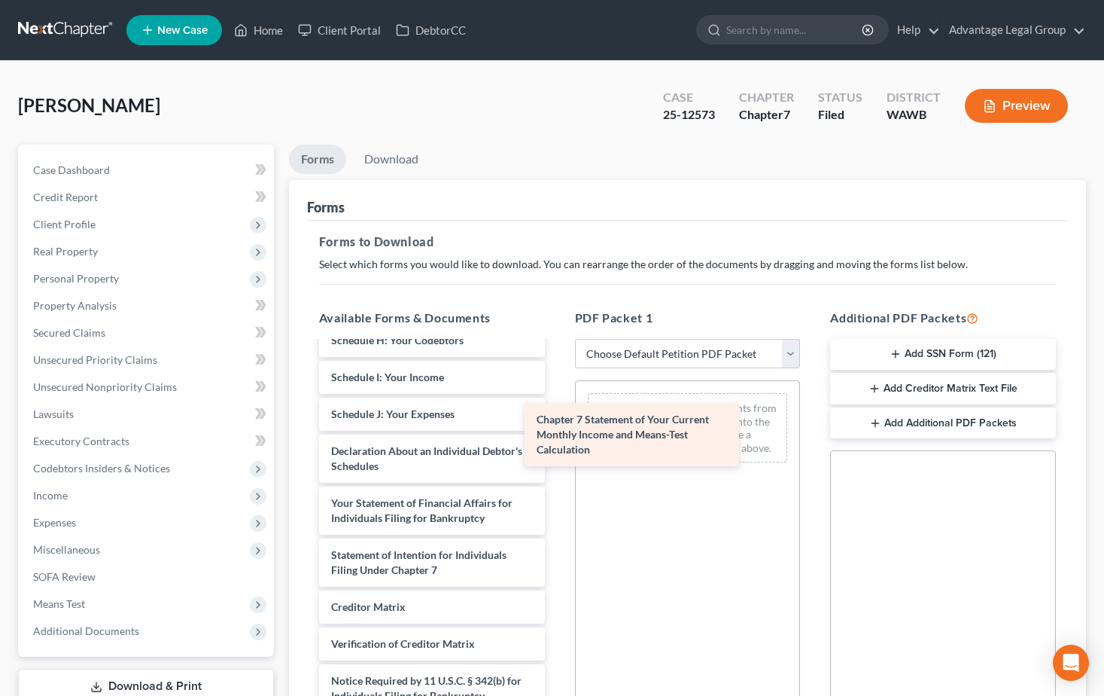
drag, startPoint x: 435, startPoint y: 559, endPoint x: 644, endPoint y: 429, distance: 245.4
click at [557, 431] on div "Chapter 7 Statement of Your Current Monthly Income and Means-Test Calculation C…" at bounding box center [432, 351] width 250 height 796
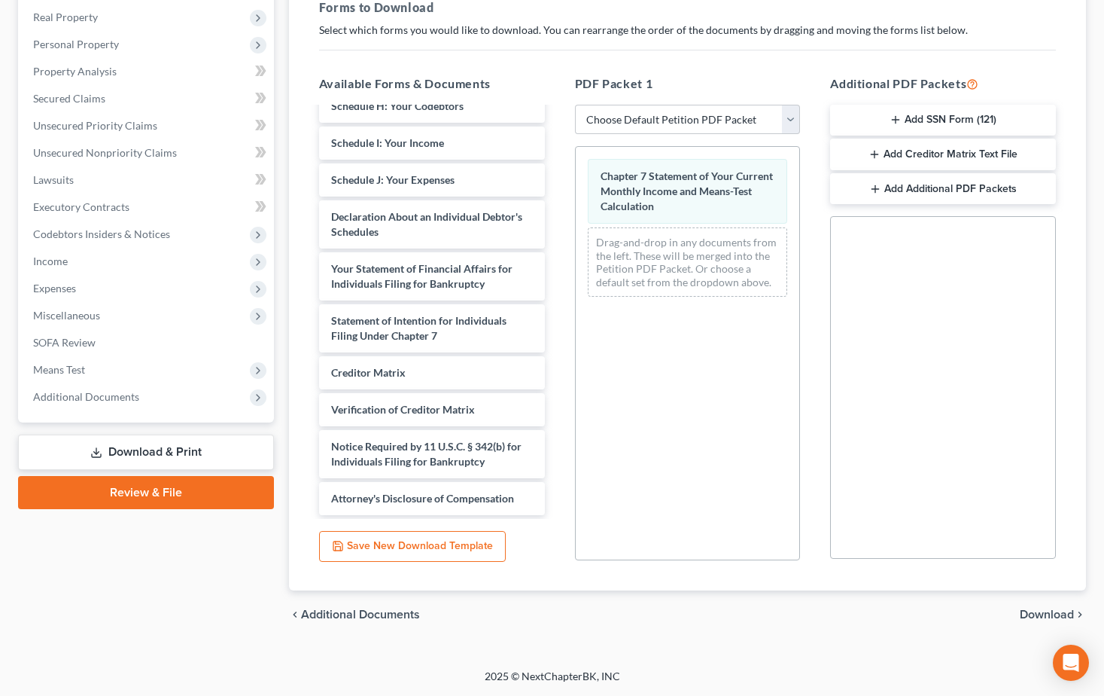
click at [1024, 611] on span "Download" at bounding box center [1047, 614] width 54 height 12
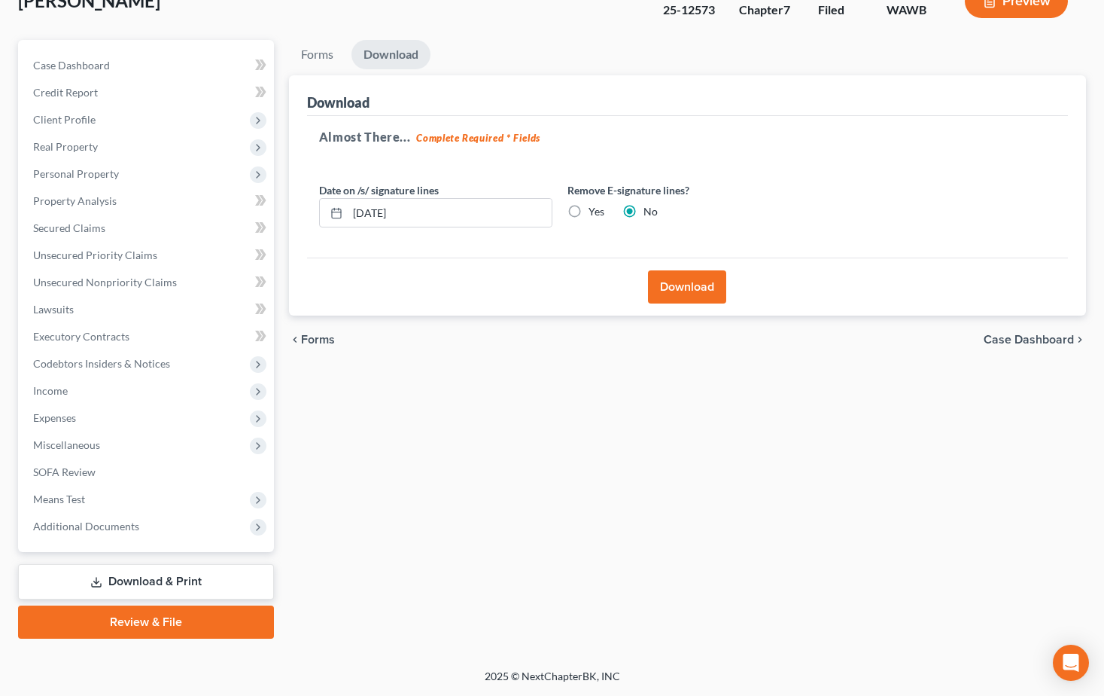
scroll to position [105, 0]
click at [681, 291] on button "Download" at bounding box center [687, 286] width 78 height 33
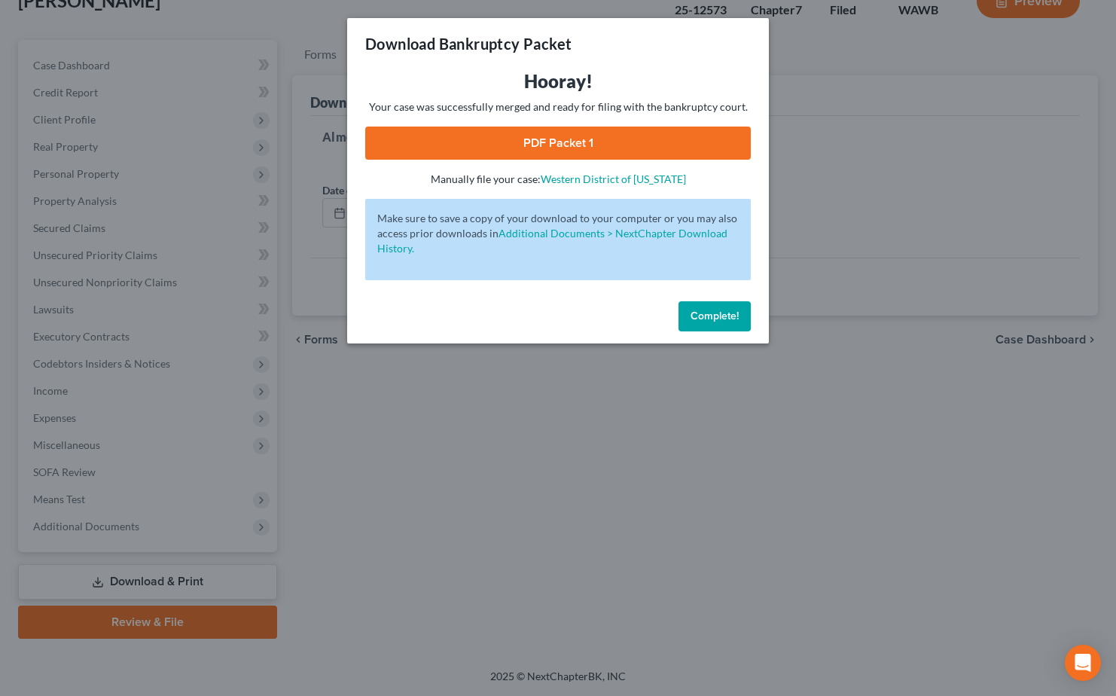
click at [532, 129] on link "PDF Packet 1" at bounding box center [557, 142] width 385 height 33
click at [714, 318] on span "Complete!" at bounding box center [714, 315] width 48 height 13
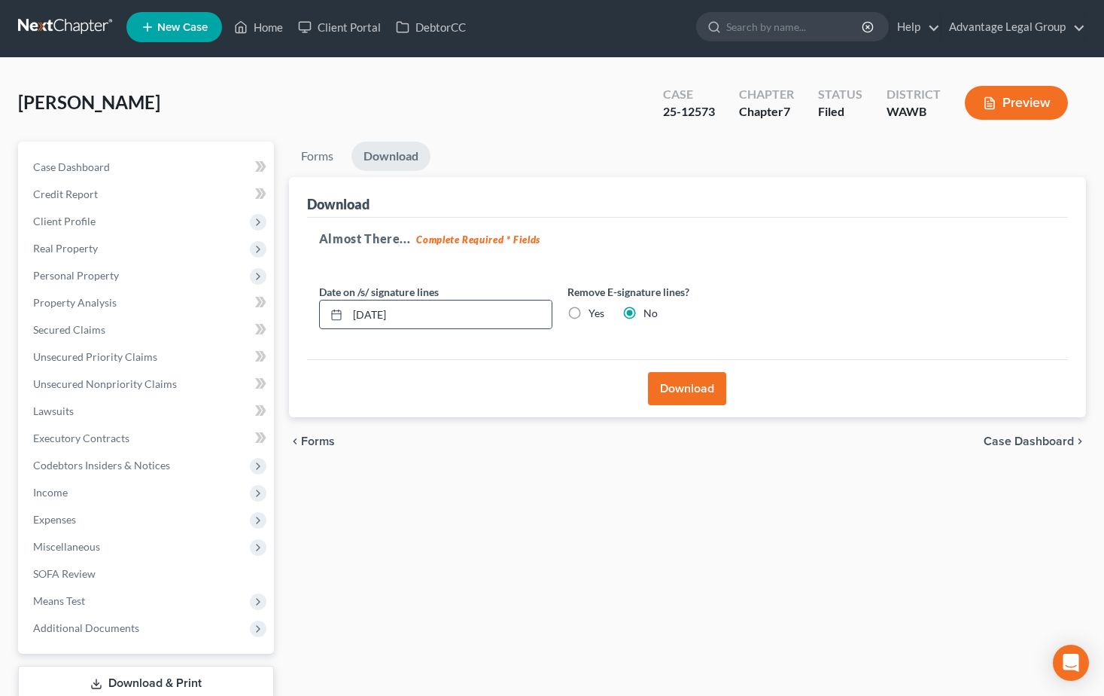
scroll to position [0, 0]
